Goal: Information Seeking & Learning: Learn about a topic

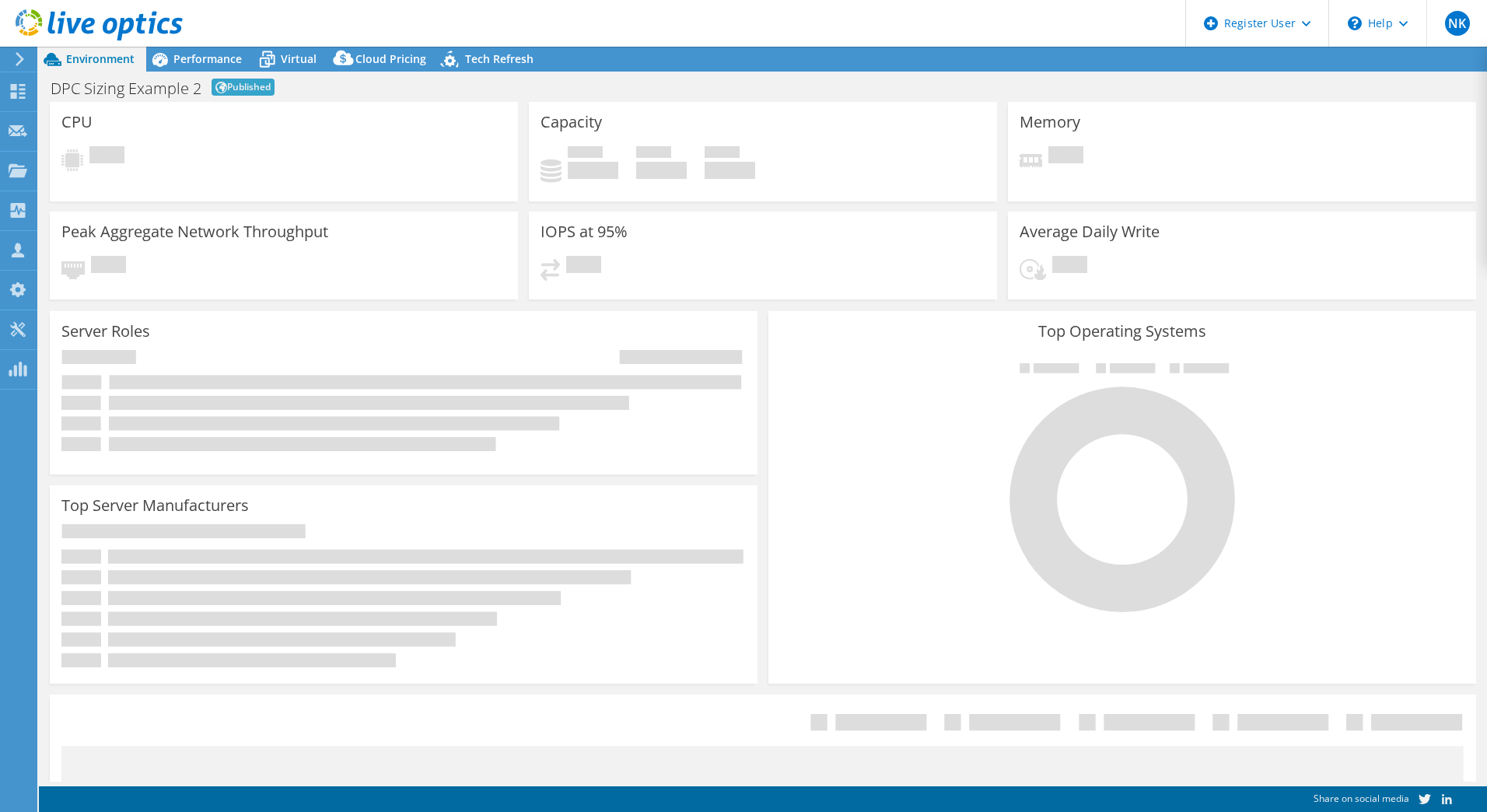
select select "[GEOGRAPHIC_DATA]"
select select "JPY"
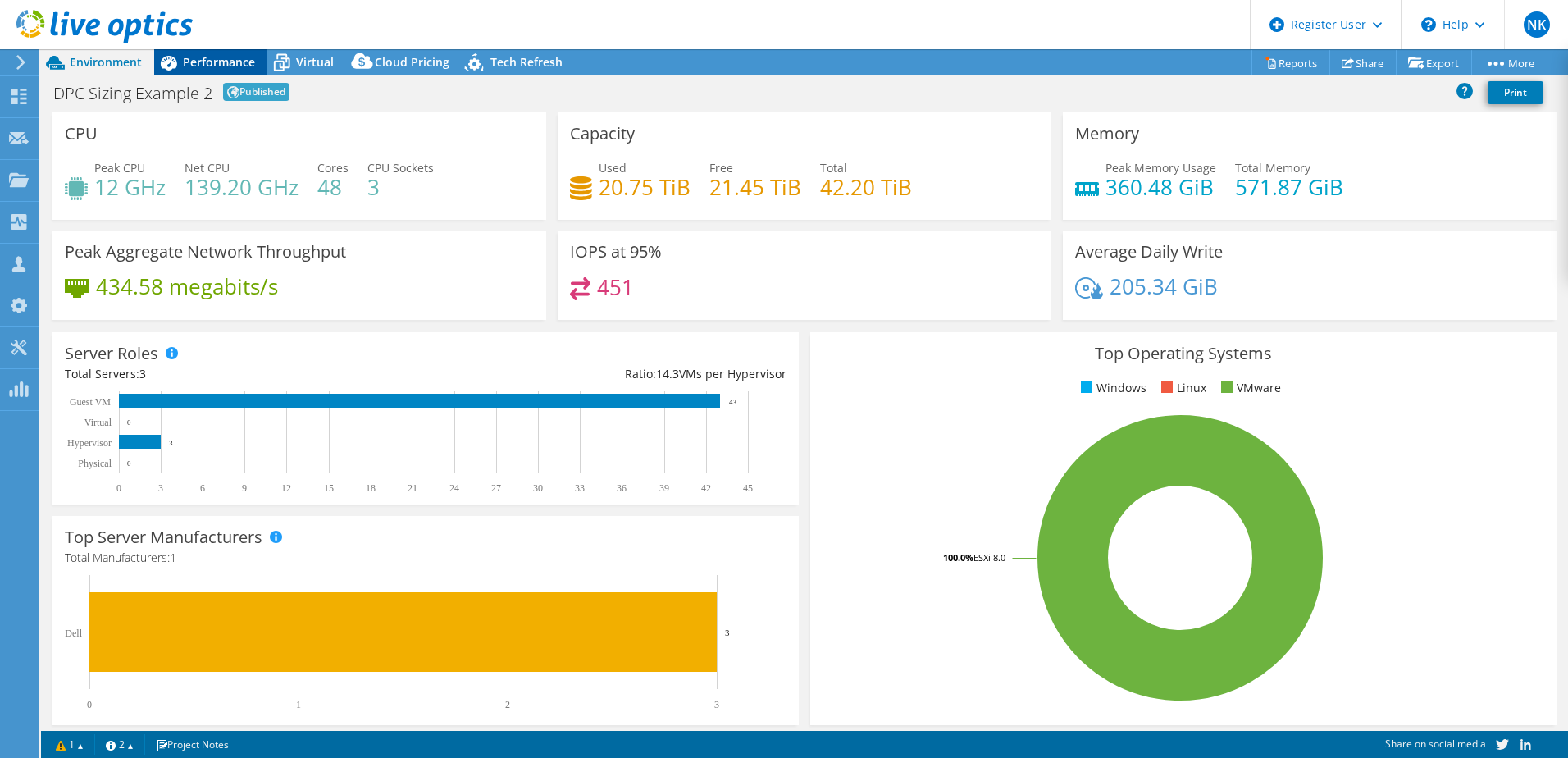
click at [236, 58] on span "Performance" at bounding box center [220, 62] width 73 height 16
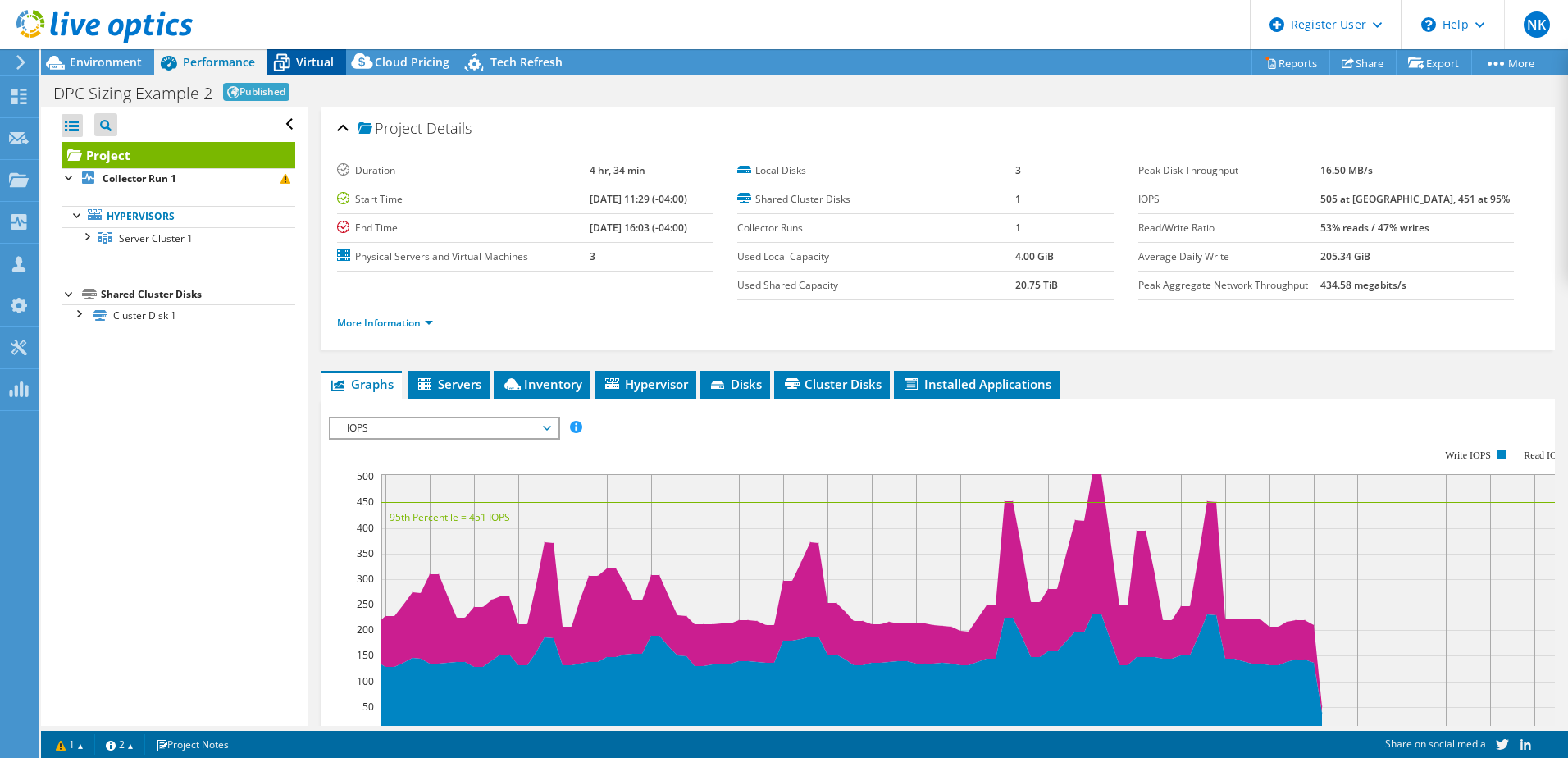
click at [291, 59] on icon at bounding box center [281, 62] width 28 height 28
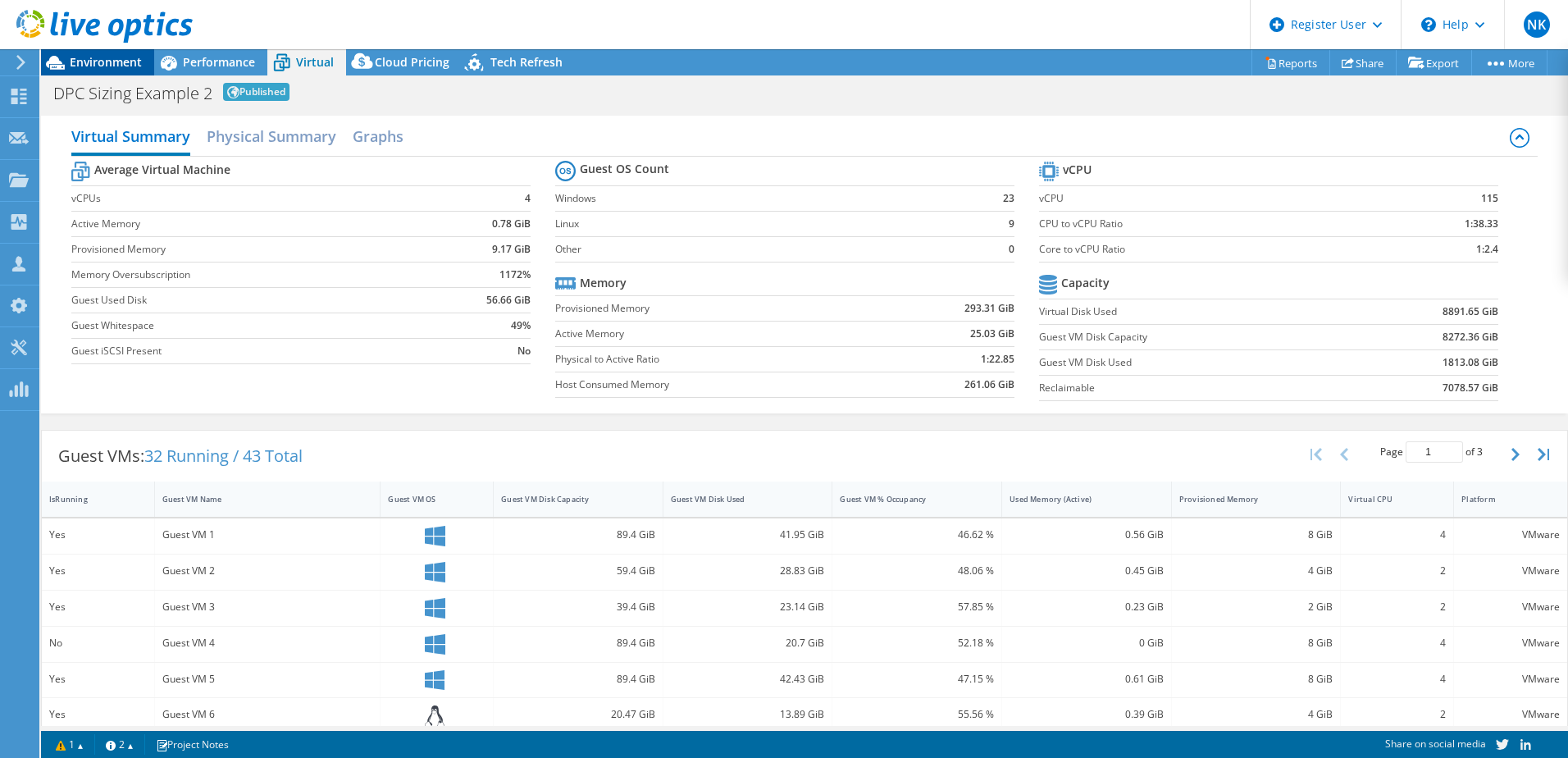
click at [83, 63] on span "Environment" at bounding box center [106, 62] width 73 height 16
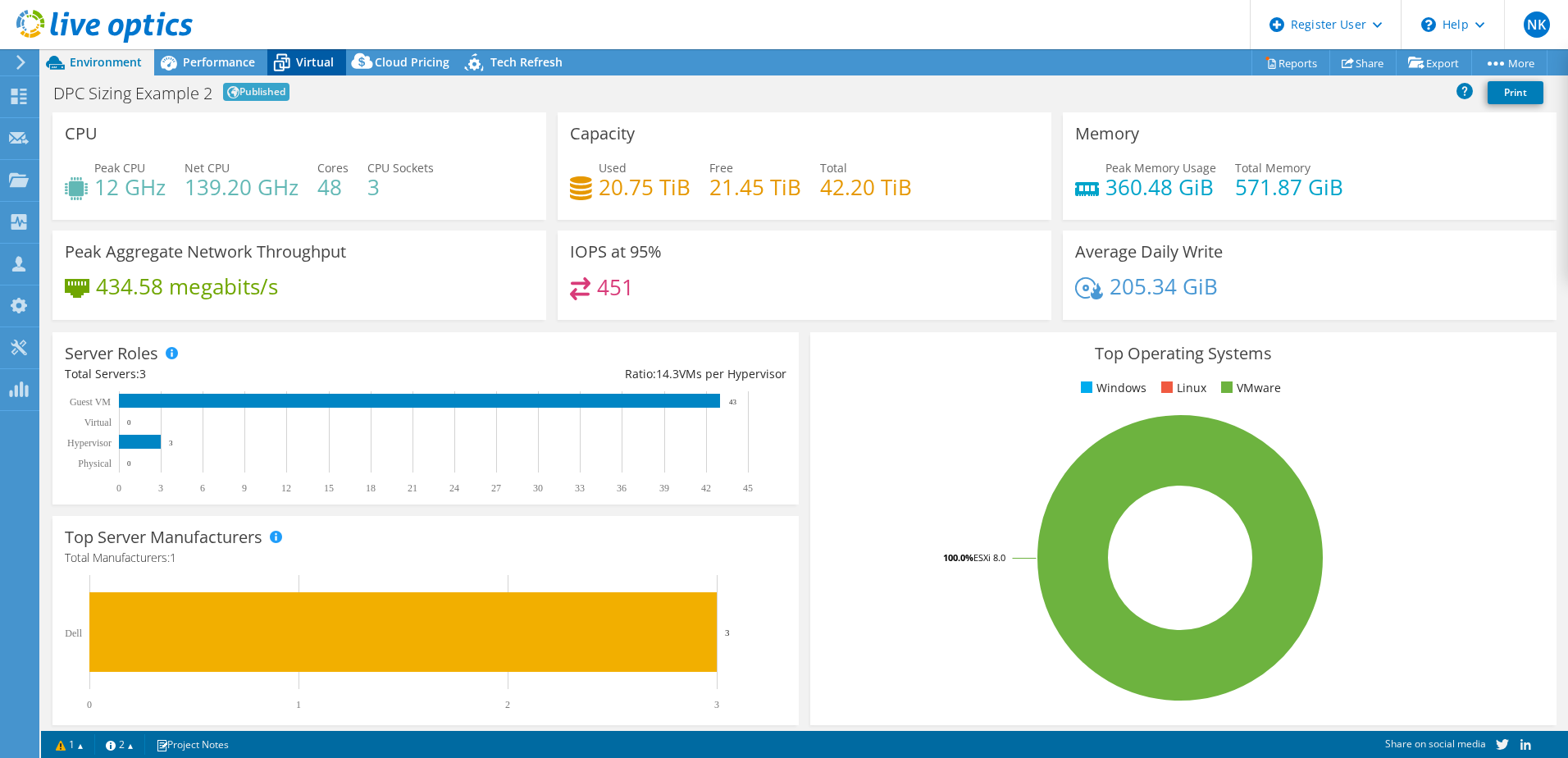
click at [303, 58] on span "Virtual" at bounding box center [315, 62] width 38 height 16
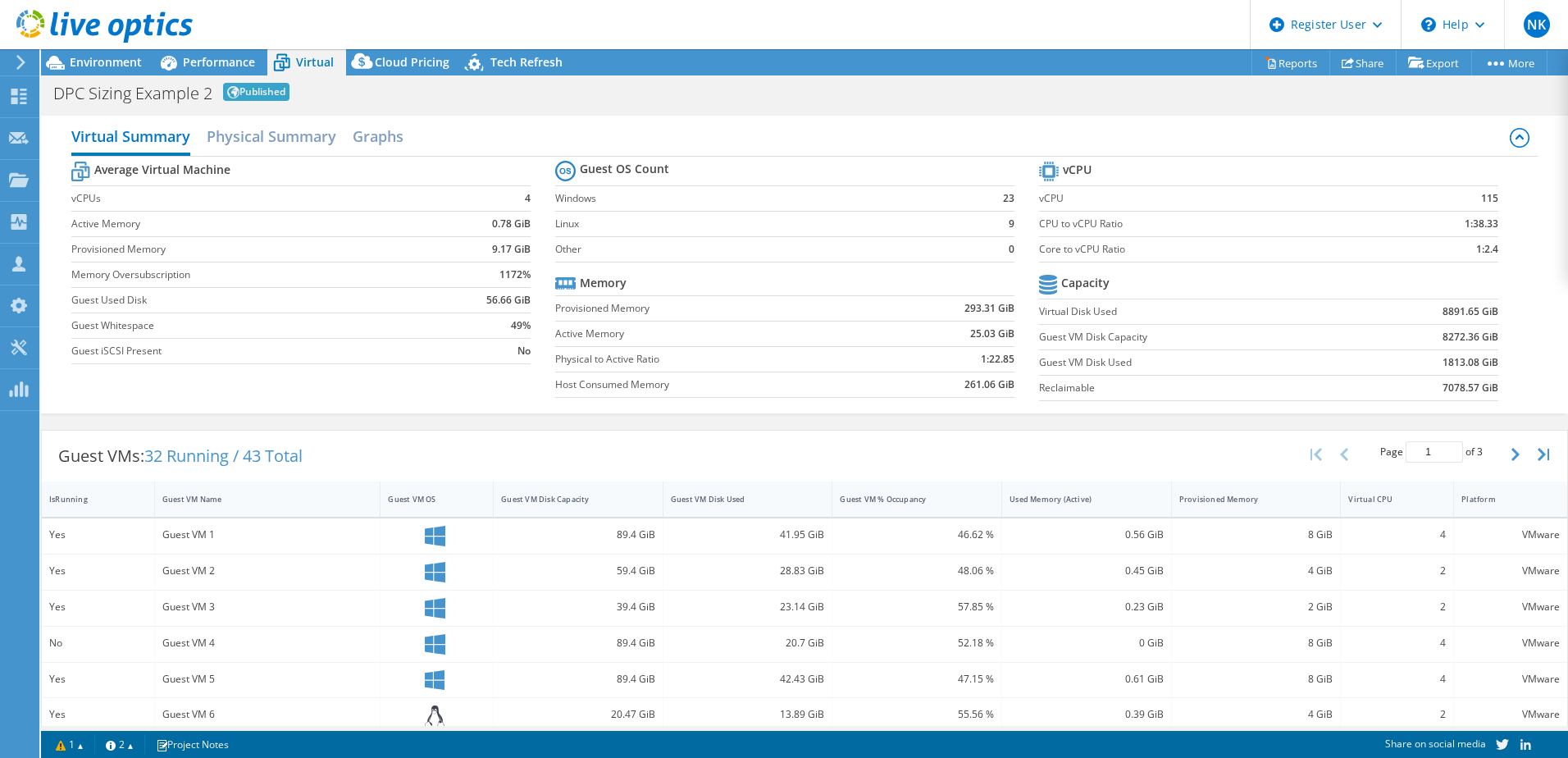
click at [101, 49] on div at bounding box center [96, 27] width 193 height 55
click at [99, 54] on div at bounding box center [96, 27] width 193 height 55
click at [100, 67] on span "Environment" at bounding box center [106, 62] width 73 height 16
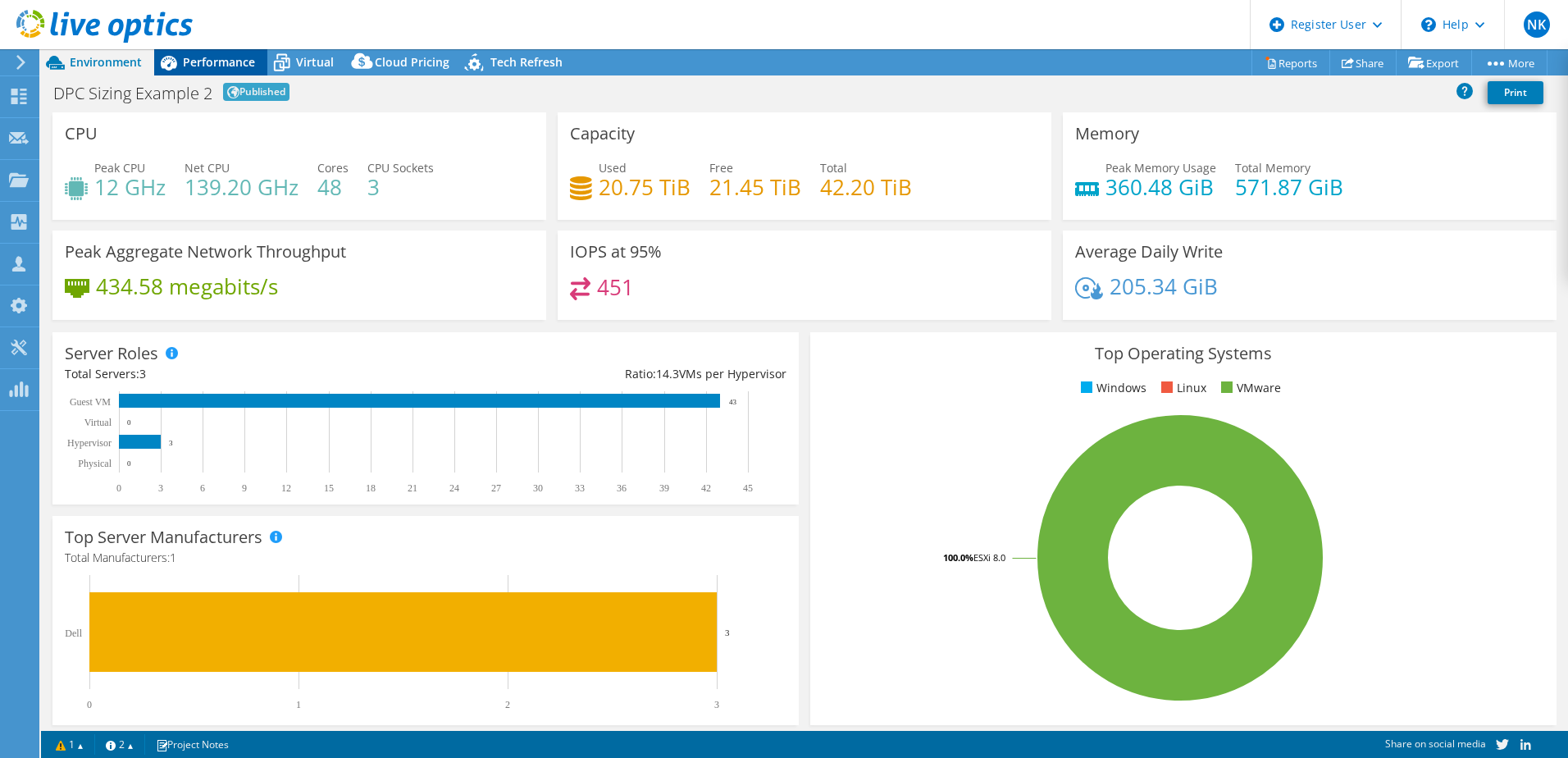
click at [204, 62] on span "Performance" at bounding box center [220, 62] width 73 height 16
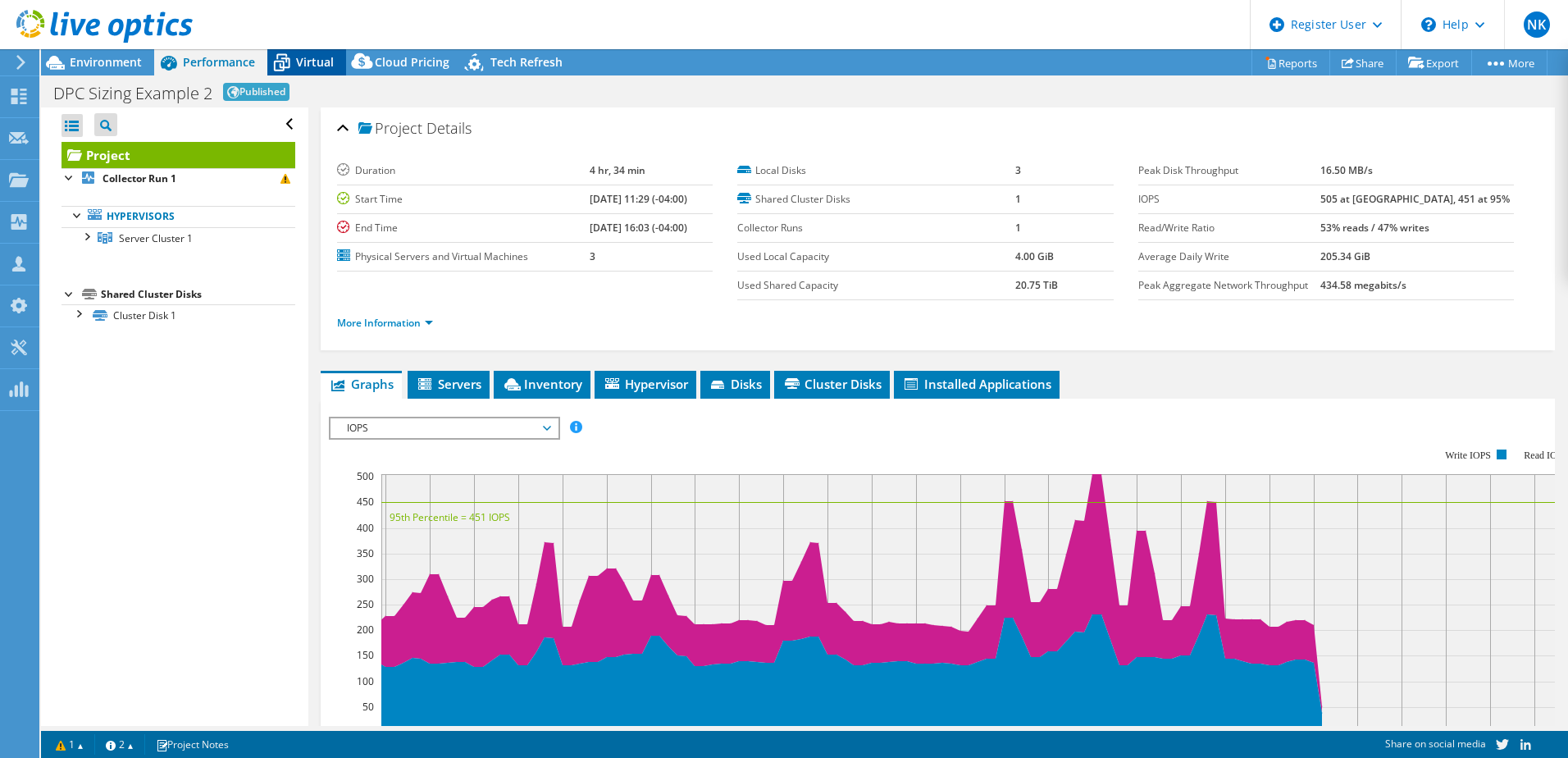
click at [310, 61] on span "Virtual" at bounding box center [315, 62] width 38 height 16
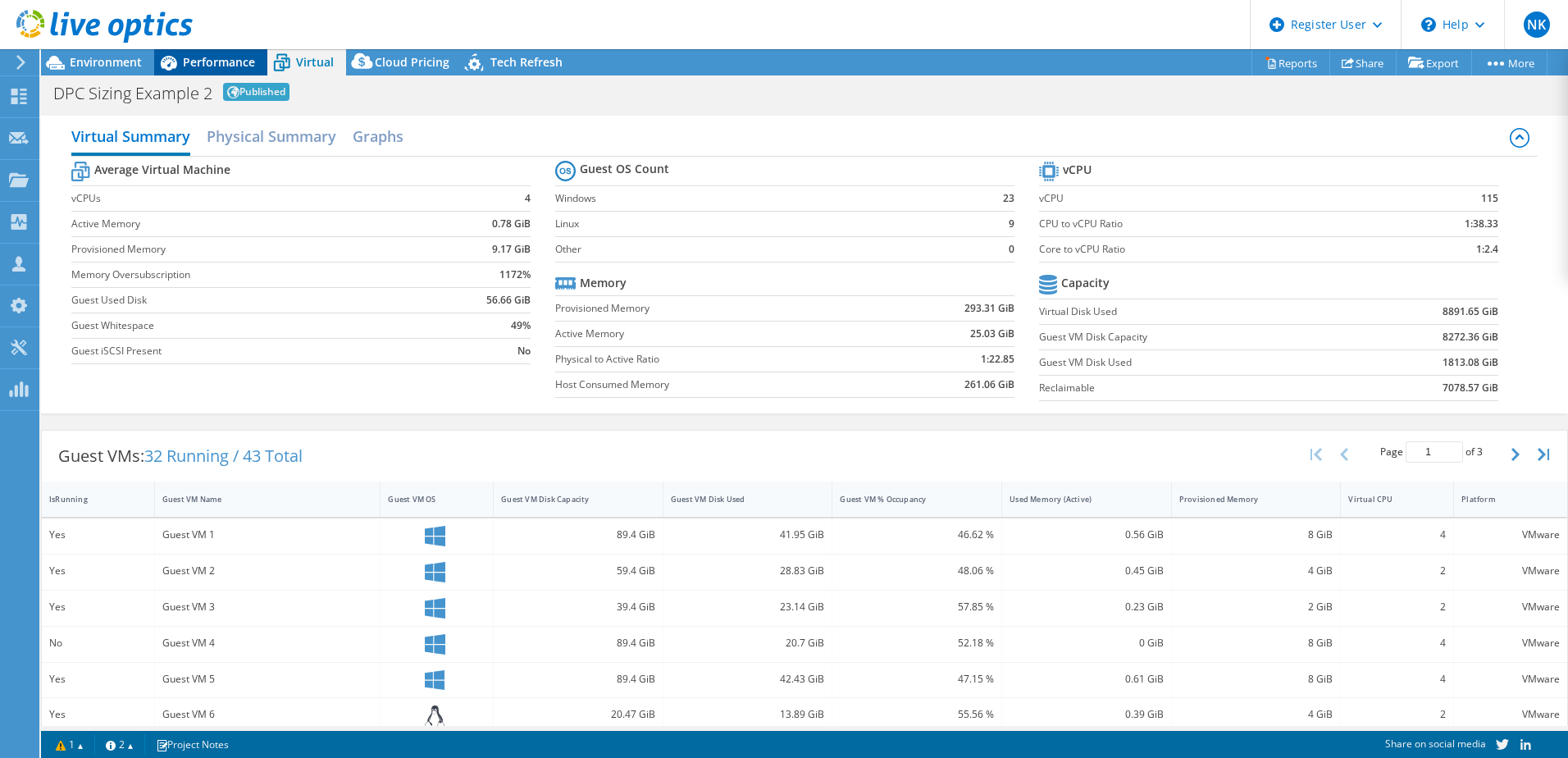
click at [209, 61] on span "Performance" at bounding box center [220, 62] width 73 height 16
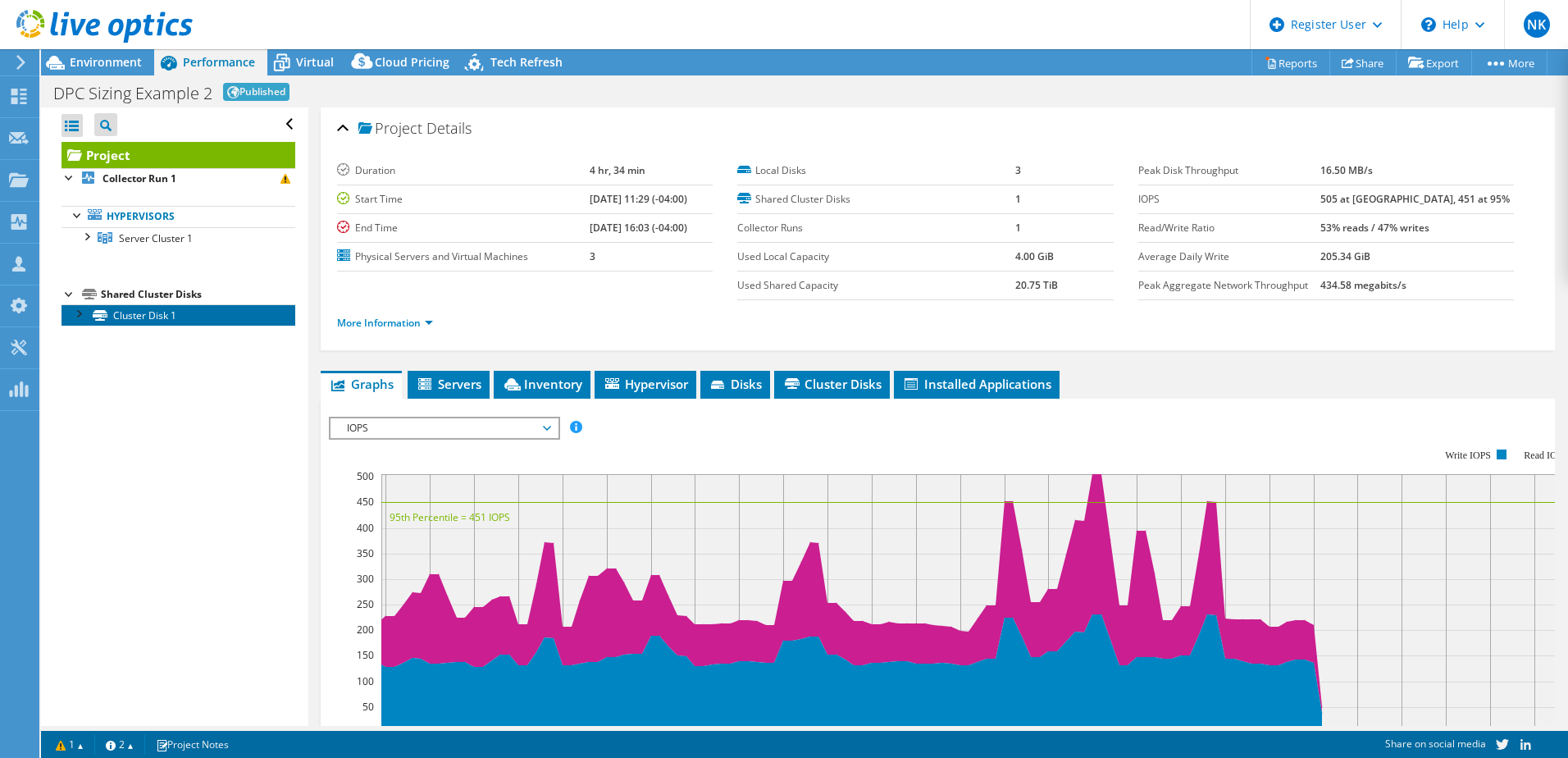
click at [157, 324] on link "Cluster Disk 1" at bounding box center [178, 316] width 234 height 22
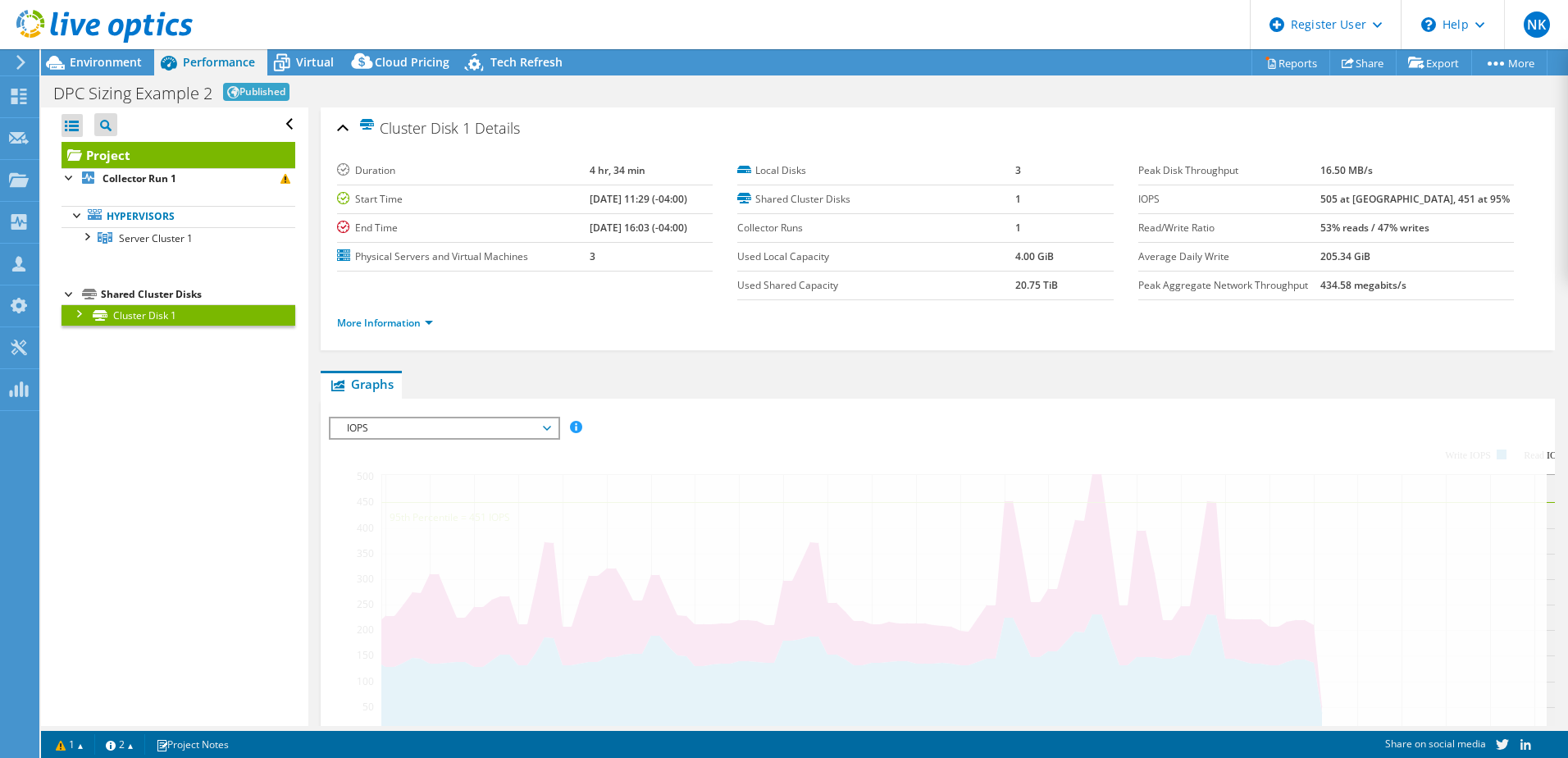
click at [76, 315] on div at bounding box center [77, 313] width 17 height 17
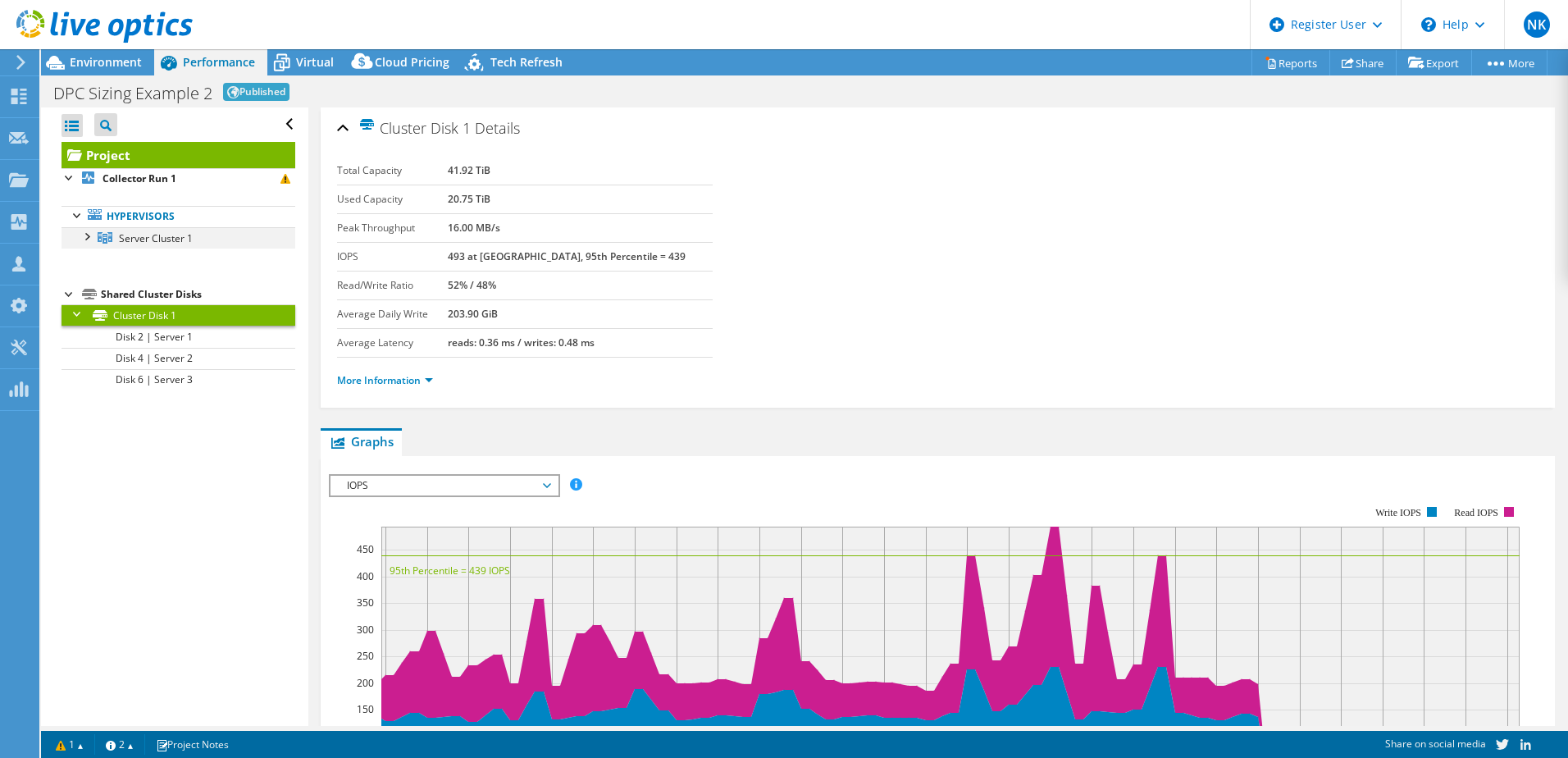
click at [87, 231] on div at bounding box center [86, 235] width 17 height 17
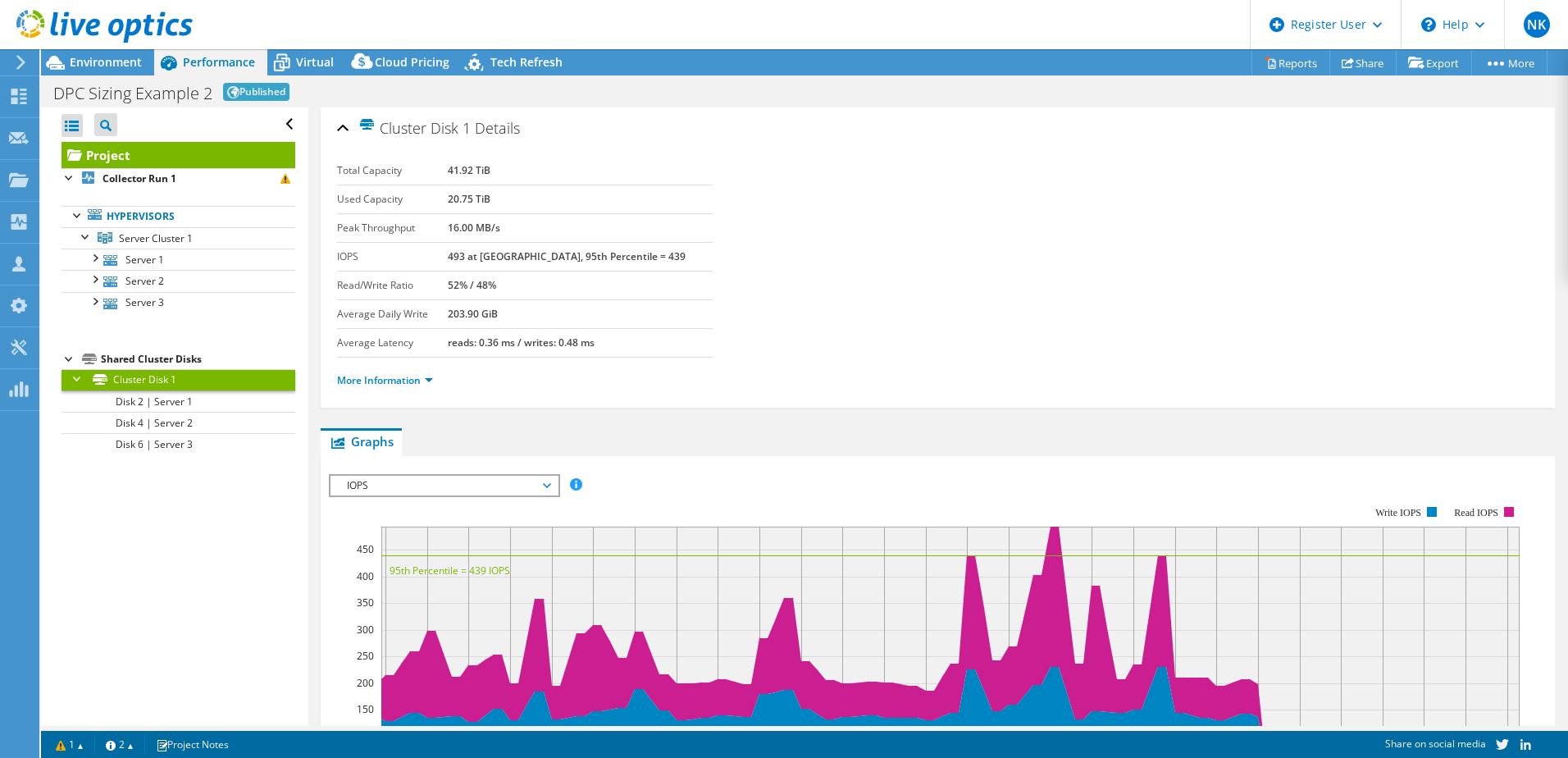
click at [111, 52] on div at bounding box center [96, 27] width 193 height 55
click at [104, 63] on span "Environment" at bounding box center [106, 62] width 73 height 16
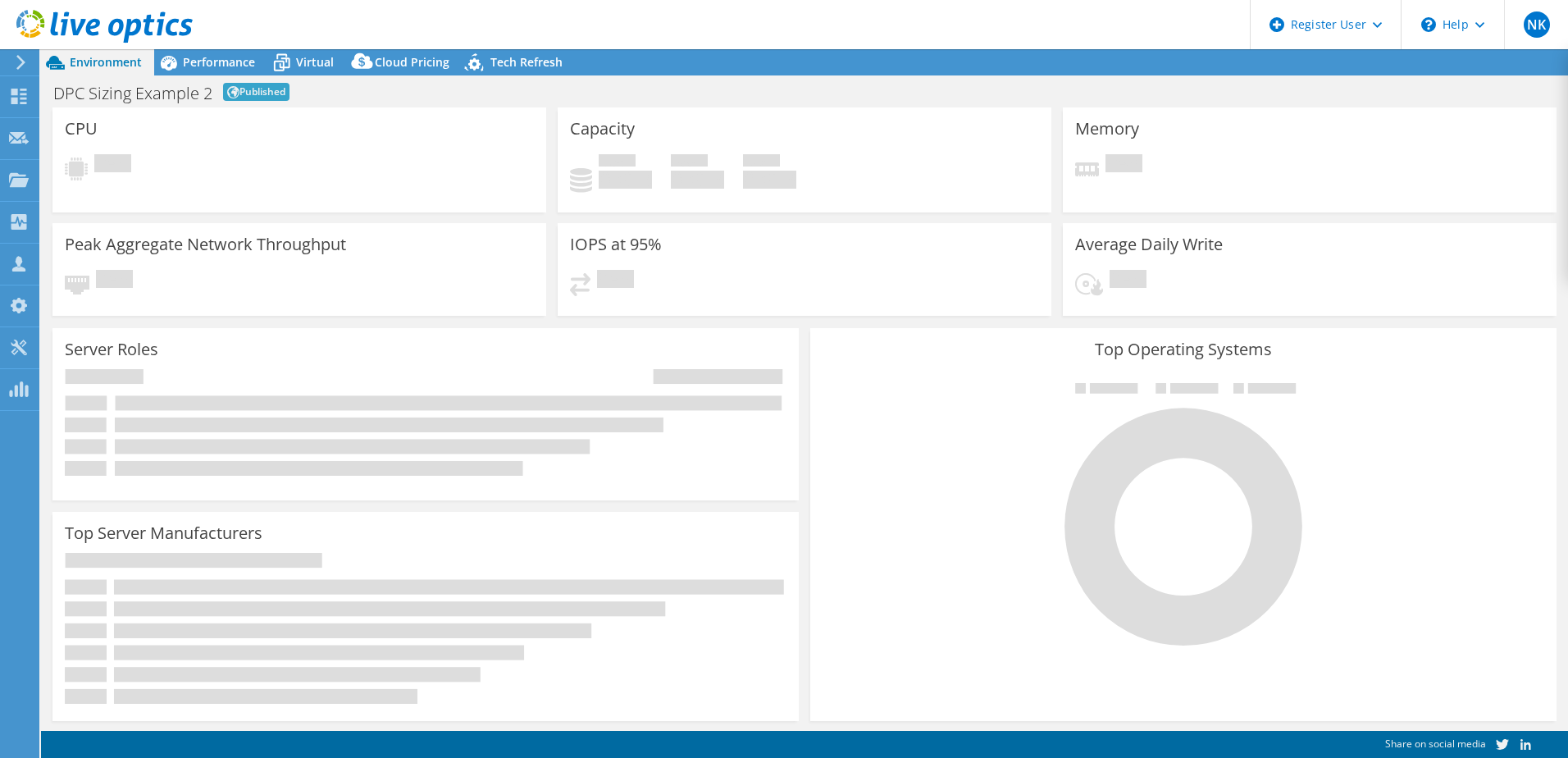
select select "USD"
select select "[GEOGRAPHIC_DATA]"
select select "JPY"
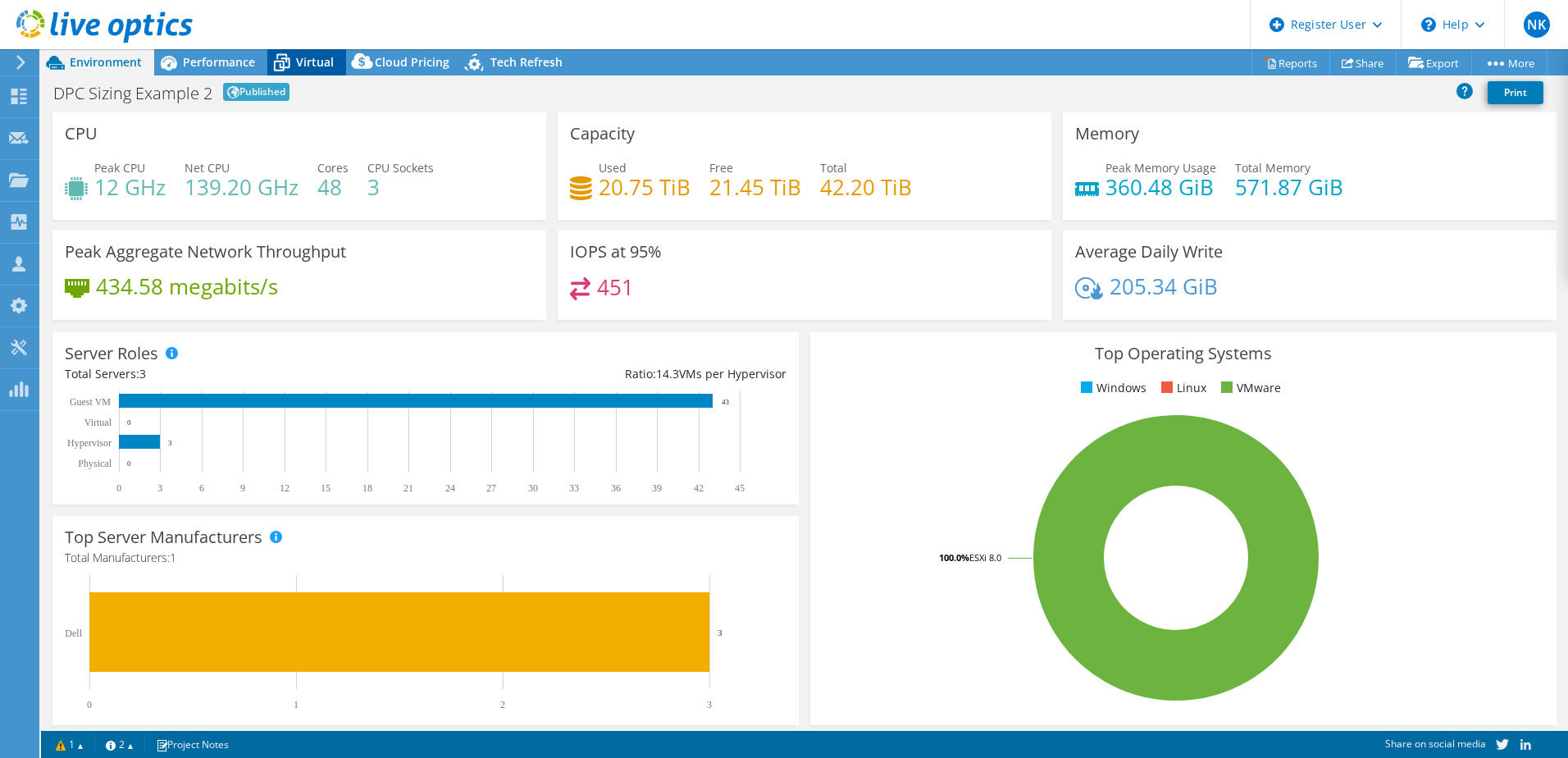
click at [312, 53] on div "Virtual" at bounding box center [307, 62] width 78 height 26
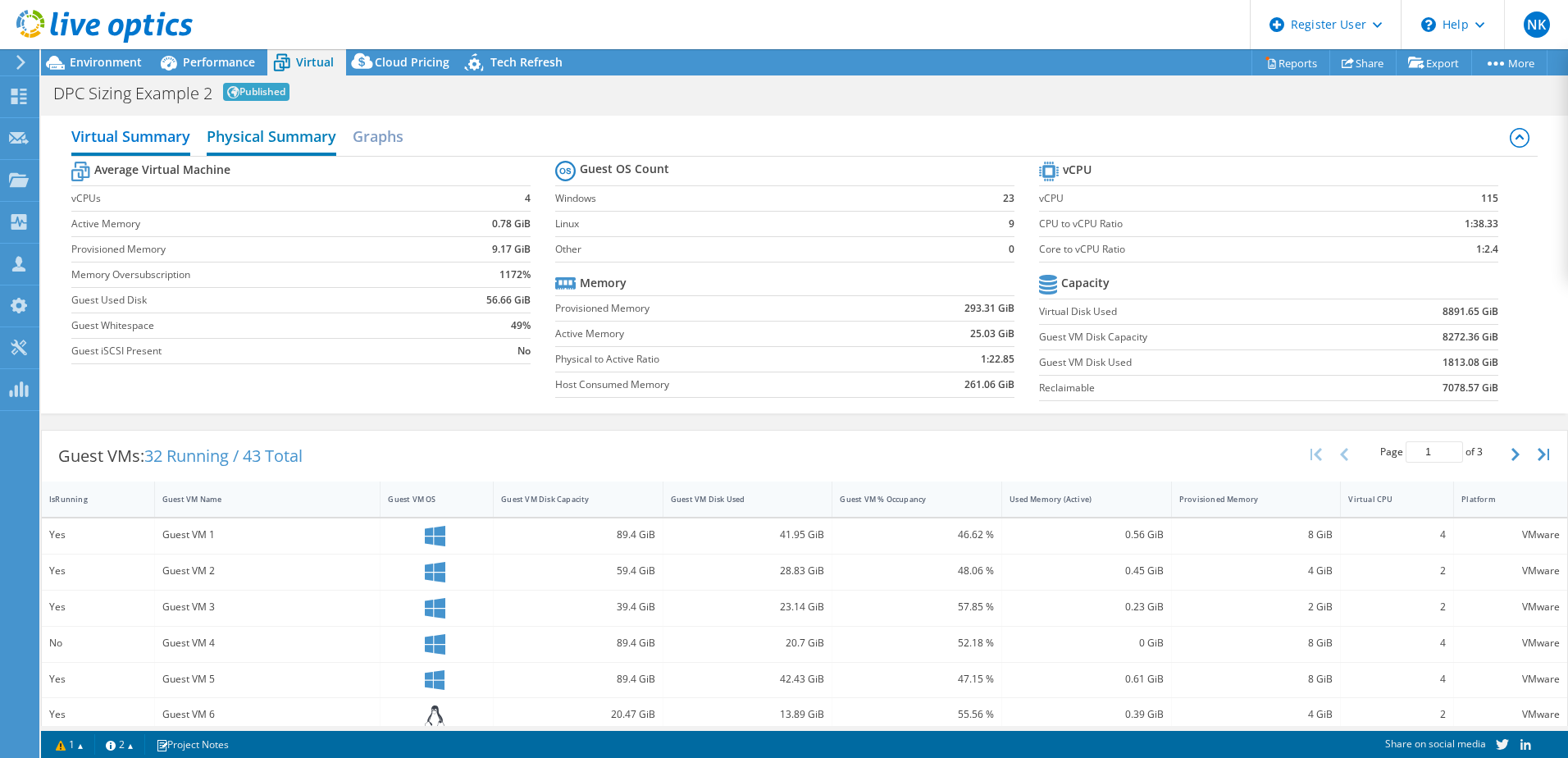
click at [293, 137] on h2 "Physical Summary" at bounding box center [271, 137] width 129 height 36
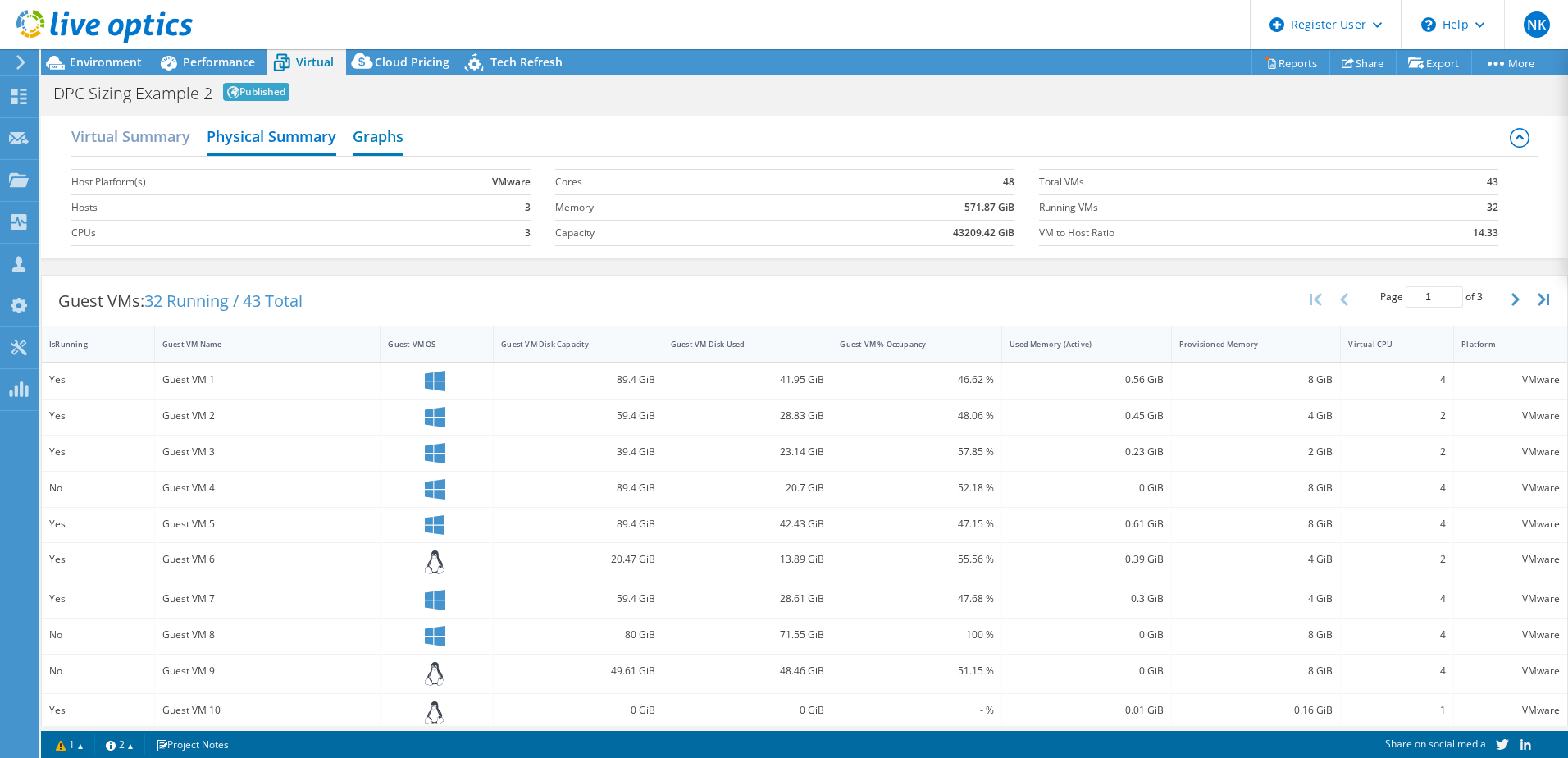
click at [395, 136] on h2 "Graphs" at bounding box center [378, 137] width 51 height 36
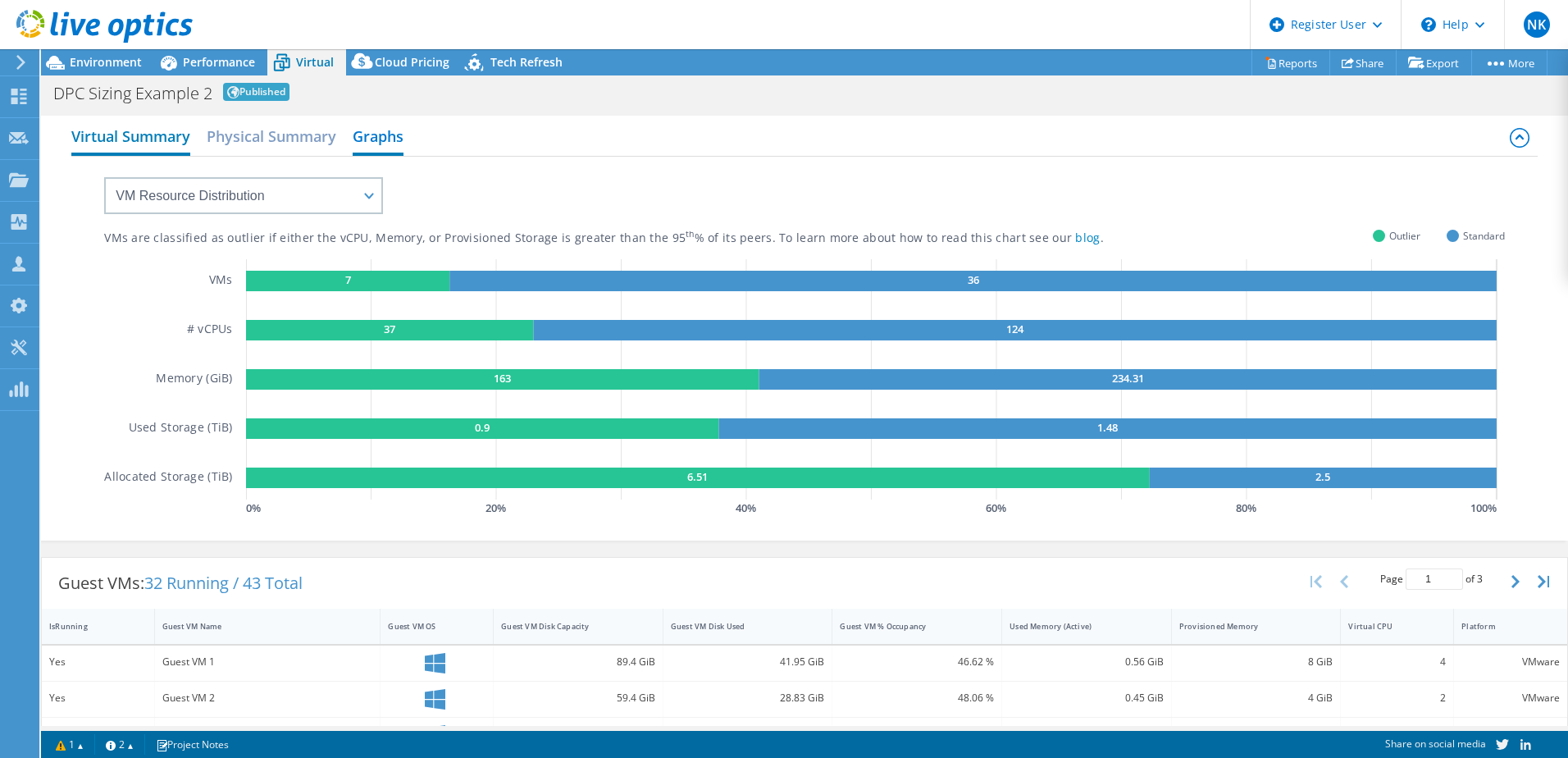
click at [88, 133] on h2 "Virtual Summary" at bounding box center [130, 137] width 119 height 36
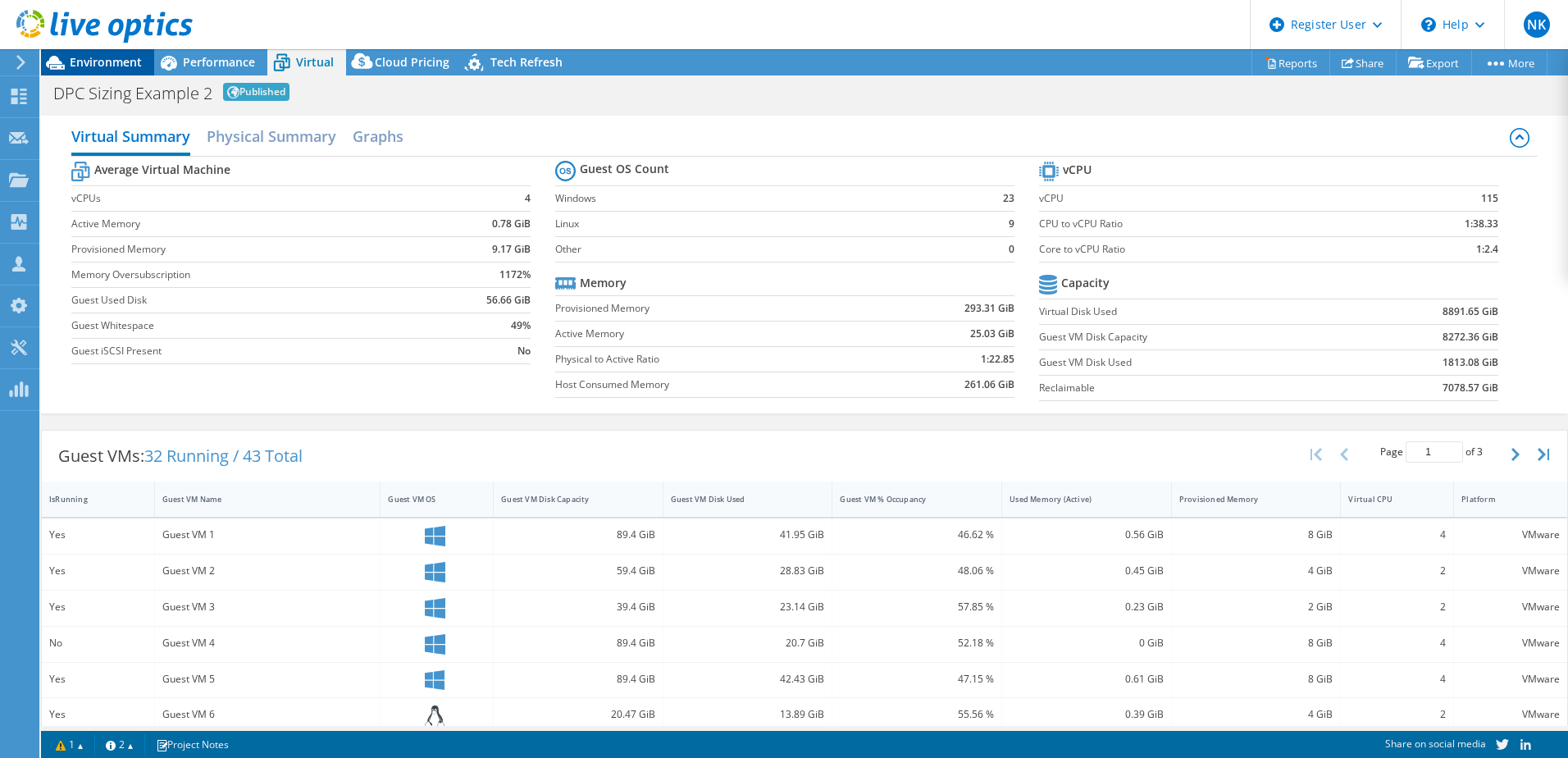
click at [118, 65] on span "Environment" at bounding box center [106, 62] width 73 height 16
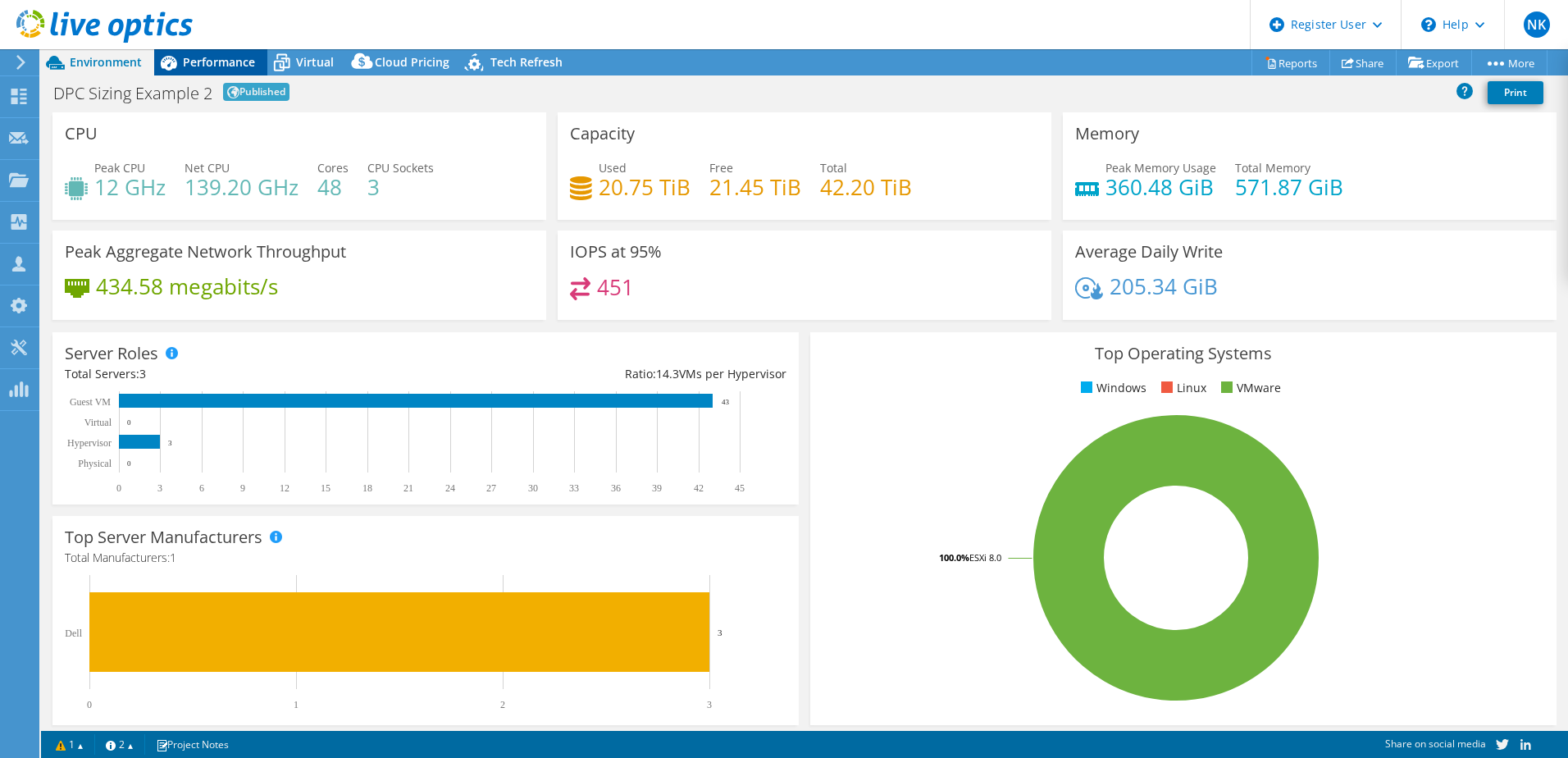
click at [231, 62] on span "Performance" at bounding box center [220, 62] width 73 height 16
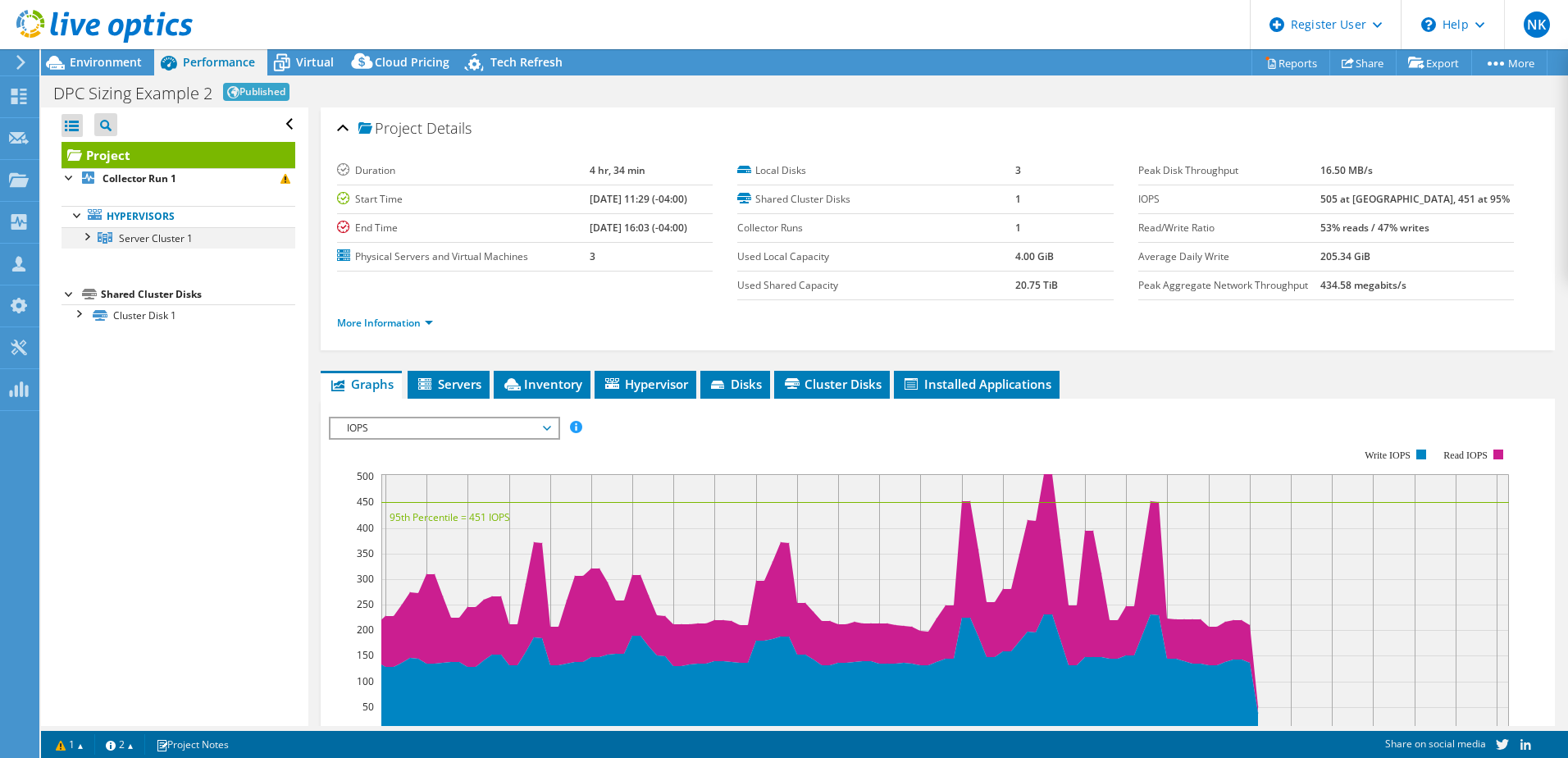
click at [92, 236] on div at bounding box center [86, 235] width 17 height 17
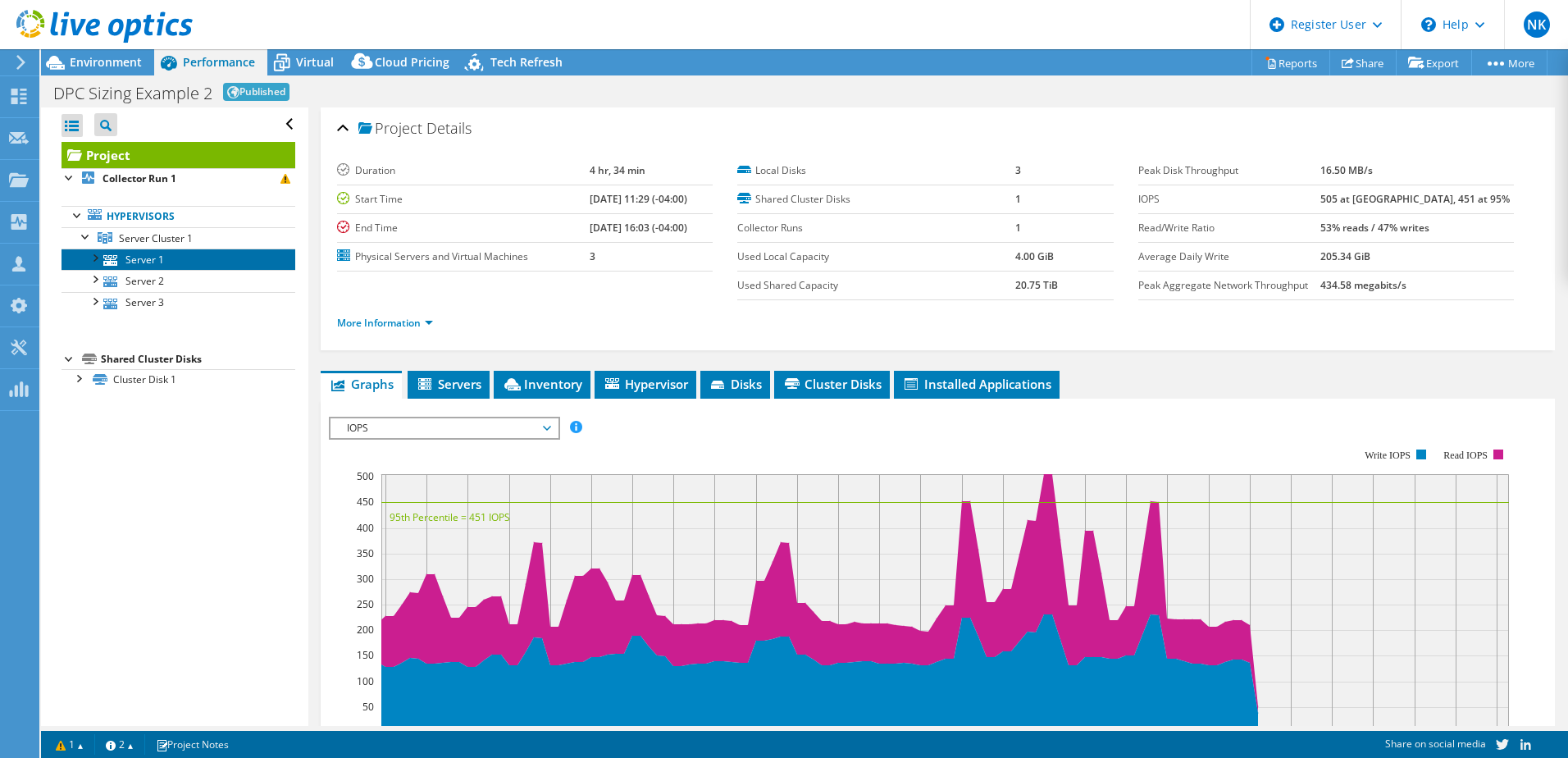
click at [149, 261] on link "Server 1" at bounding box center [178, 260] width 234 height 22
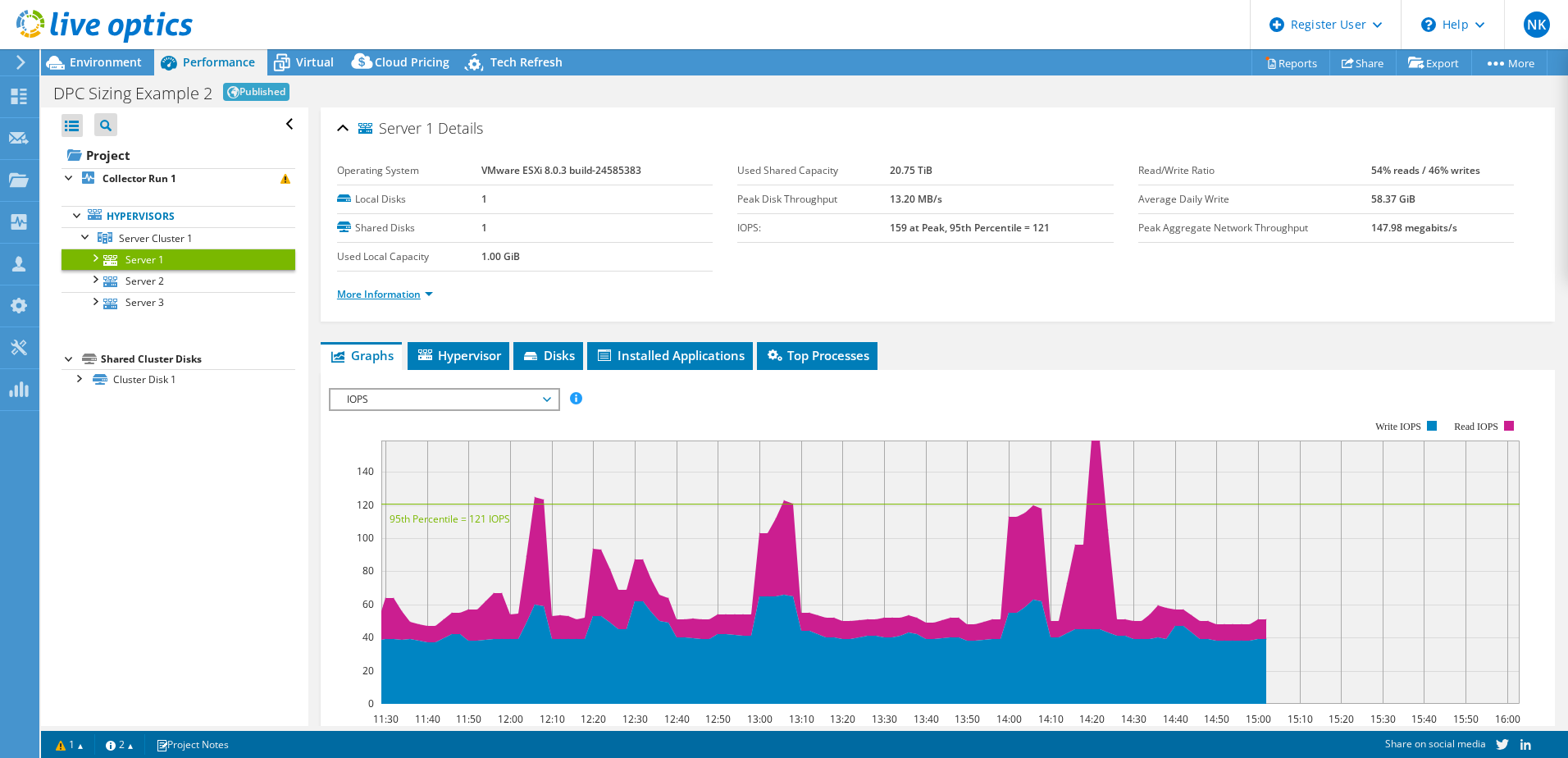
click at [412, 292] on link "More Information" at bounding box center [385, 294] width 96 height 14
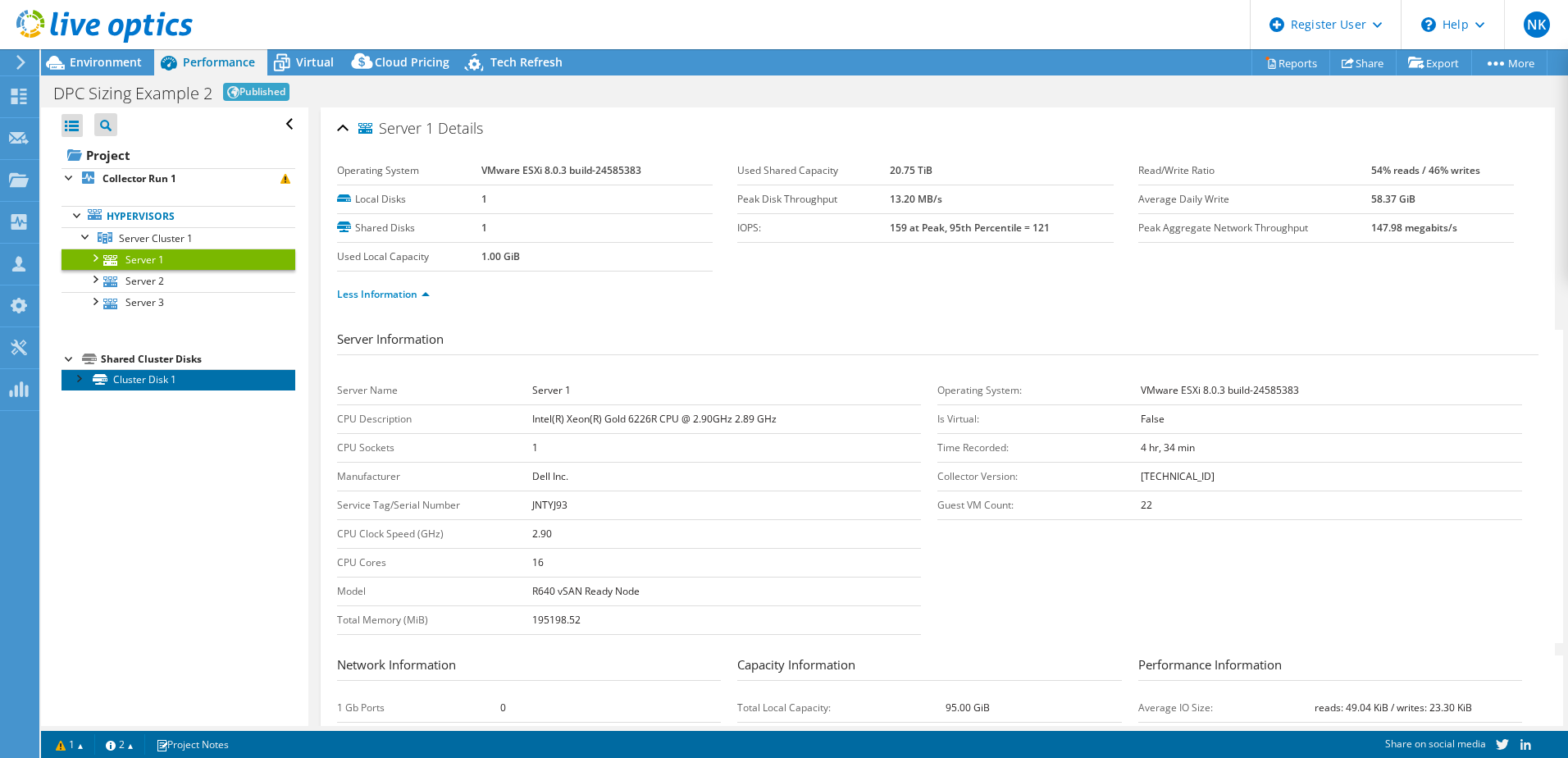
click at [151, 383] on link "Cluster Disk 1" at bounding box center [178, 380] width 234 height 22
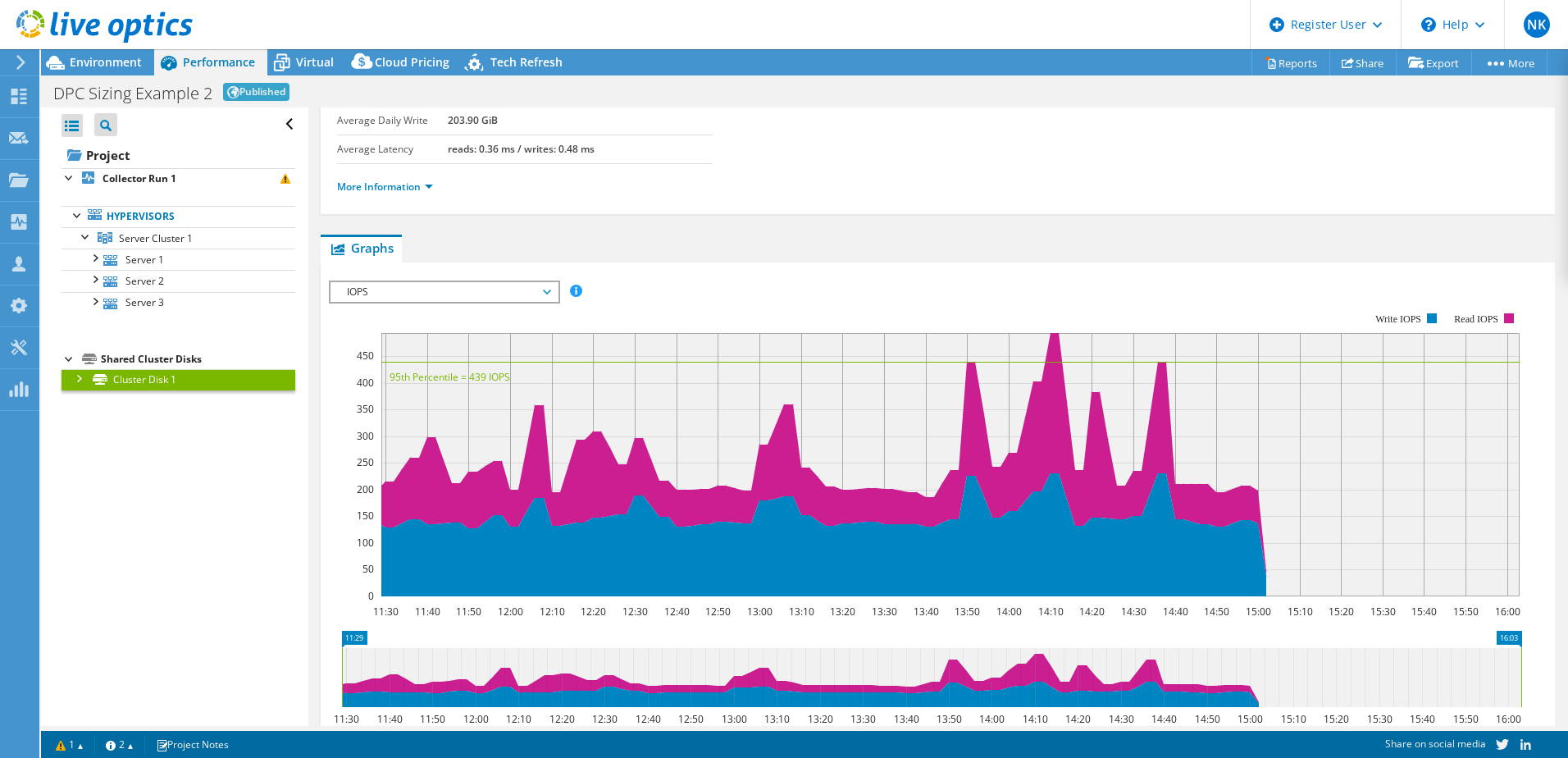
scroll to position [194, 0]
click at [1030, 301] on rect at bounding box center [926, 453] width 1194 height 328
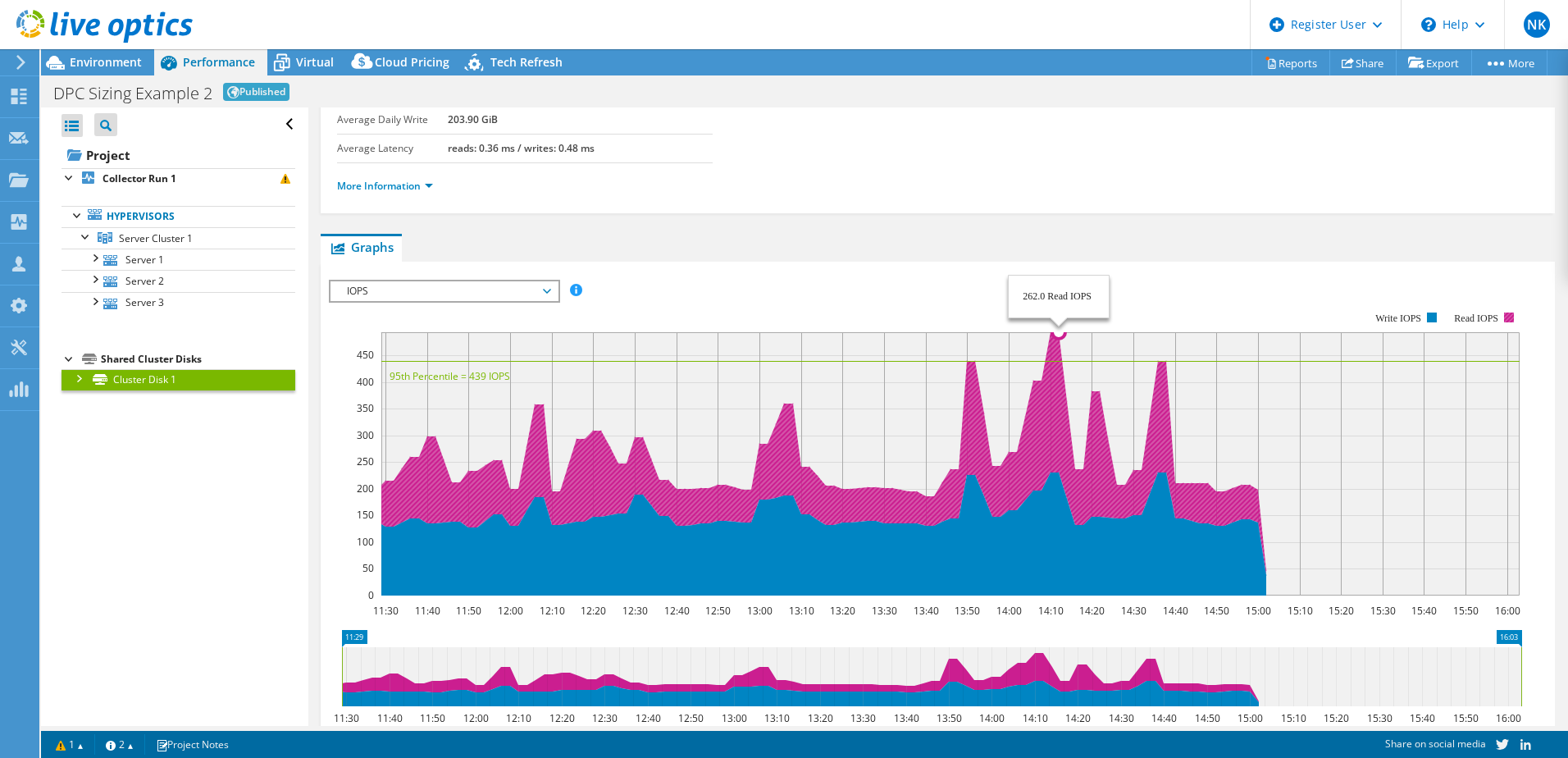
click at [1059, 345] on icon at bounding box center [821, 454] width 889 height 243
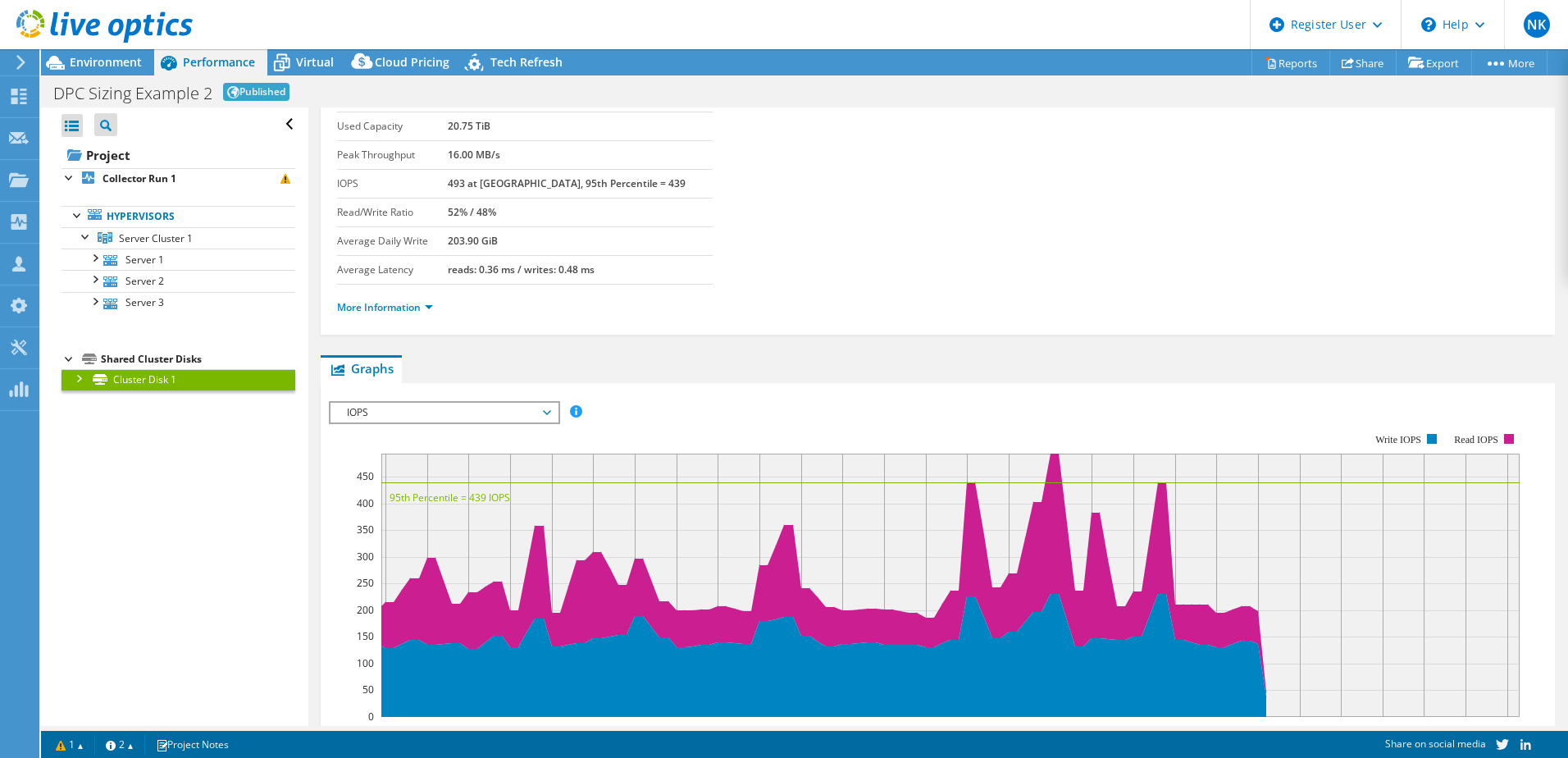
scroll to position [72, 0]
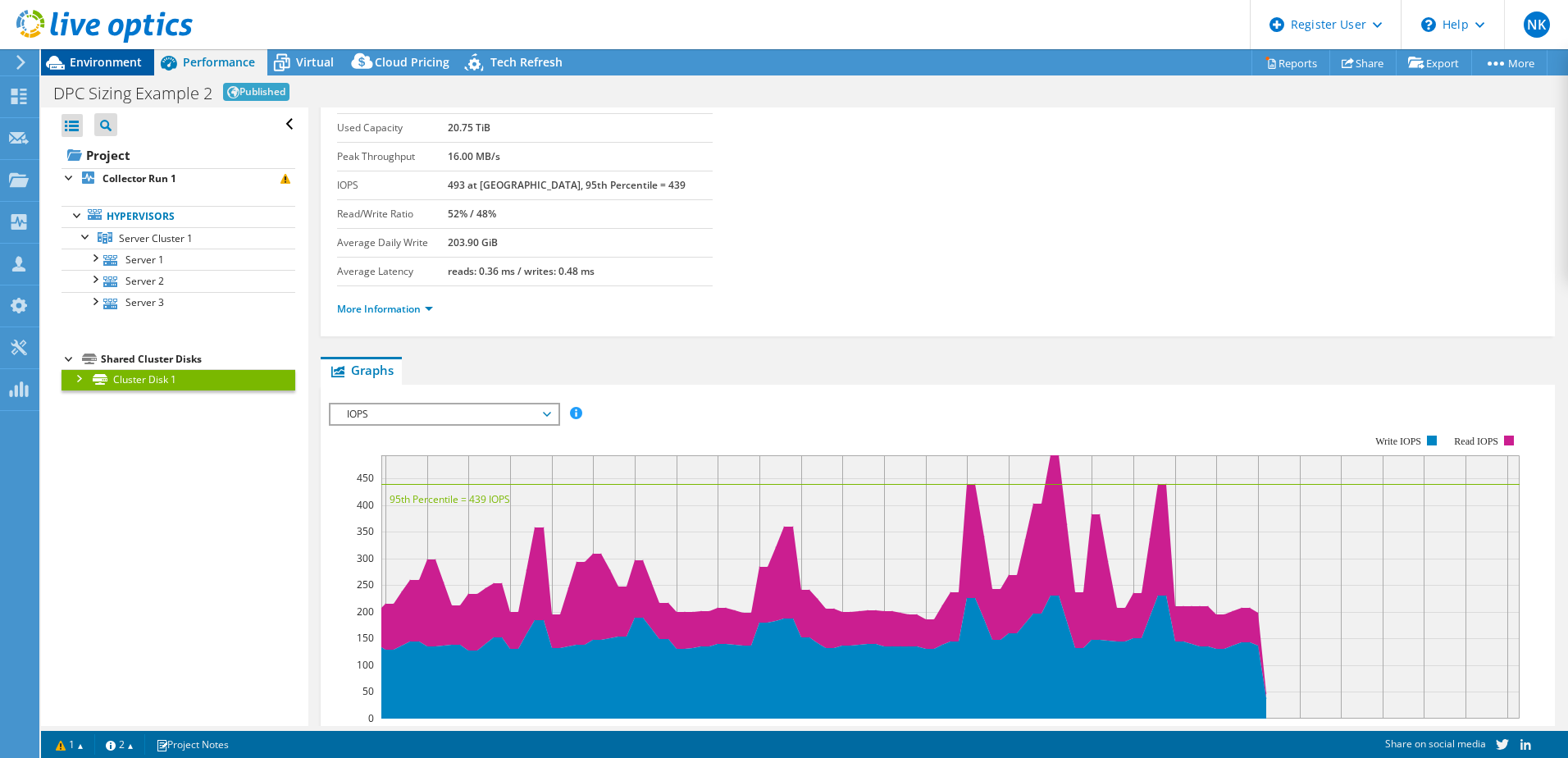
click at [96, 62] on span "Environment" at bounding box center [106, 62] width 73 height 16
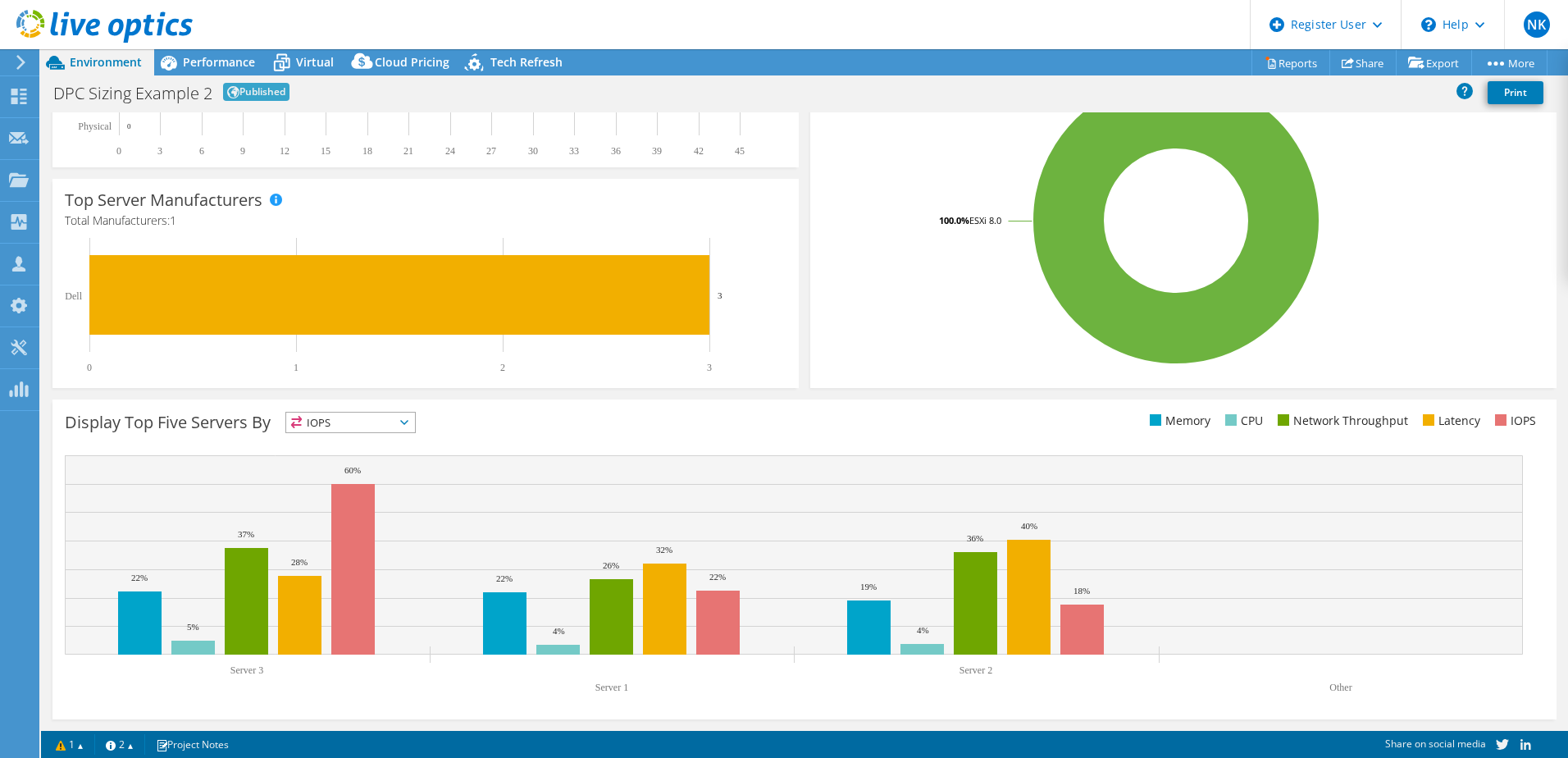
scroll to position [0, 0]
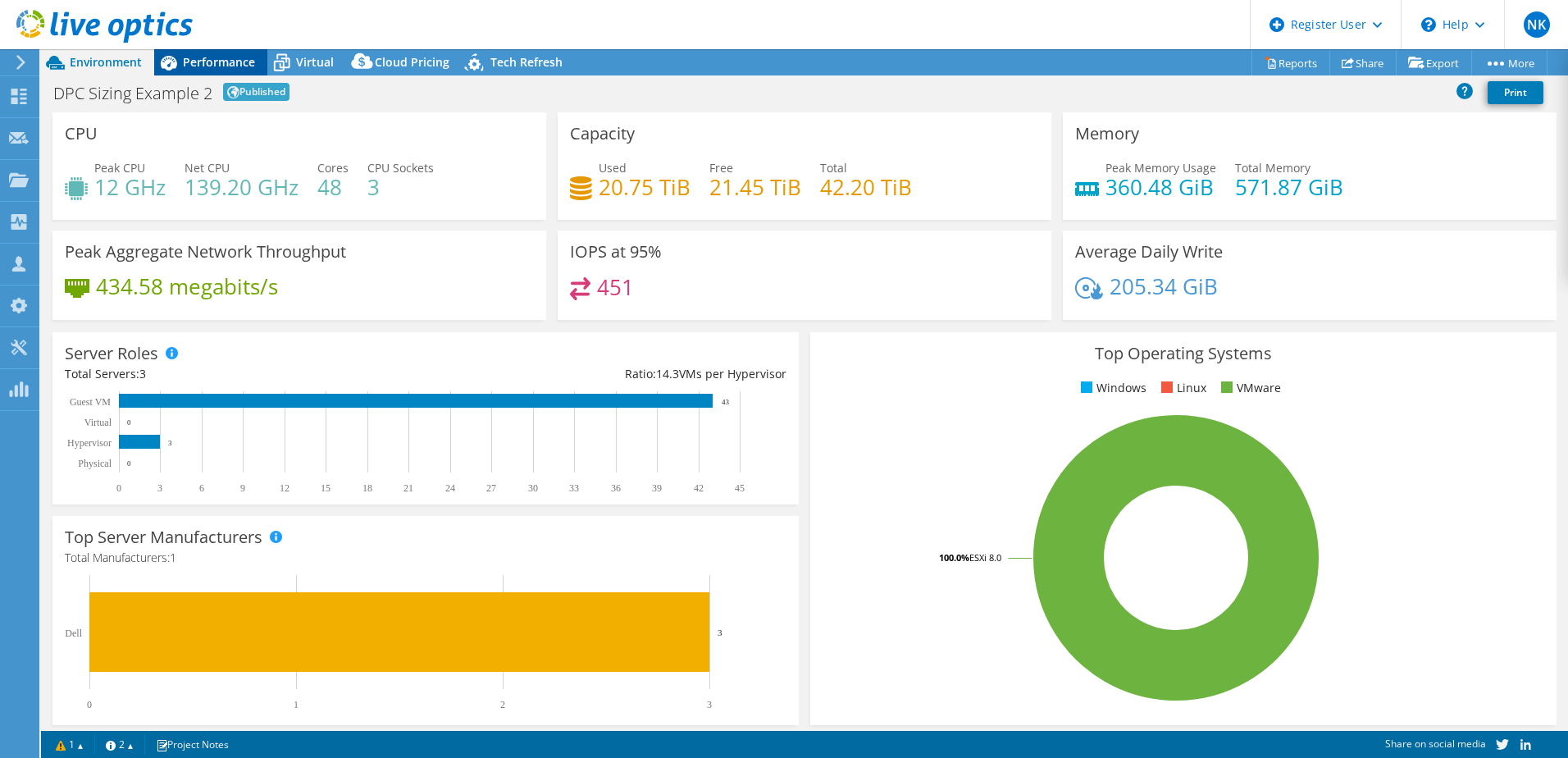
click at [222, 60] on span "Performance" at bounding box center [220, 62] width 73 height 16
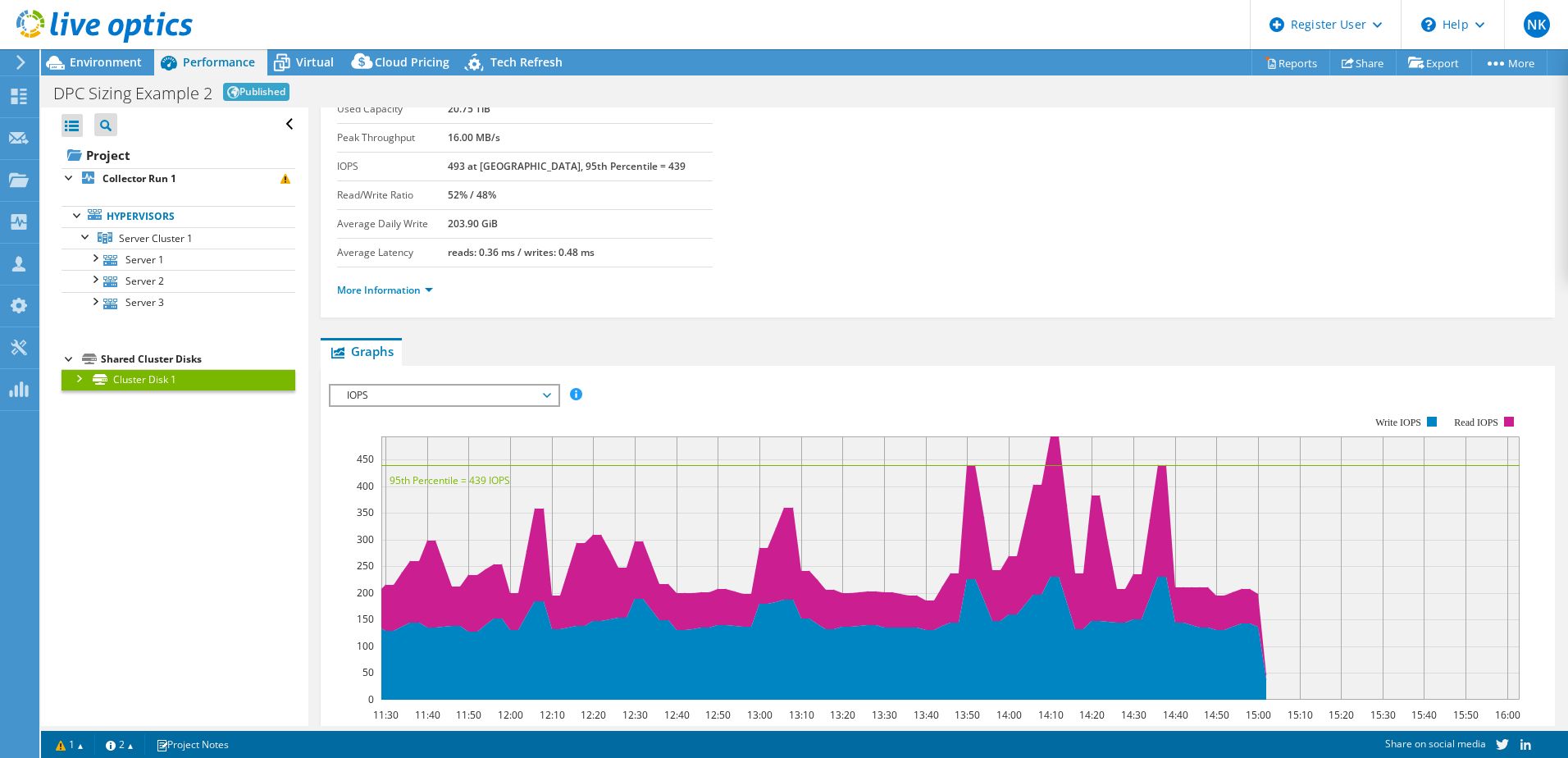
scroll to position [309, 0]
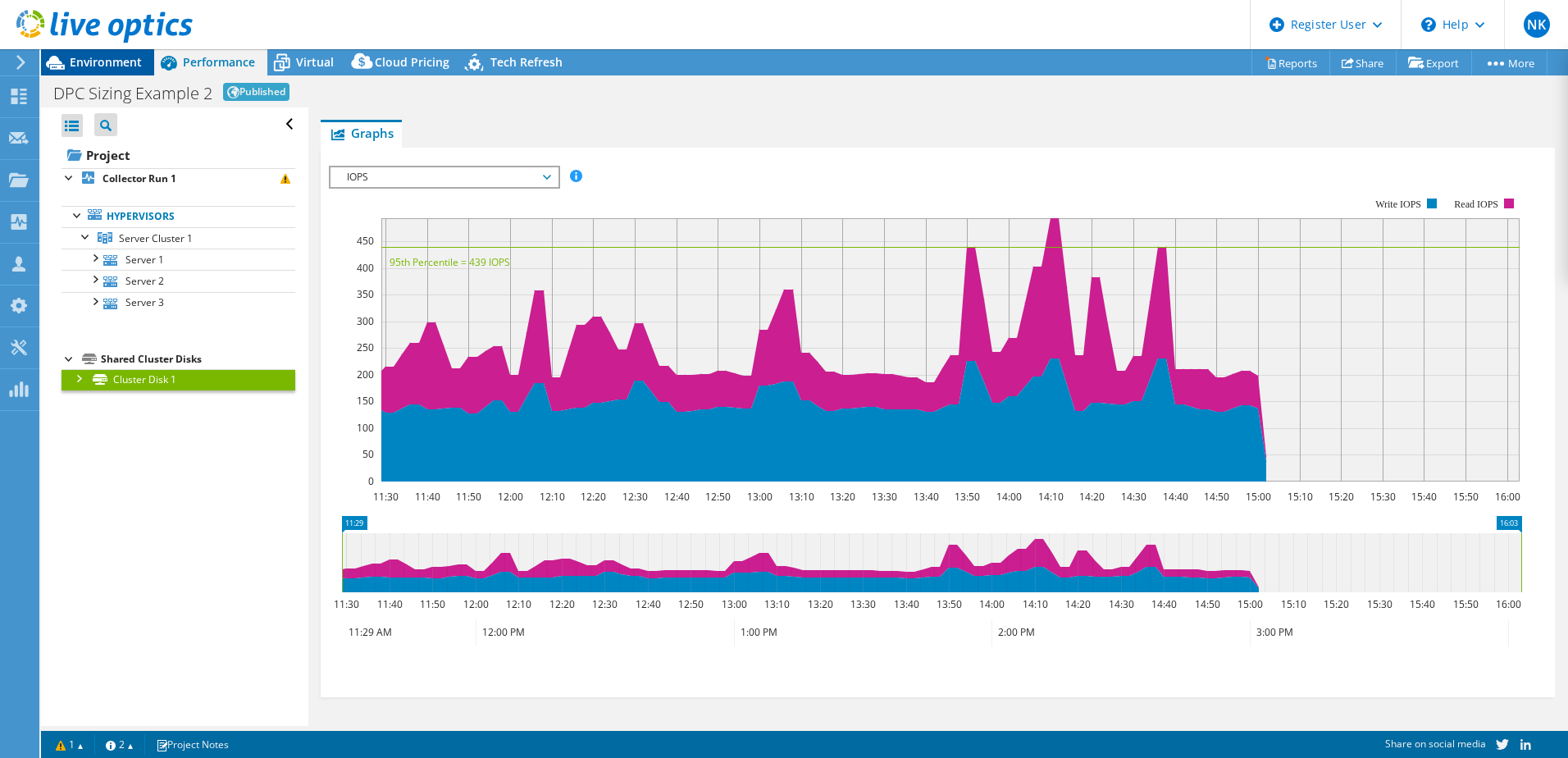
click at [88, 69] on span "Environment" at bounding box center [106, 62] width 73 height 16
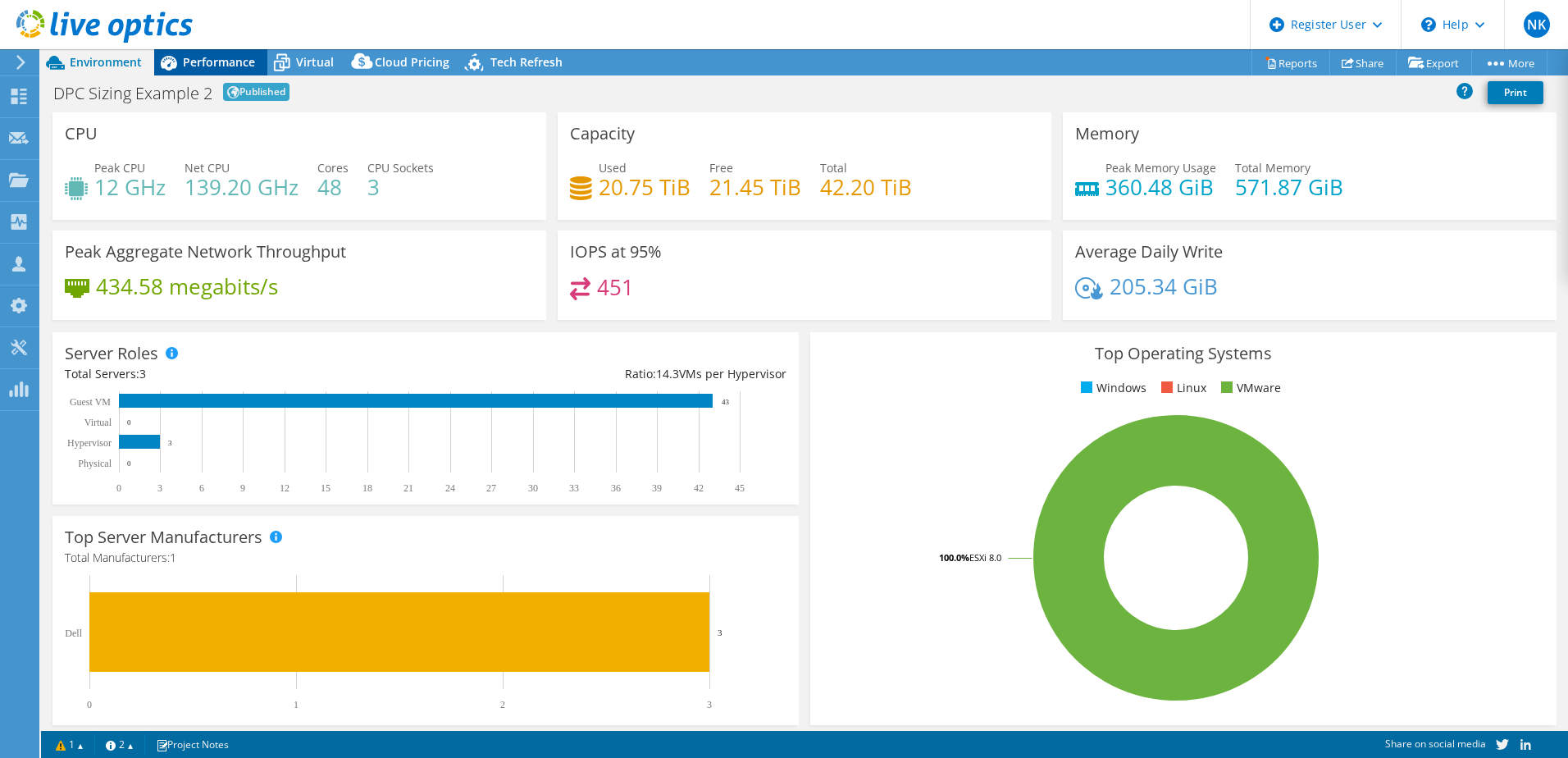
click at [184, 56] on span "Performance" at bounding box center [220, 62] width 73 height 16
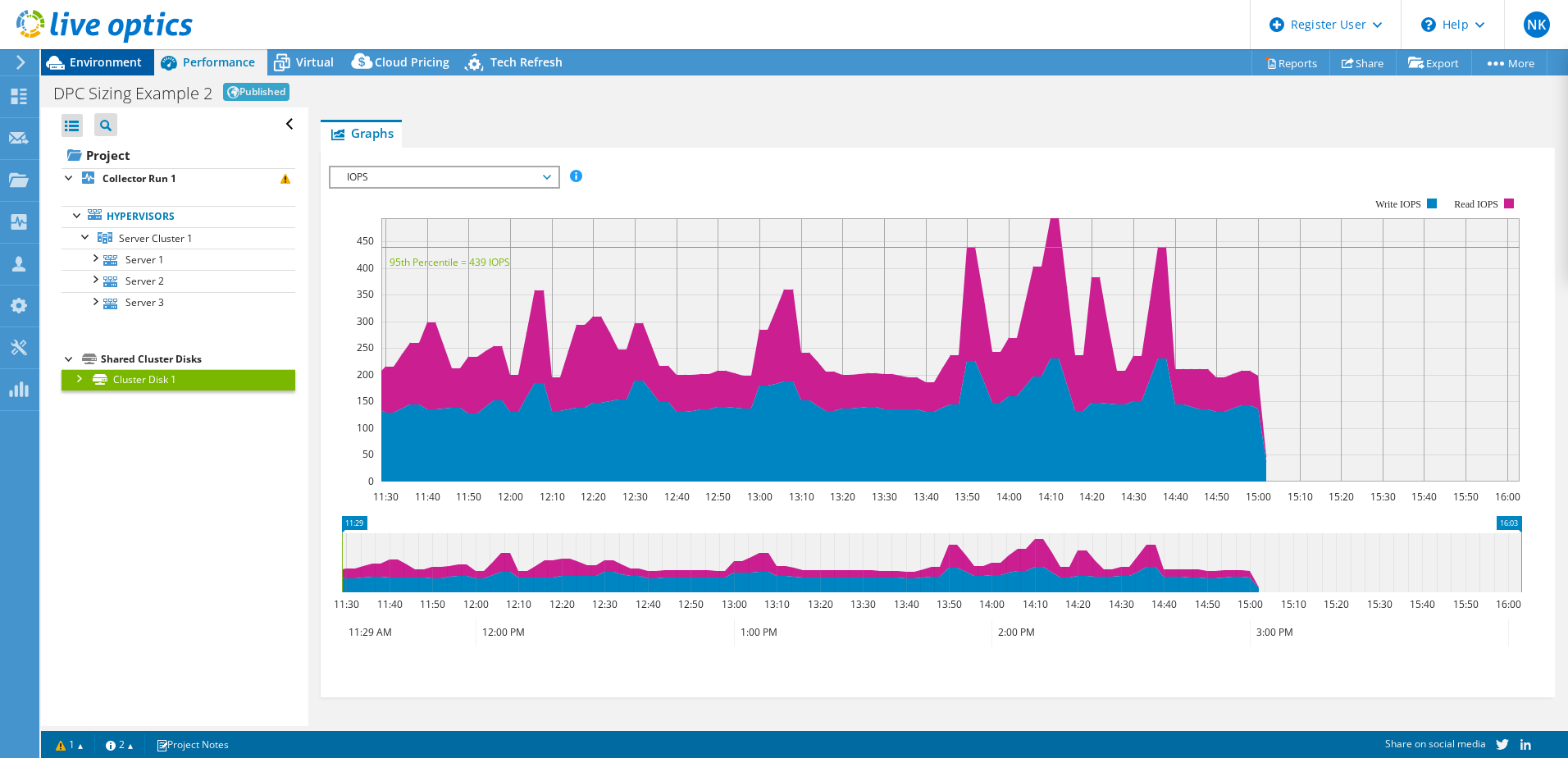
click at [85, 72] on div "Environment" at bounding box center [98, 62] width 114 height 26
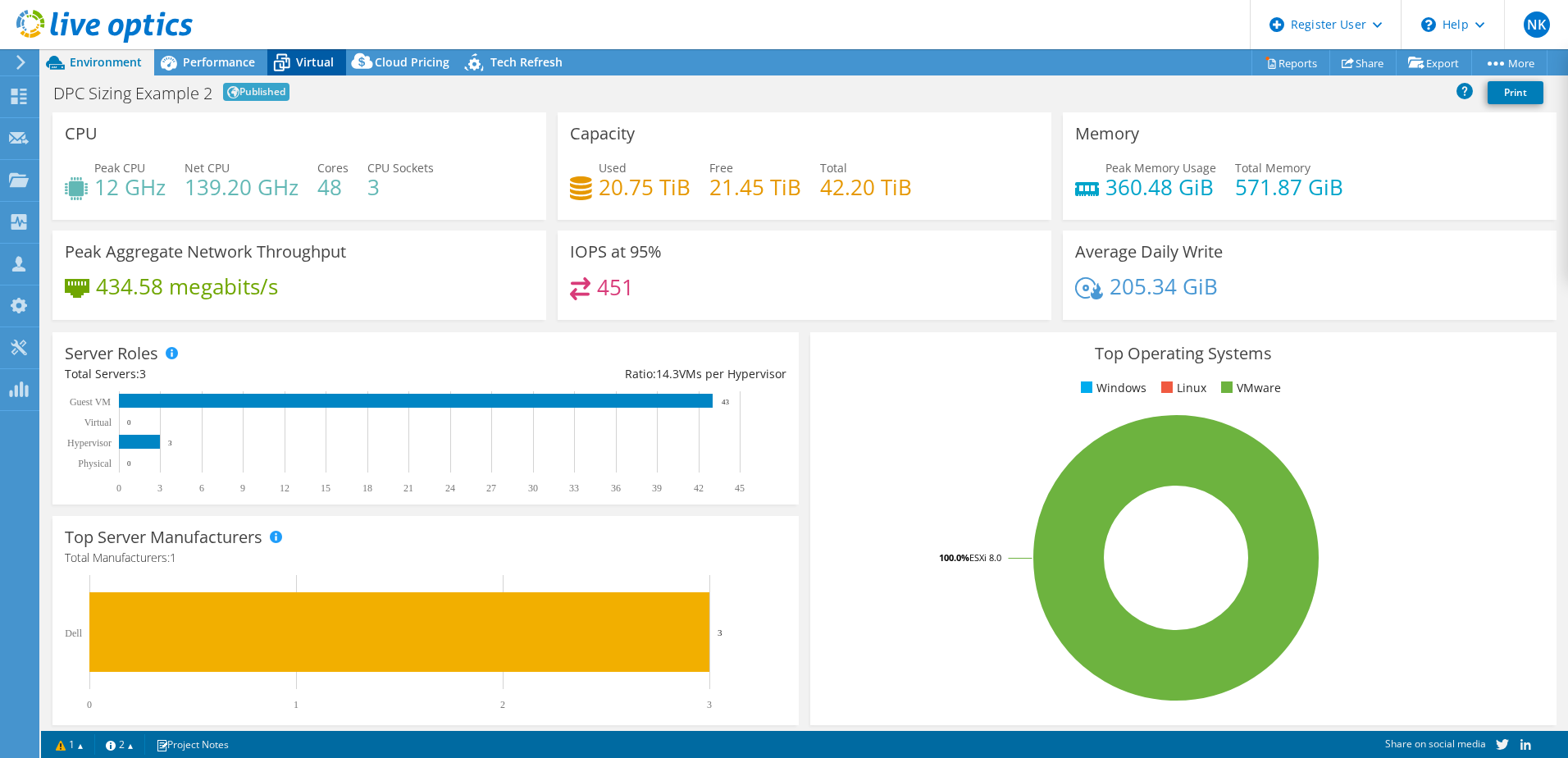
click at [306, 63] on span "Virtual" at bounding box center [315, 62] width 38 height 16
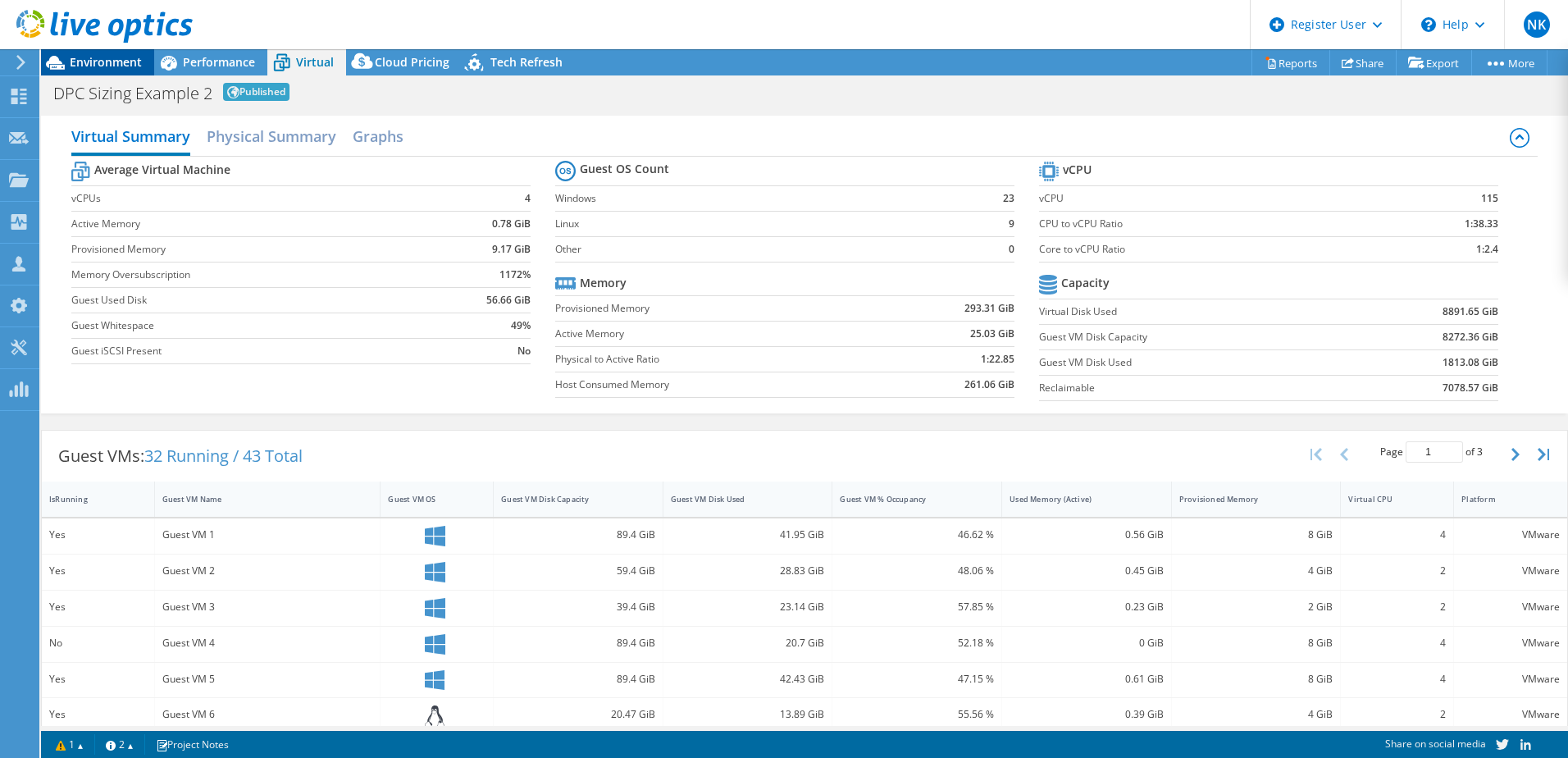
click at [92, 64] on span "Environment" at bounding box center [106, 62] width 73 height 16
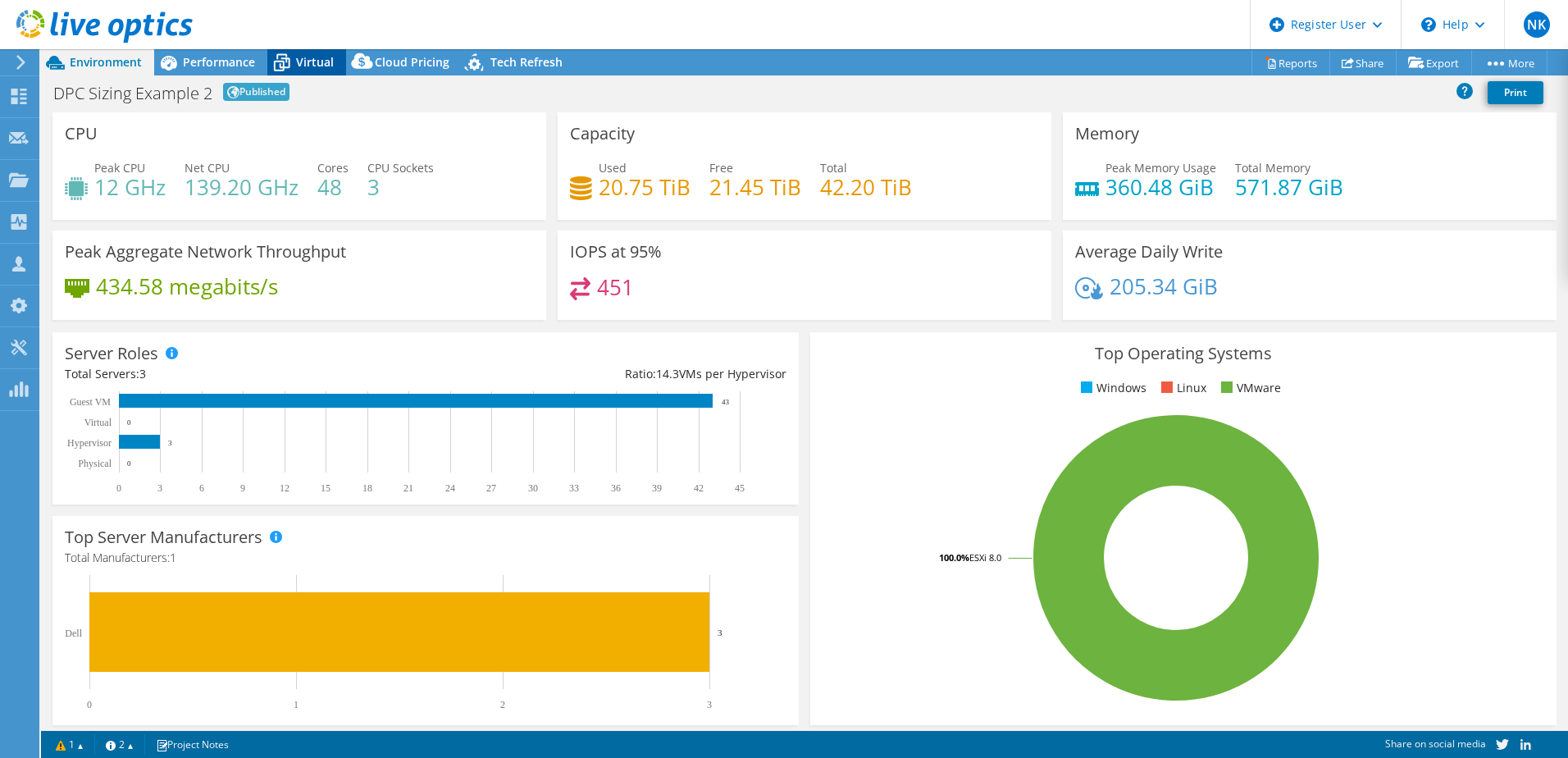
click at [318, 60] on span "Virtual" at bounding box center [315, 62] width 38 height 16
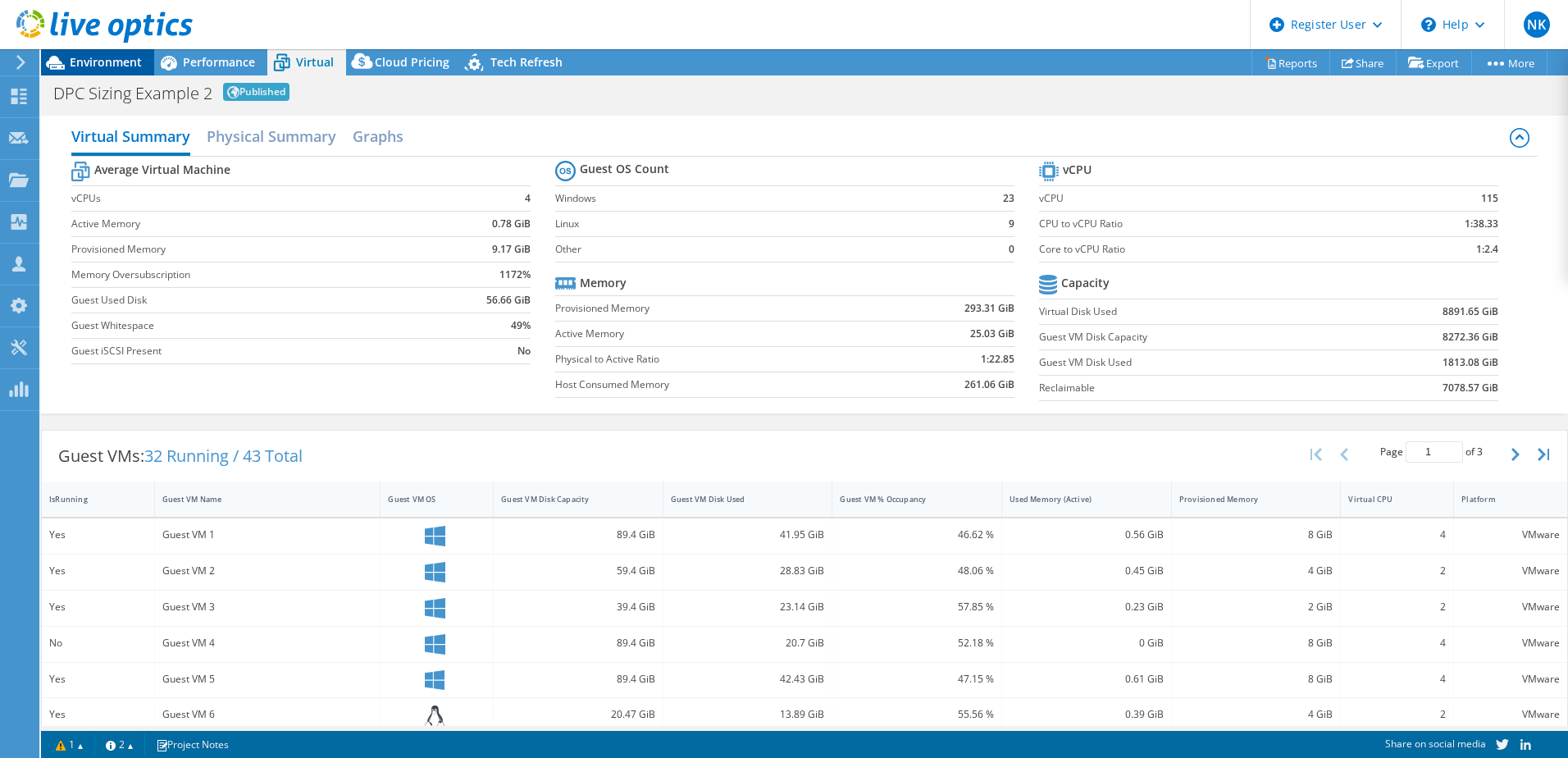
click at [110, 55] on span "Environment" at bounding box center [106, 62] width 73 height 16
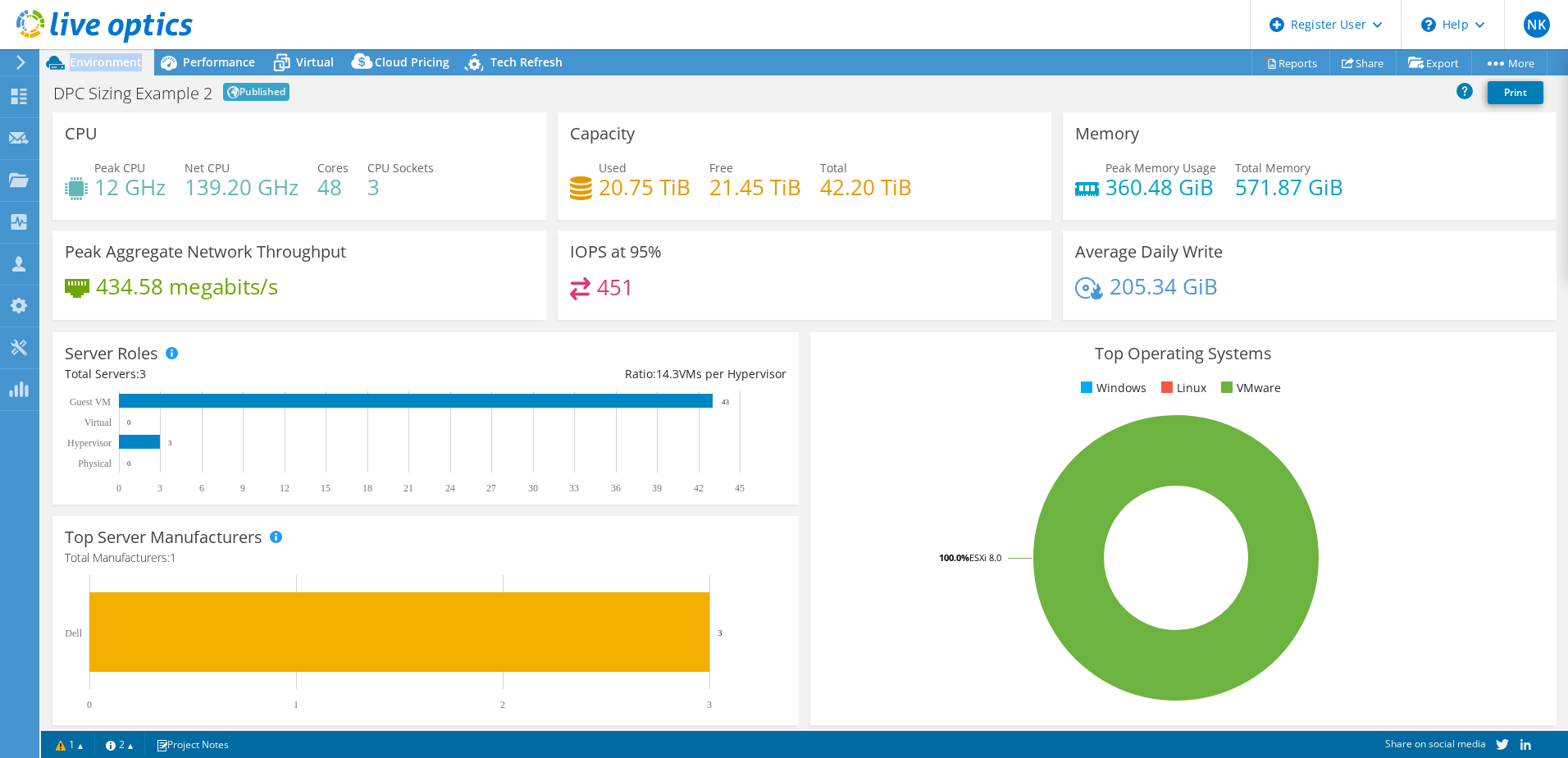
click at [110, 55] on span "Environment" at bounding box center [106, 62] width 73 height 16
drag, startPoint x: 110, startPoint y: 55, endPoint x: 355, endPoint y: 92, distance: 247.8
click at [355, 92] on div "DPC Sizing Example 2 Published Print" at bounding box center [805, 92] width 1527 height 30
click at [197, 62] on span "Performance" at bounding box center [220, 62] width 73 height 16
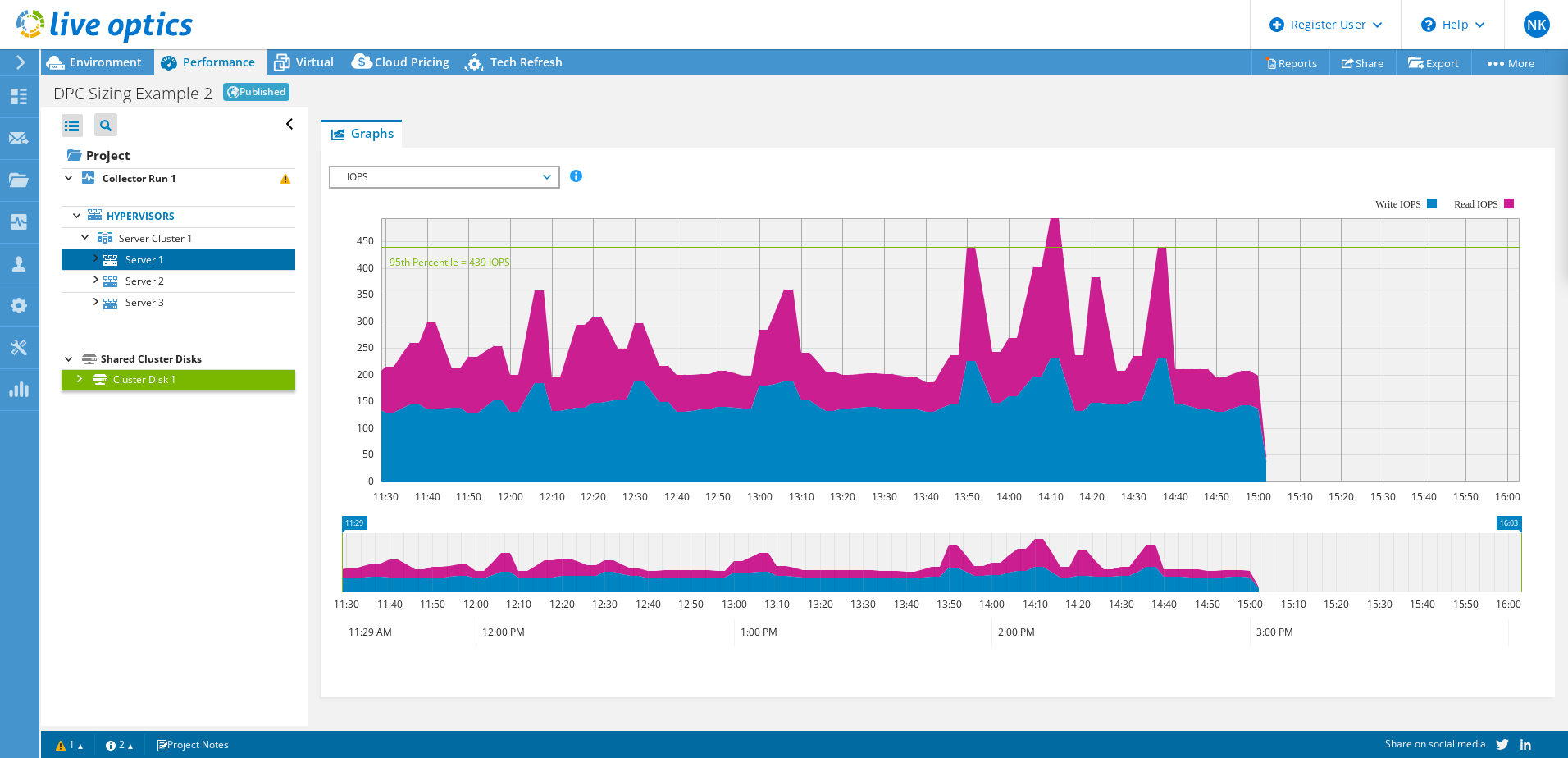
click at [122, 265] on link "Server 1" at bounding box center [178, 260] width 234 height 22
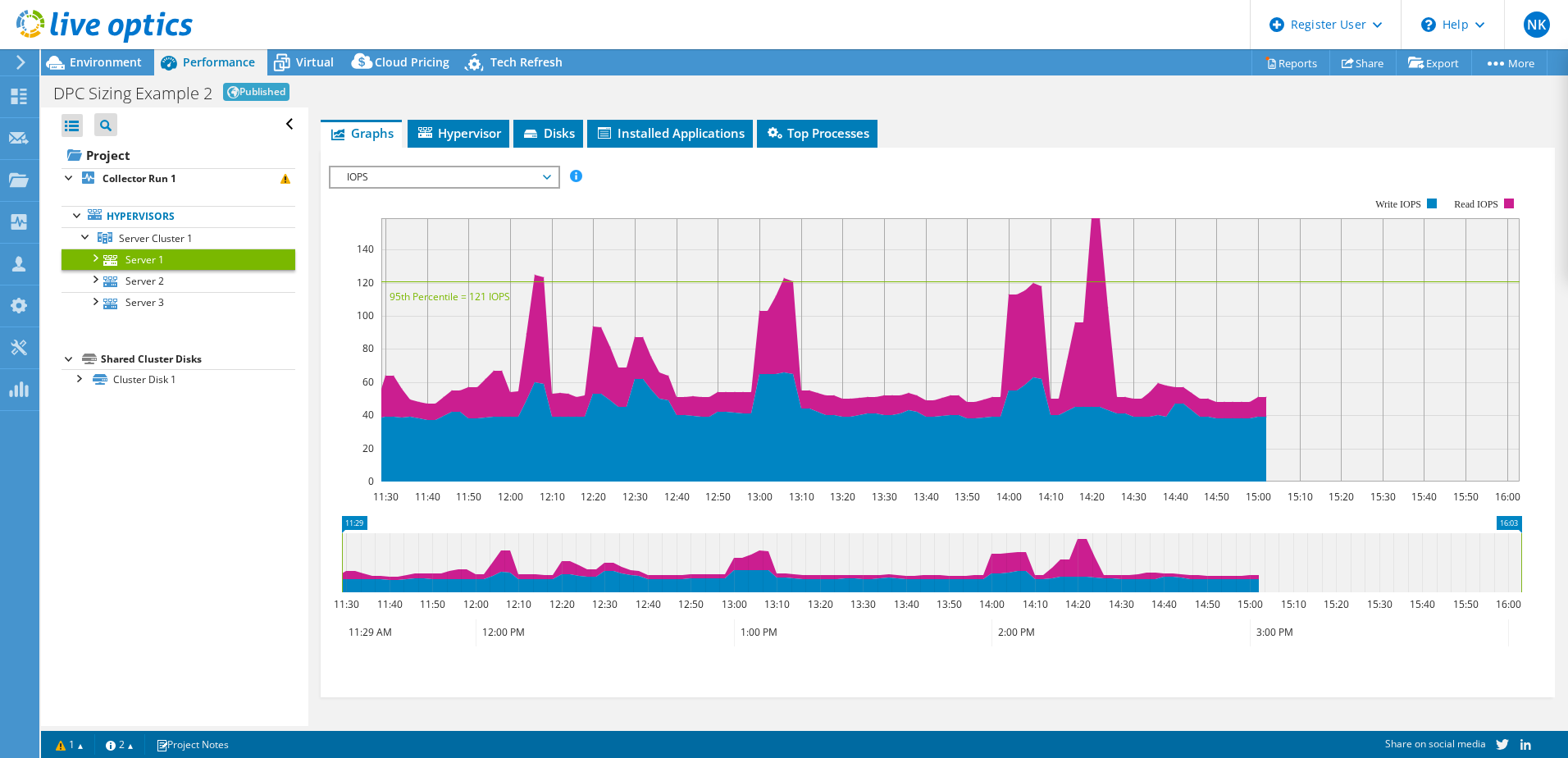
scroll to position [0, 0]
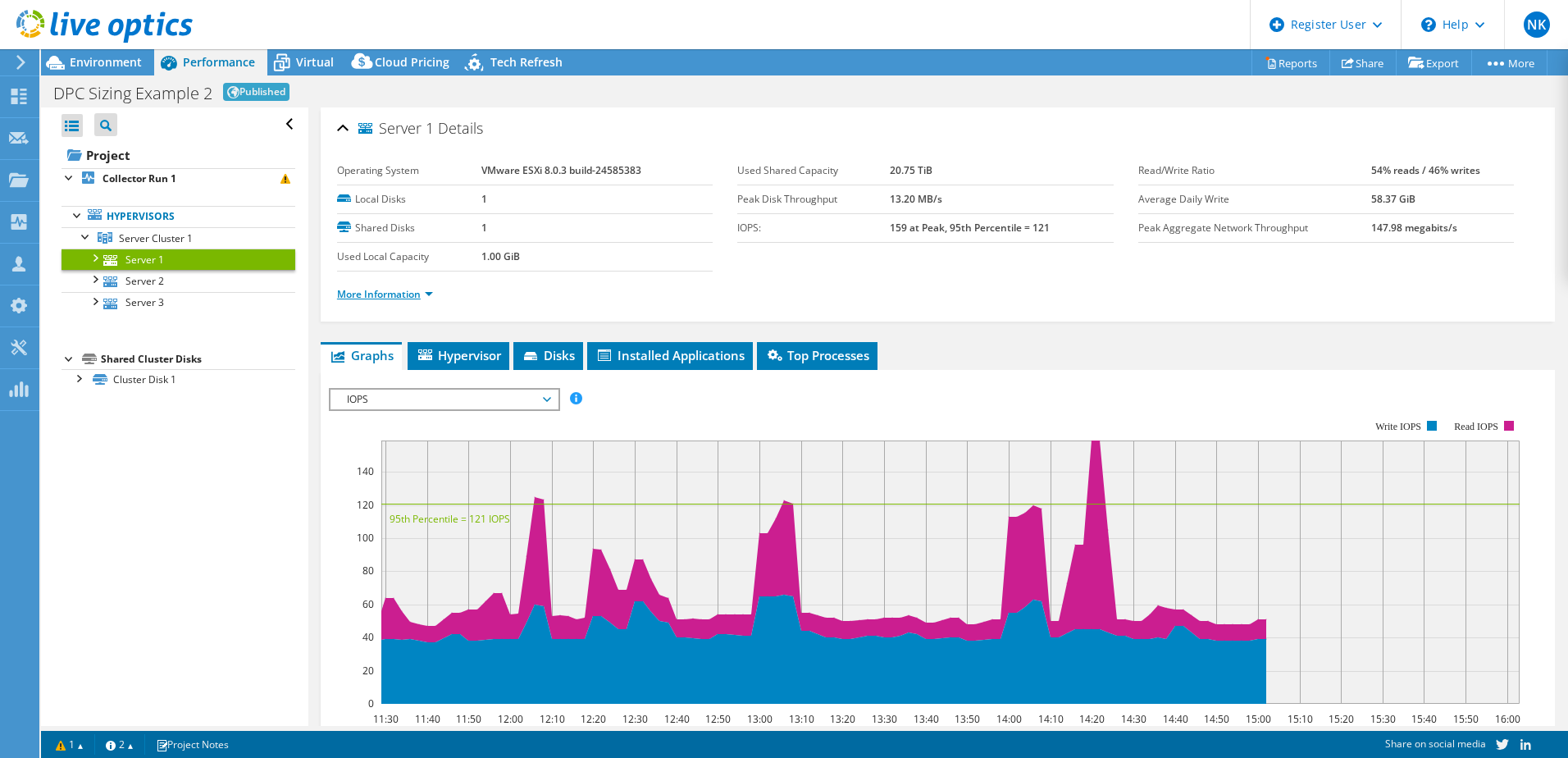
click at [424, 288] on link "More Information" at bounding box center [385, 294] width 96 height 14
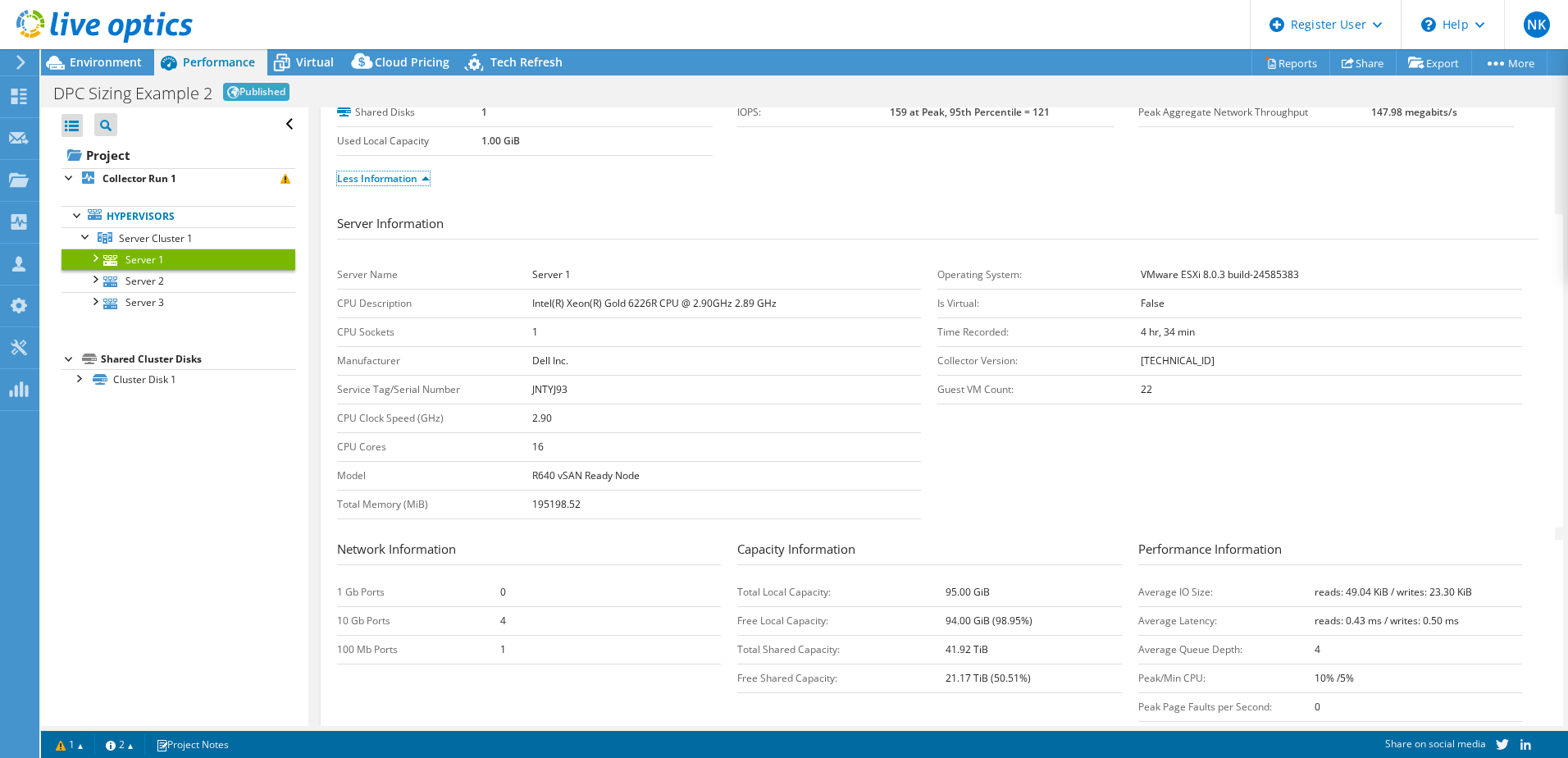
scroll to position [115, 0]
click at [136, 376] on link "Cluster Disk 1" at bounding box center [178, 380] width 234 height 22
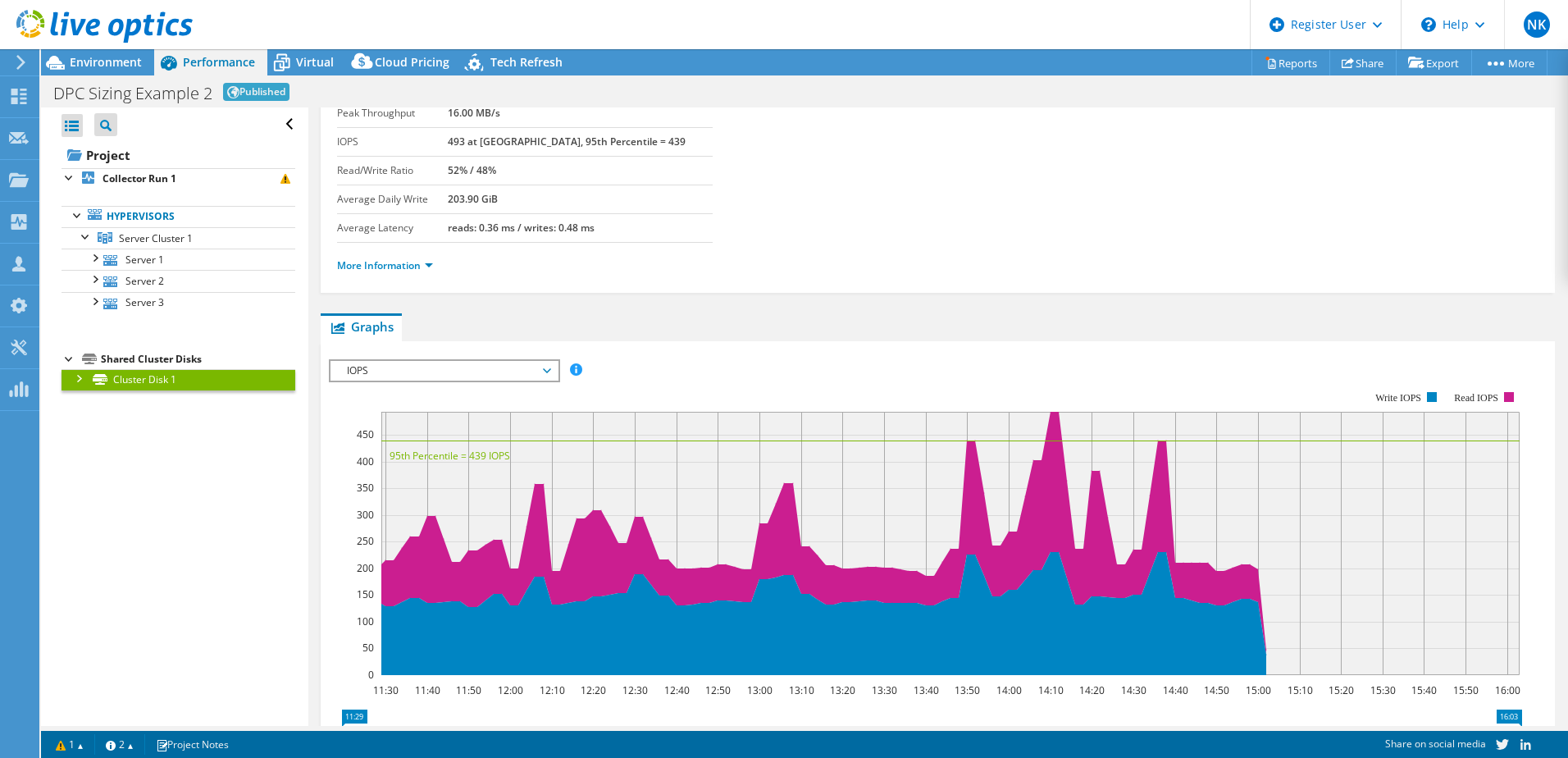
scroll to position [0, 0]
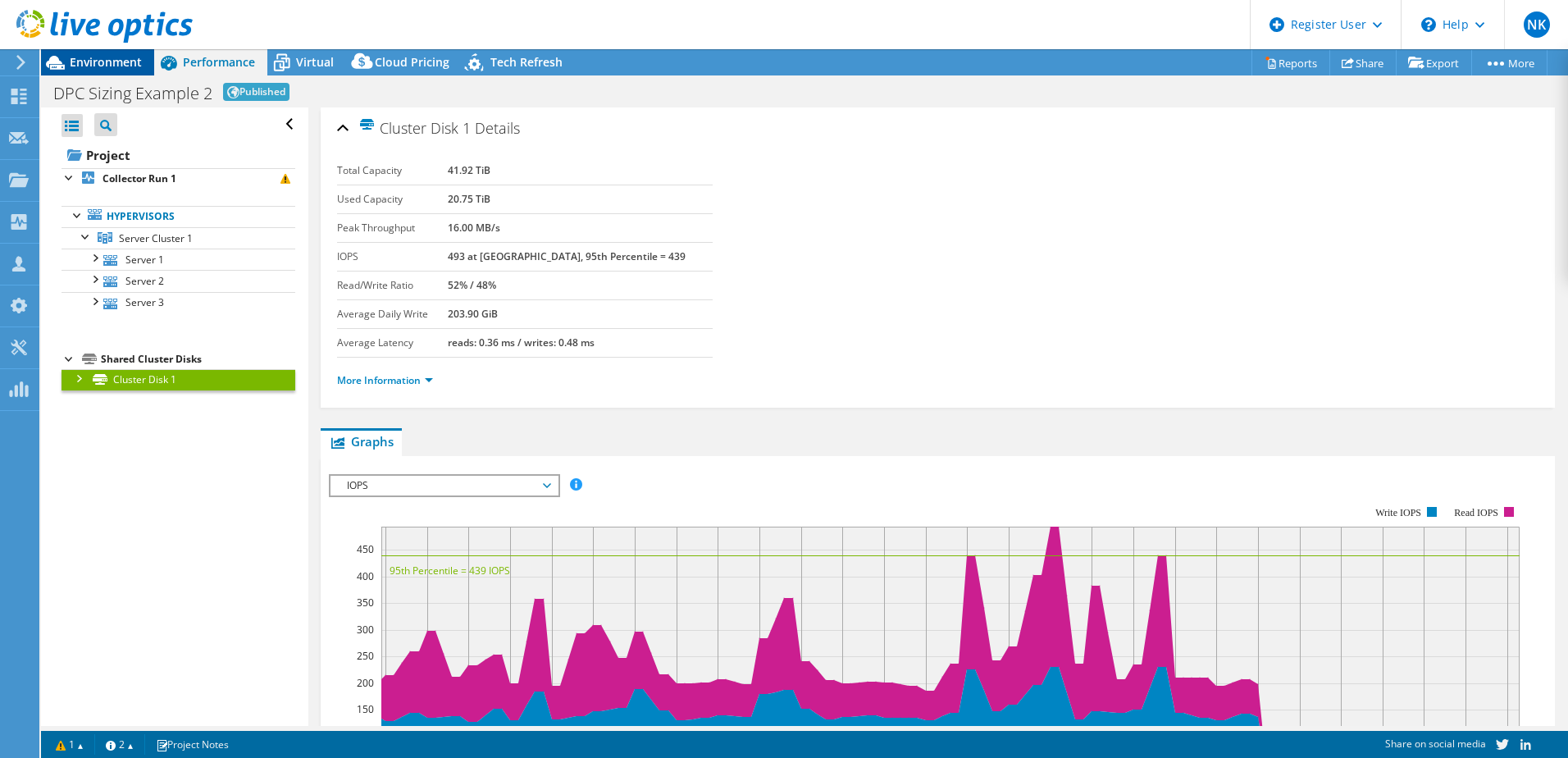
click at [112, 63] on span "Environment" at bounding box center [106, 62] width 73 height 16
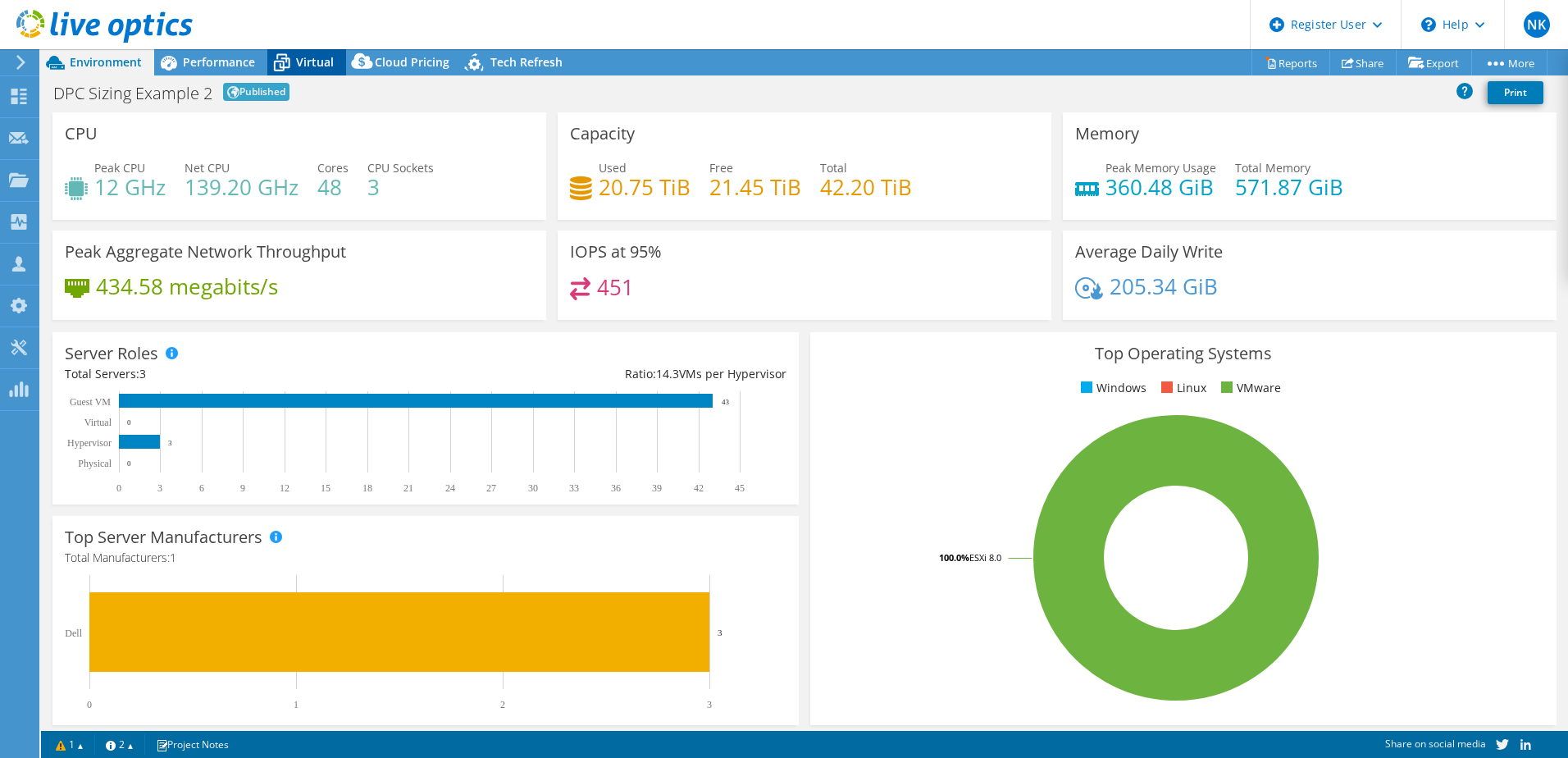
click at [298, 58] on span "Virtual" at bounding box center [315, 62] width 38 height 16
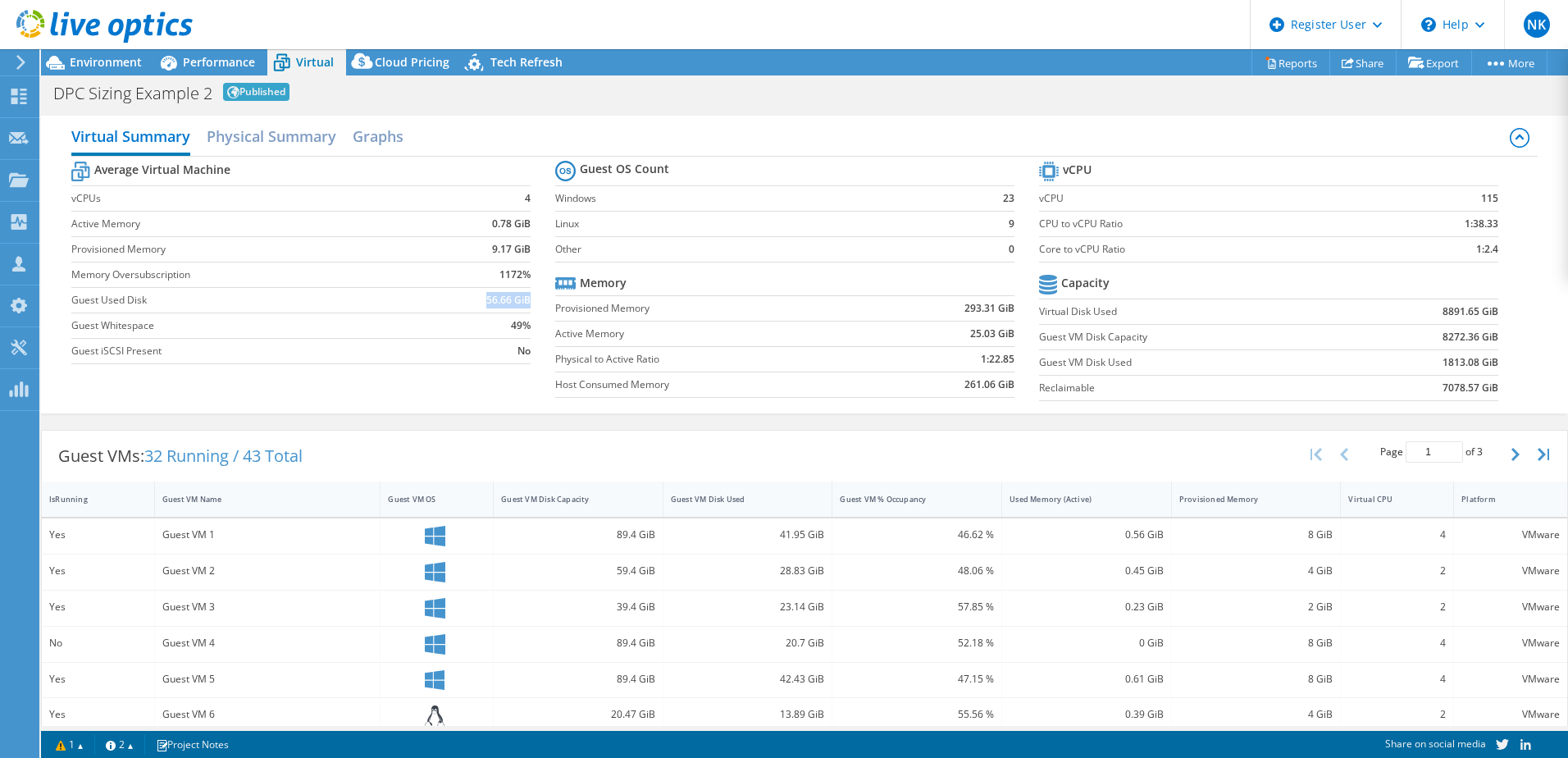
drag, startPoint x: 480, startPoint y: 296, endPoint x: 526, endPoint y: 296, distance: 46.0
click at [526, 296] on td "56.66 GiB" at bounding box center [480, 300] width 100 height 25
drag, startPoint x: 310, startPoint y: 476, endPoint x: 250, endPoint y: 461, distance: 61.8
click at [250, 461] on div "Guest VMs: 32 Running / 43 Total" at bounding box center [180, 456] width 277 height 51
click at [499, 426] on div "Guest VMs: 32 Running / 43 Total Page 1 of 3 5 rows 10 rows 20 rows 25 rows 50 …" at bounding box center [805, 754] width 1527 height 665
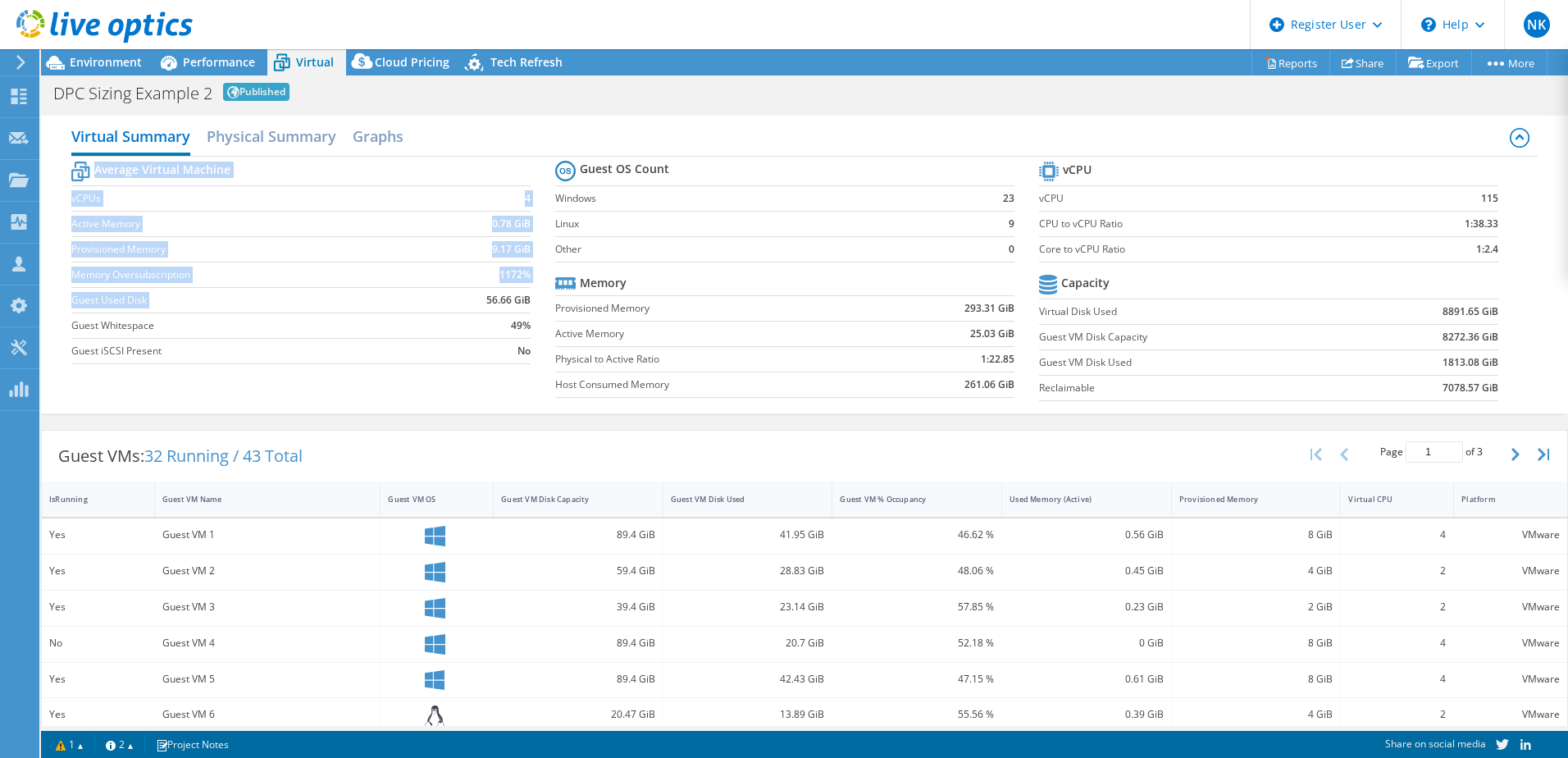
drag, startPoint x: 470, startPoint y: 300, endPoint x: 546, endPoint y: 302, distance: 76.0
click at [546, 302] on section "Average Virtual Machine vCPUs 4 Active Memory 0.78 GiB Provisioned Memory 9.17 …" at bounding box center [314, 265] width 484 height 215
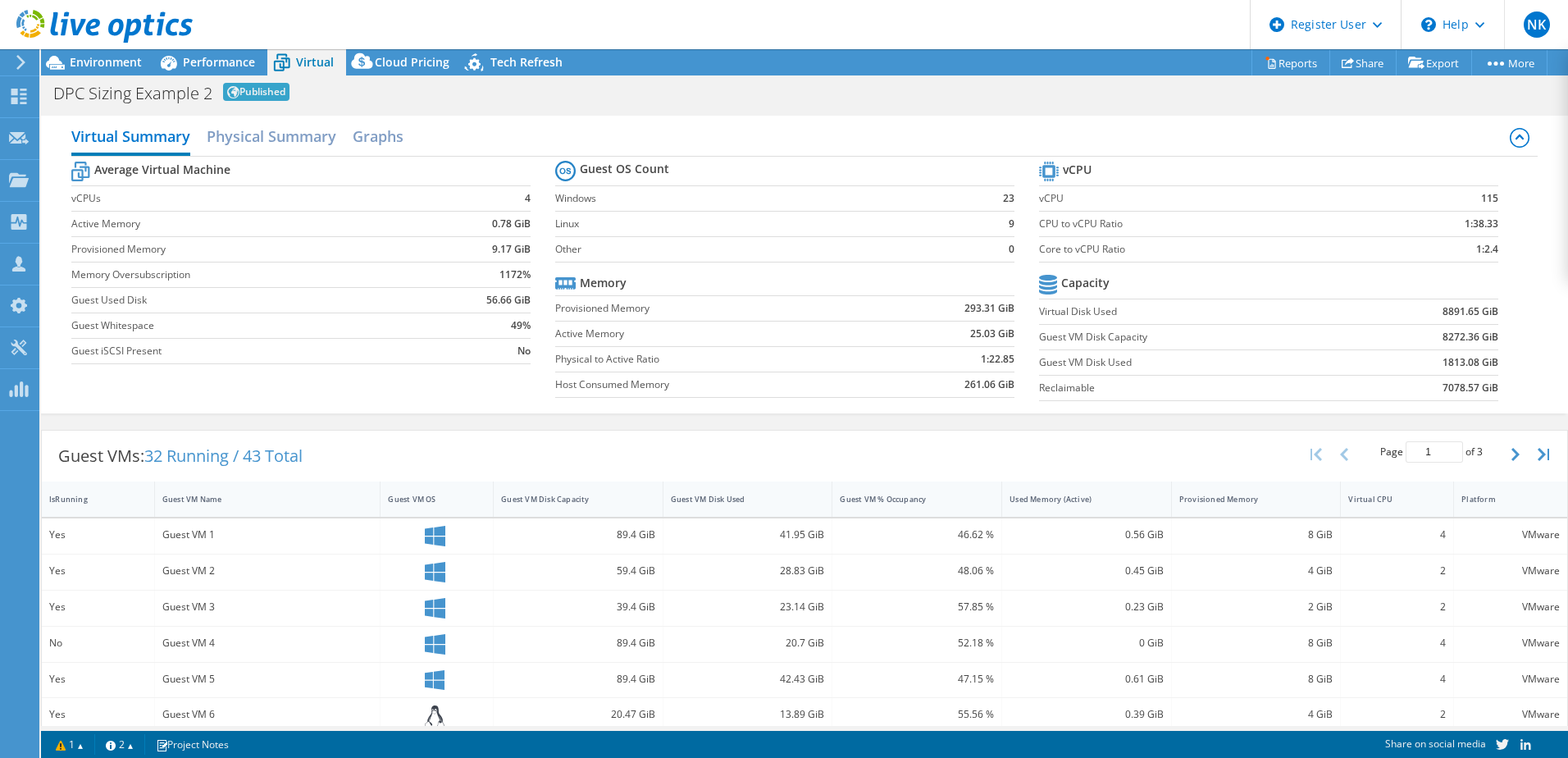
click at [476, 292] on td "56.66 GiB" at bounding box center [480, 300] width 100 height 25
drag, startPoint x: 466, startPoint y: 301, endPoint x: 517, endPoint y: 303, distance: 51.0
click at [517, 303] on td "56.66 GiB" at bounding box center [480, 300] width 100 height 25
drag, startPoint x: 252, startPoint y: 461, endPoint x: 313, endPoint y: 456, distance: 61.2
click at [313, 456] on div "Guest VMs: 32 Running / 43 Total" at bounding box center [180, 456] width 277 height 51
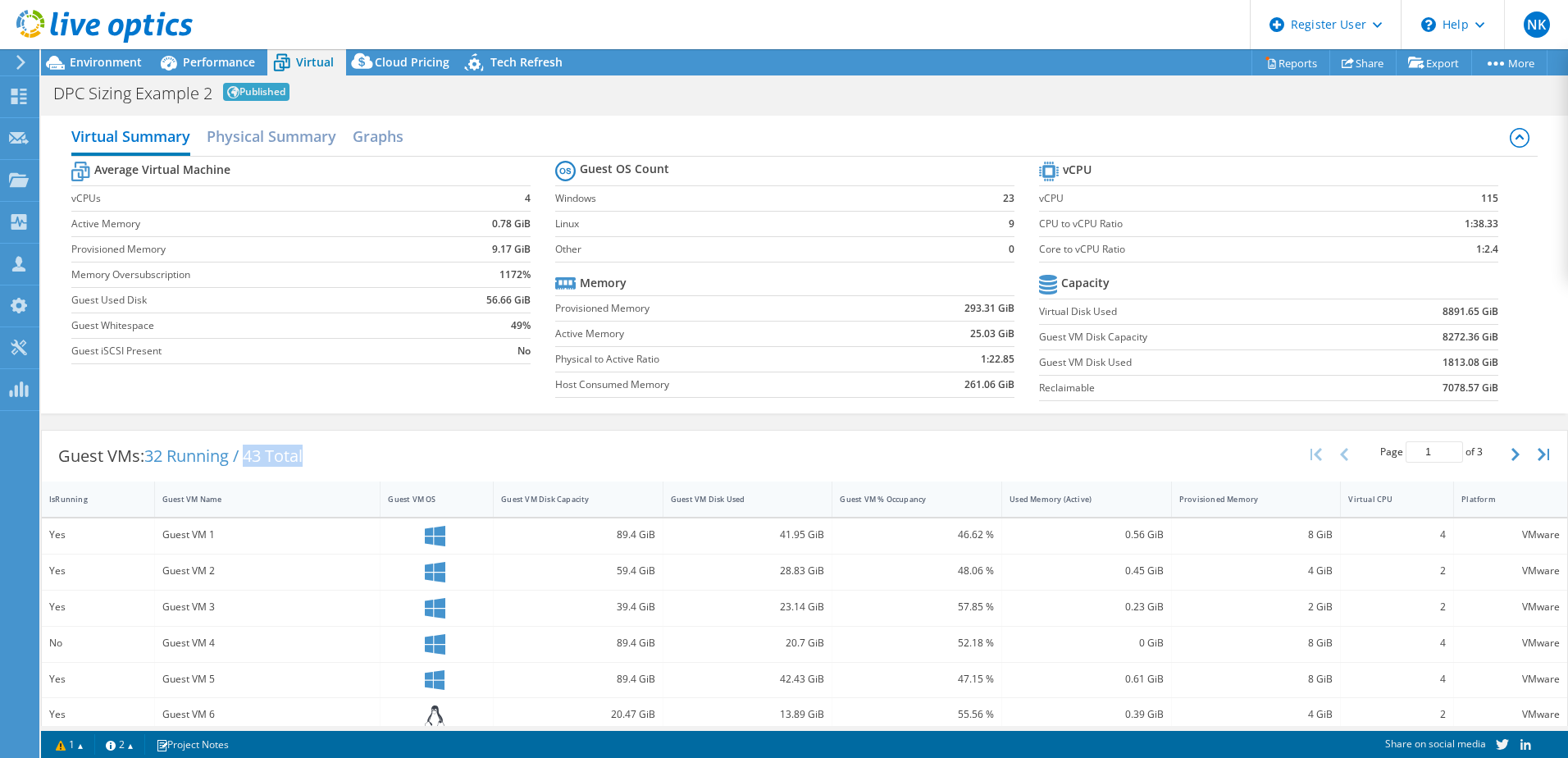
click at [86, 51] on div at bounding box center [96, 27] width 193 height 55
click at [88, 63] on span "Environment" at bounding box center [106, 62] width 73 height 16
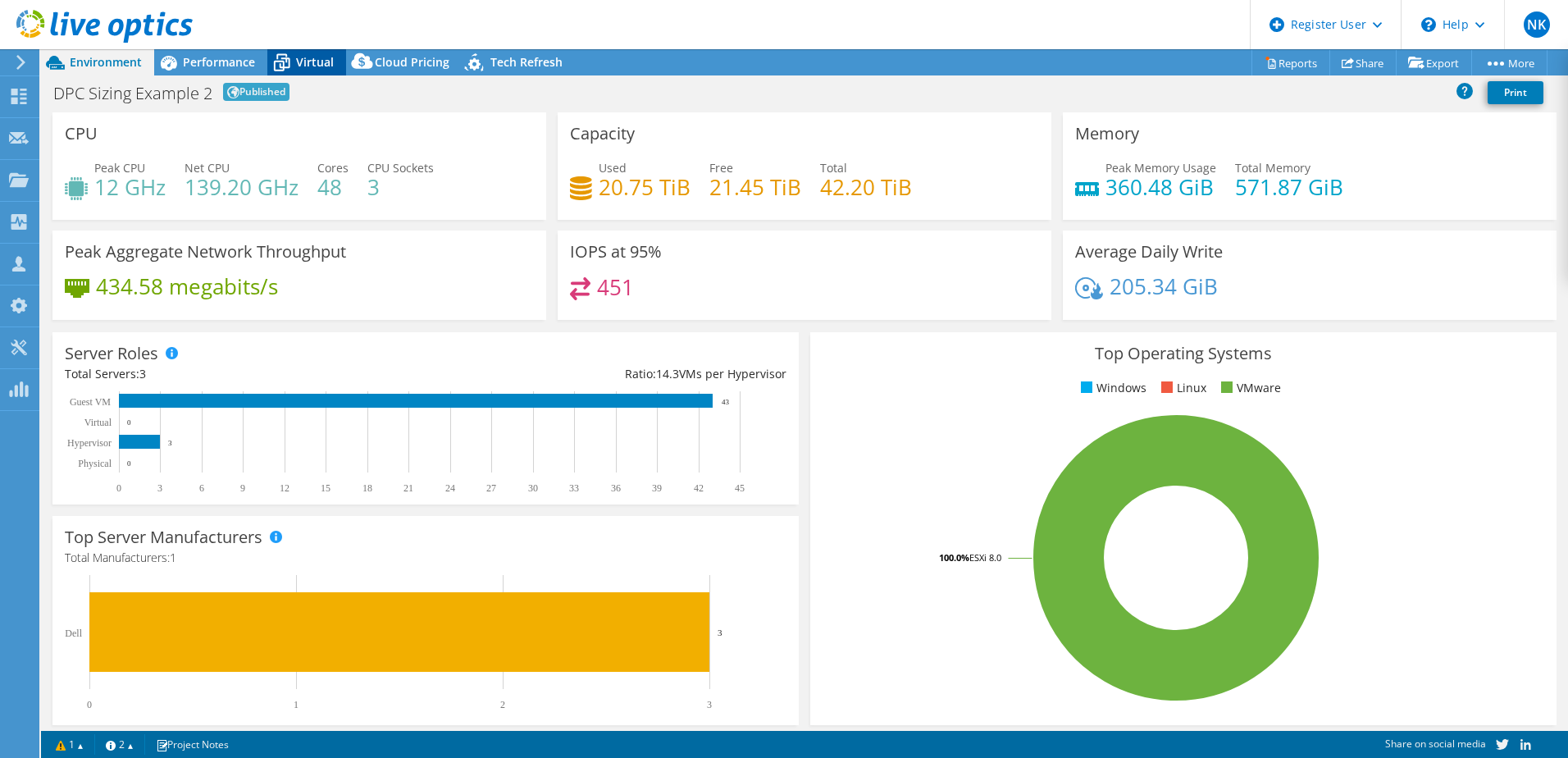
click at [286, 65] on icon at bounding box center [281, 62] width 28 height 28
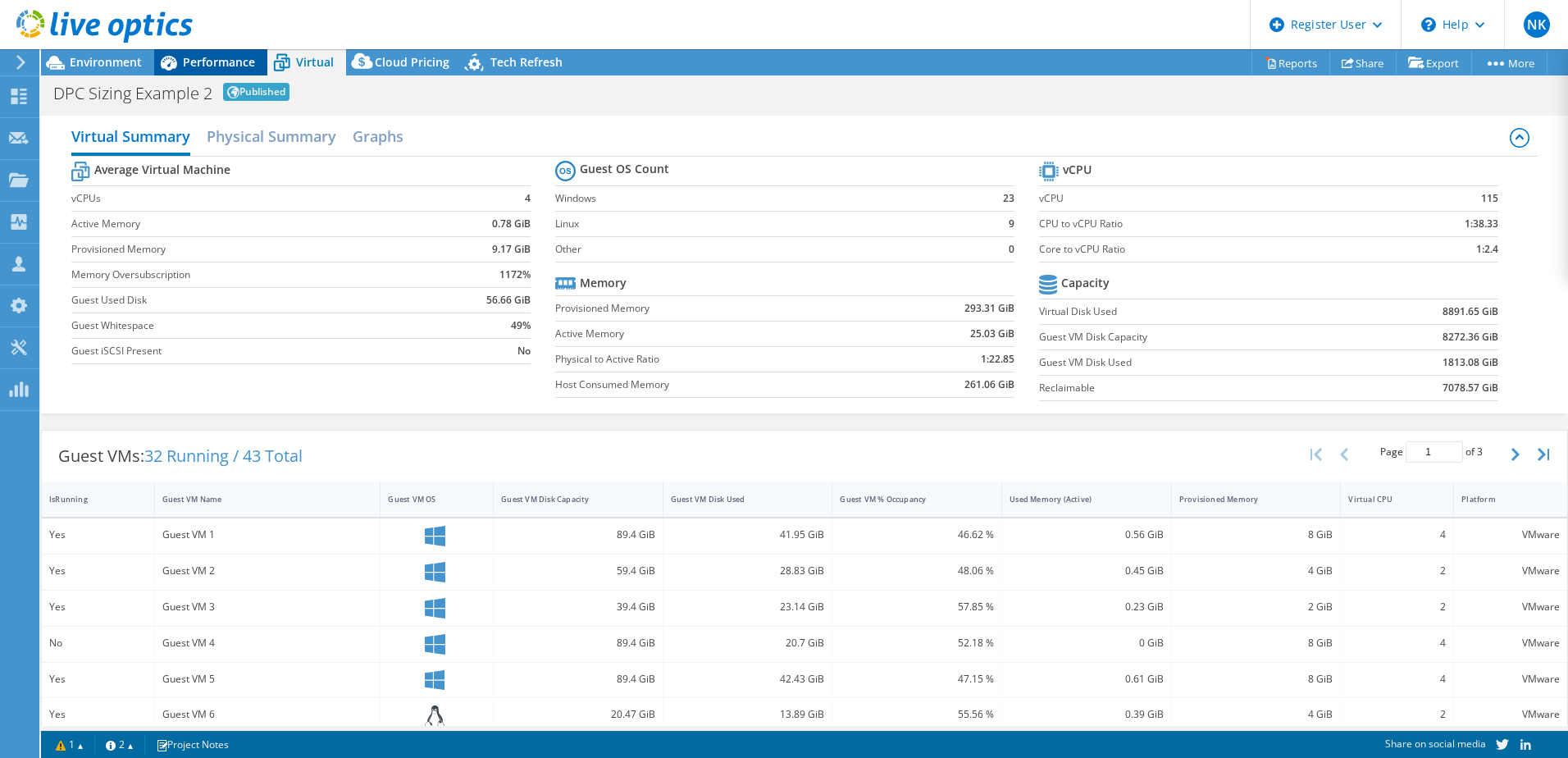
click at [204, 61] on span "Performance" at bounding box center [220, 62] width 73 height 16
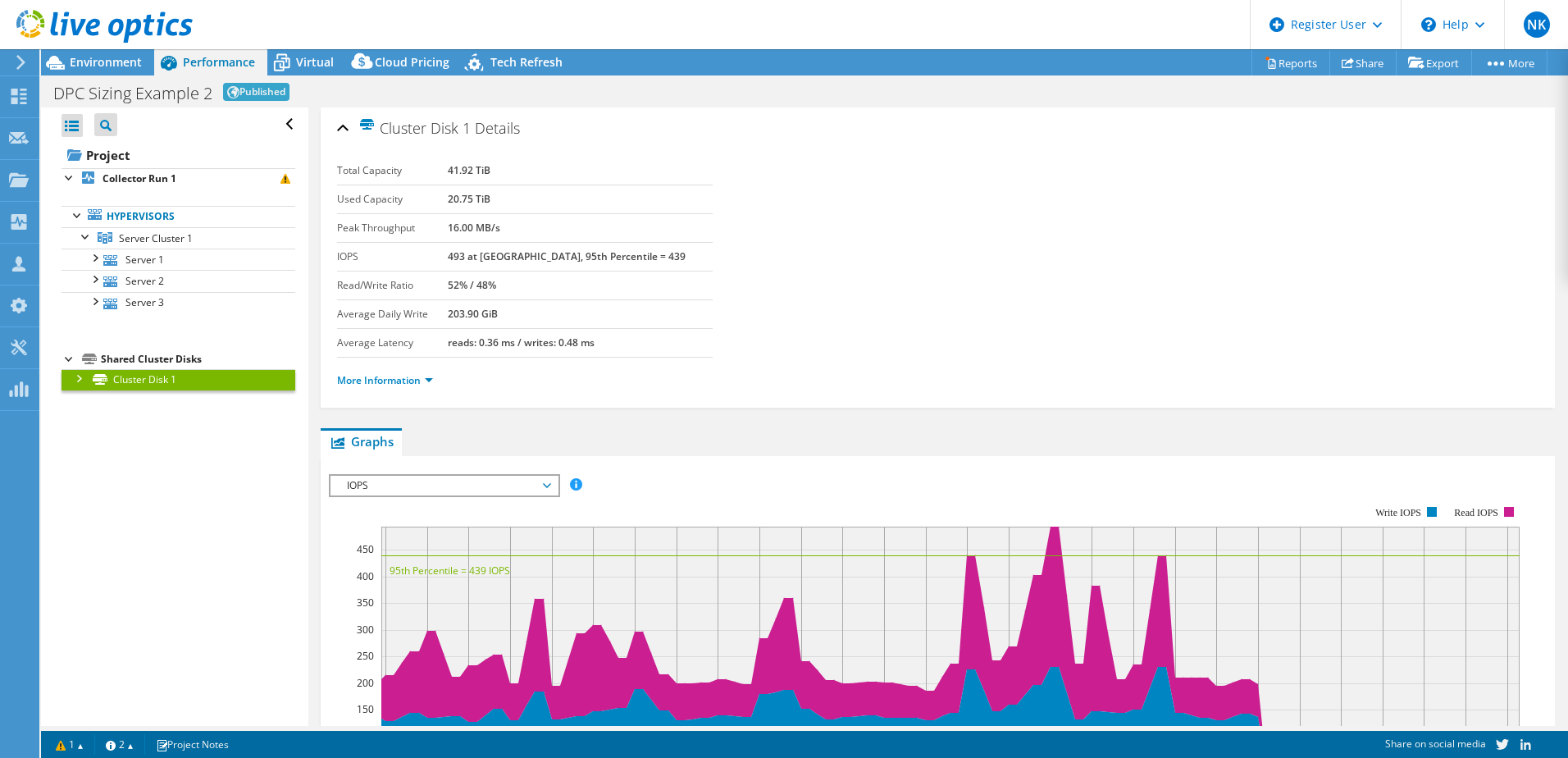
click at [74, 377] on div at bounding box center [77, 378] width 17 height 17
drag, startPoint x: 531, startPoint y: 167, endPoint x: 465, endPoint y: 175, distance: 66.5
click at [465, 175] on tr "Total Capacity 41.92 TiB" at bounding box center [524, 171] width 375 height 28
drag, startPoint x: 465, startPoint y: 175, endPoint x: 545, endPoint y: 203, distance: 84.8
click at [545, 203] on tr "Used Capacity 20.75 TiB" at bounding box center [524, 198] width 375 height 28
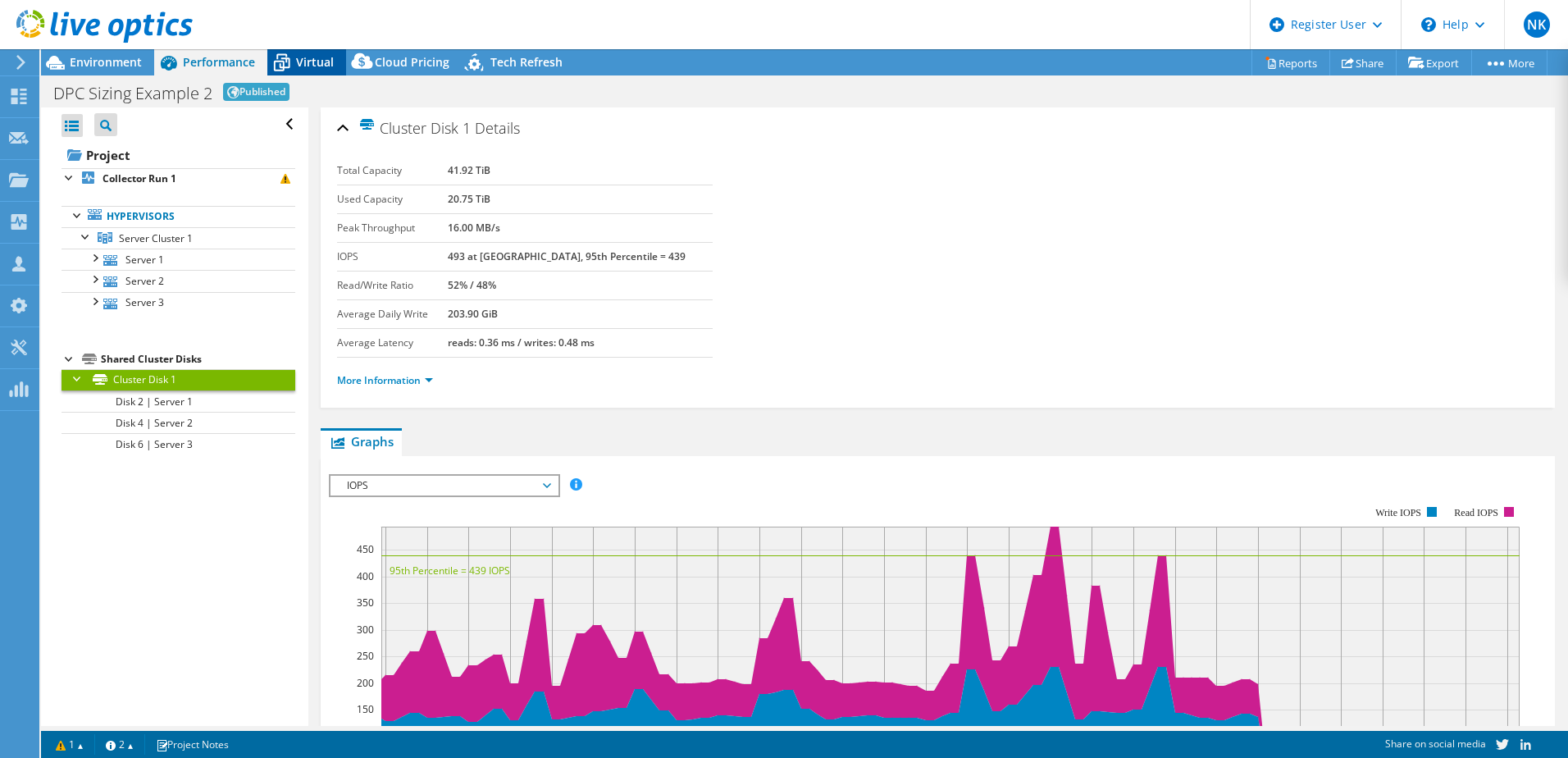
click at [318, 65] on span "Virtual" at bounding box center [315, 62] width 38 height 16
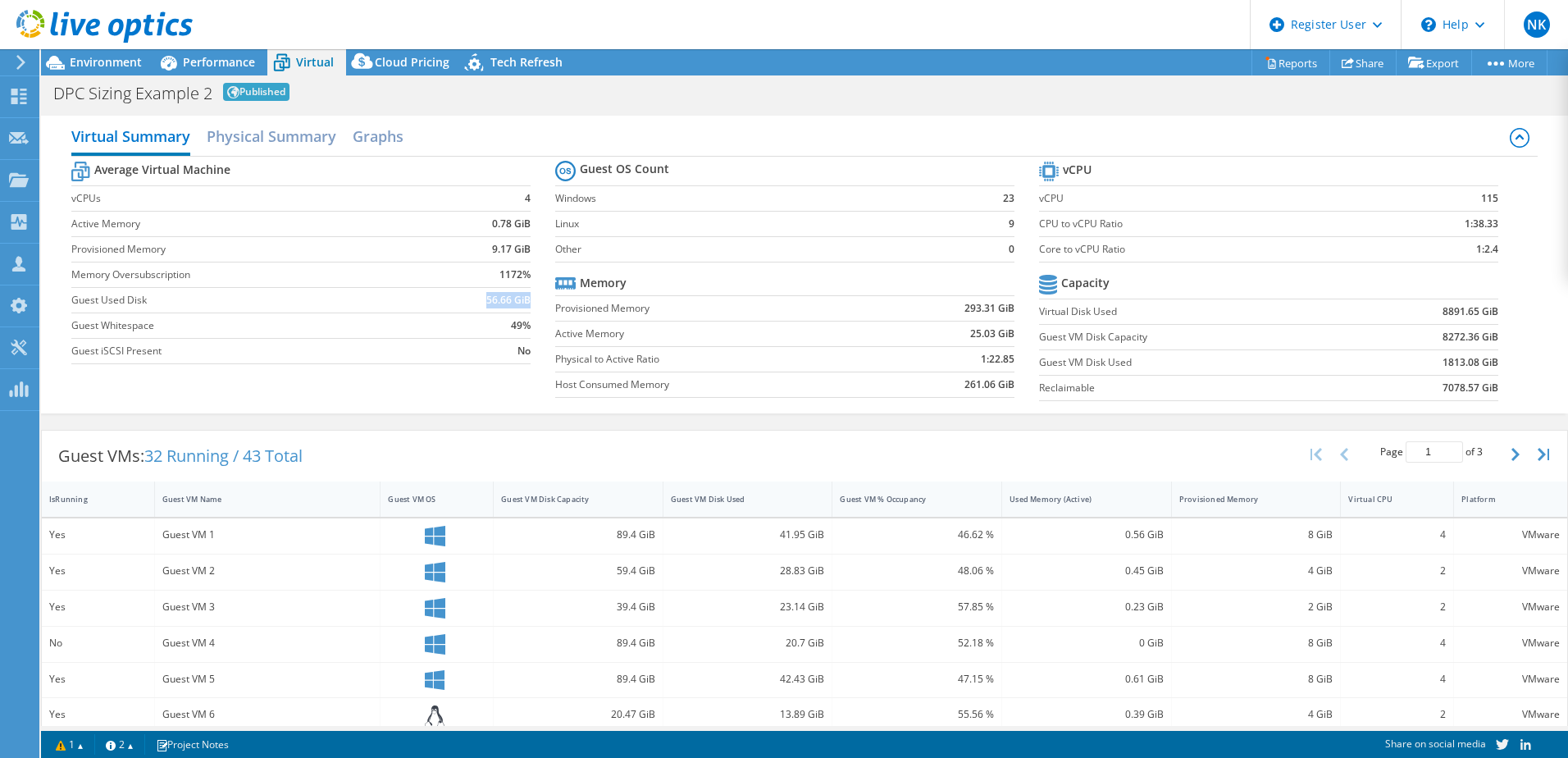
drag, startPoint x: 477, startPoint y: 298, endPoint x: 525, endPoint y: 297, distance: 48.0
click at [525, 297] on td "56.66 GiB" at bounding box center [480, 300] width 100 height 25
drag, startPoint x: 325, startPoint y: 455, endPoint x: 250, endPoint y: 456, distance: 75.0
click at [250, 456] on div "Guest VMs: 32 Running / 43 Total" at bounding box center [180, 456] width 277 height 51
click at [502, 395] on div "Average Virtual Machine vCPUs 4 Active Memory 0.78 GiB Provisioned Memory 9.17 …" at bounding box center [805, 283] width 1466 height 253
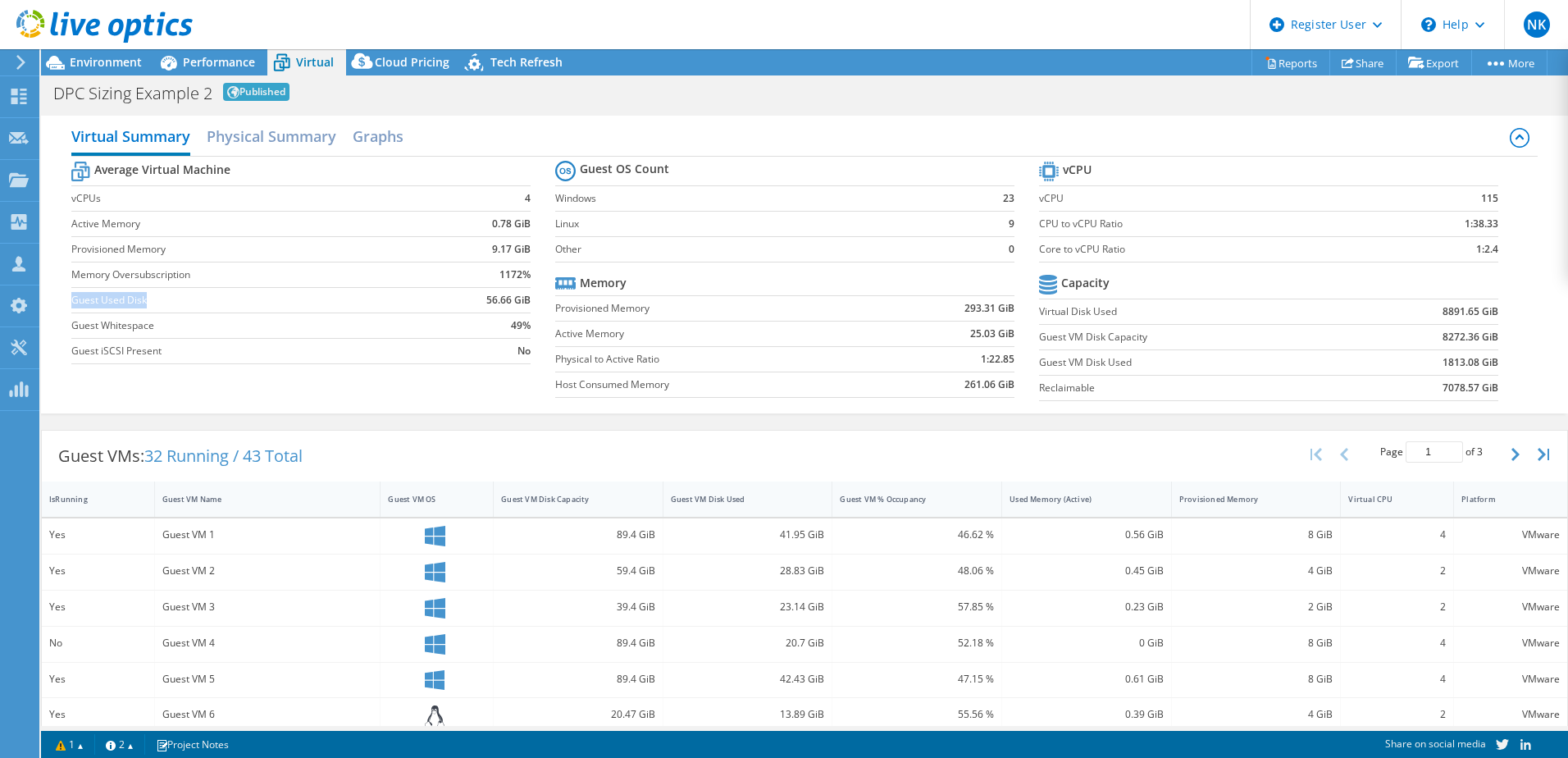
drag, startPoint x: 147, startPoint y: 299, endPoint x: 71, endPoint y: 306, distance: 76.3
click at [72, 306] on label "Guest Used Disk" at bounding box center [251, 300] width 360 height 17
drag, startPoint x: 480, startPoint y: 302, endPoint x: 536, endPoint y: 295, distance: 56.4
click at [536, 295] on section "Average Virtual Machine vCPUs 4 Active Memory 0.78 GiB Provisioned Memory 9.17 …" at bounding box center [314, 265] width 484 height 215
drag, startPoint x: 536, startPoint y: 295, endPoint x: 524, endPoint y: 298, distance: 12.4
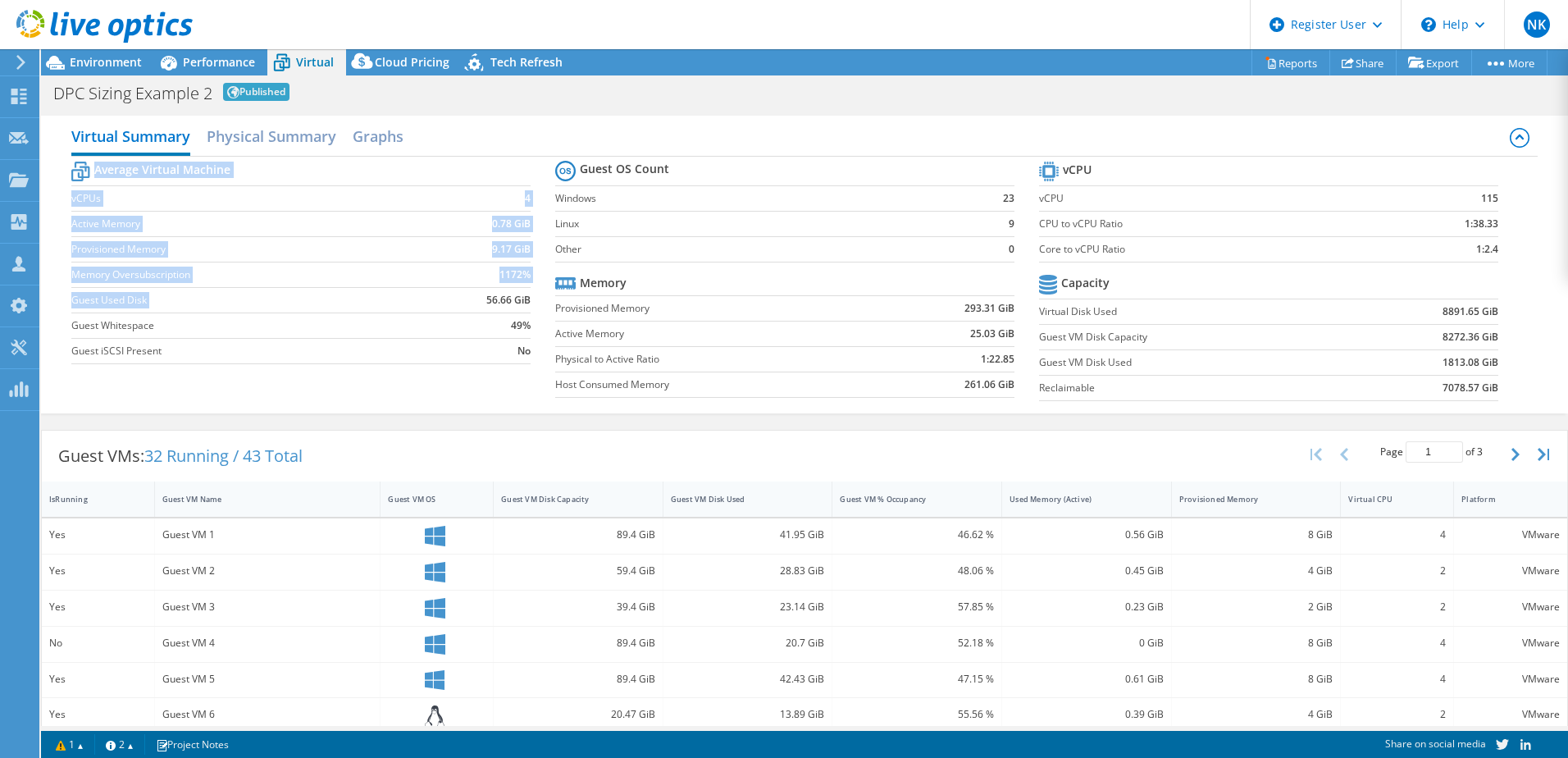
click at [524, 298] on b "56.66 GiB" at bounding box center [508, 300] width 44 height 17
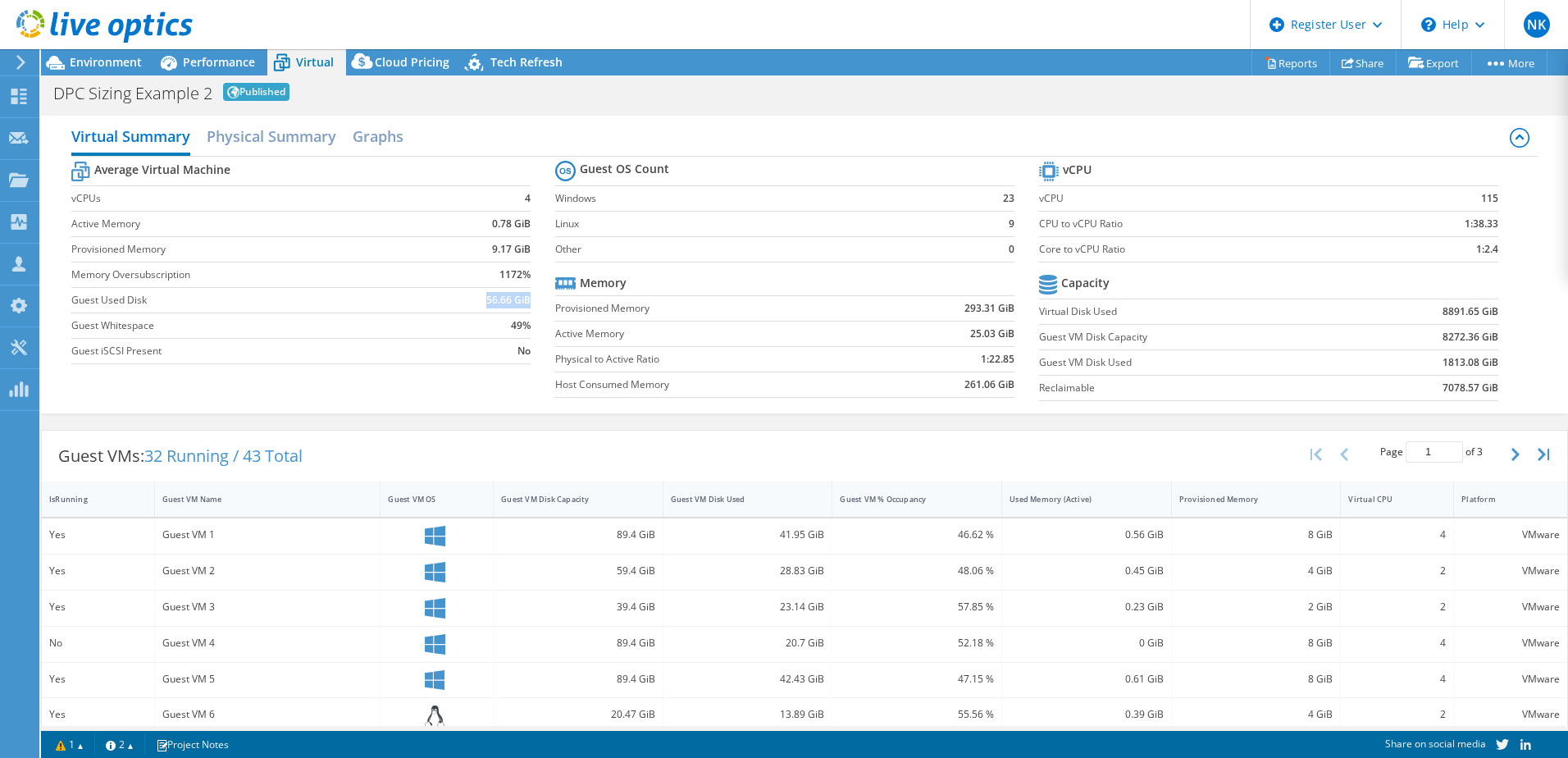
drag, startPoint x: 525, startPoint y: 298, endPoint x: 480, endPoint y: 300, distance: 45.0
click at [480, 300] on td "56.66 GiB" at bounding box center [480, 300] width 100 height 25
drag, startPoint x: 480, startPoint y: 300, endPoint x: 537, endPoint y: 305, distance: 57.2
click at [537, 305] on section "Average Virtual Machine vCPUs 4 Active Memory 0.78 GiB Provisioned Memory 9.17 …" at bounding box center [314, 265] width 484 height 215
click at [93, 61] on span "Environment" at bounding box center [106, 62] width 73 height 16
